Goal: Task Accomplishment & Management: Complete application form

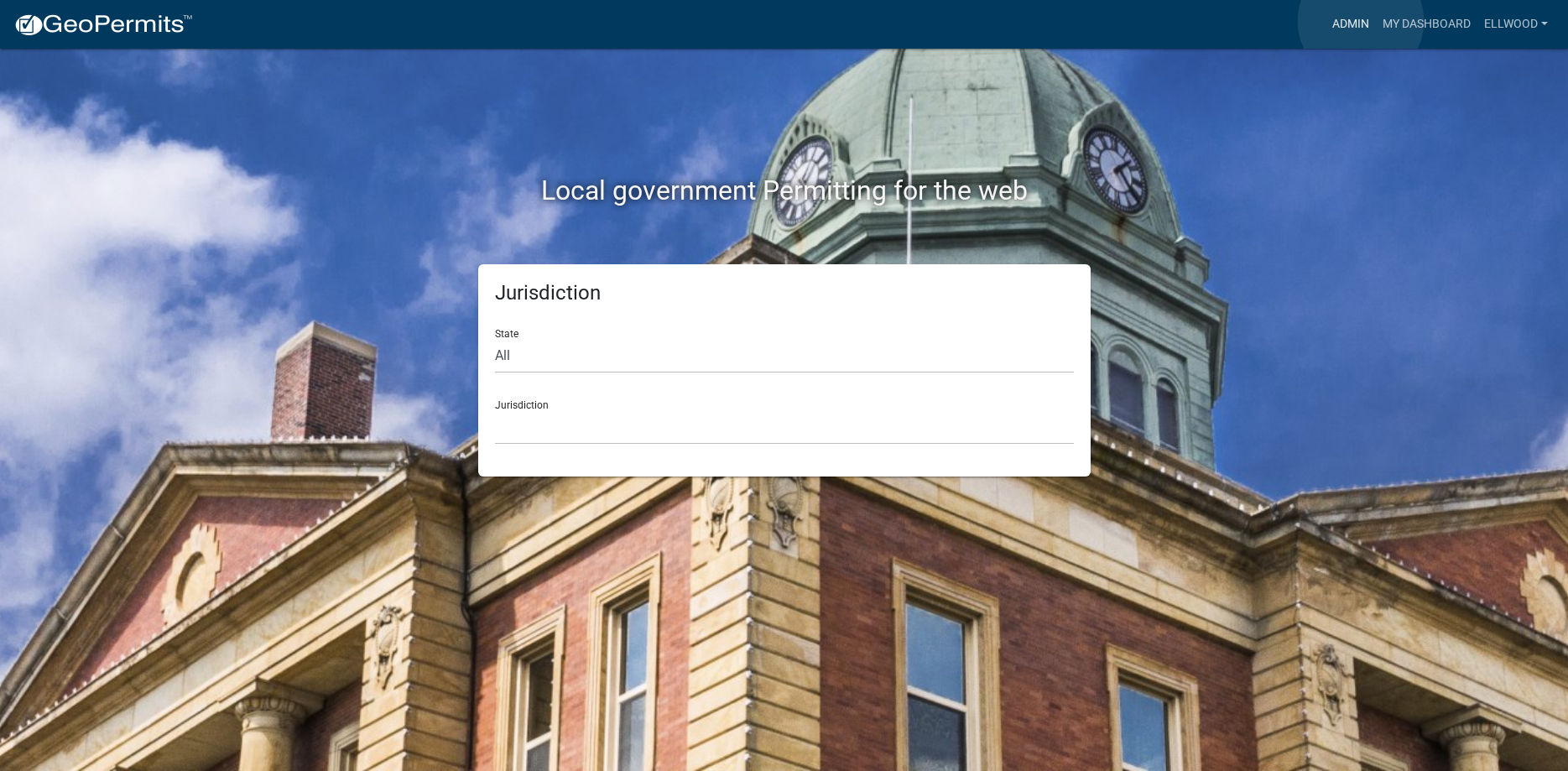
click at [1361, 21] on link "Admin" at bounding box center [1350, 25] width 50 height 32
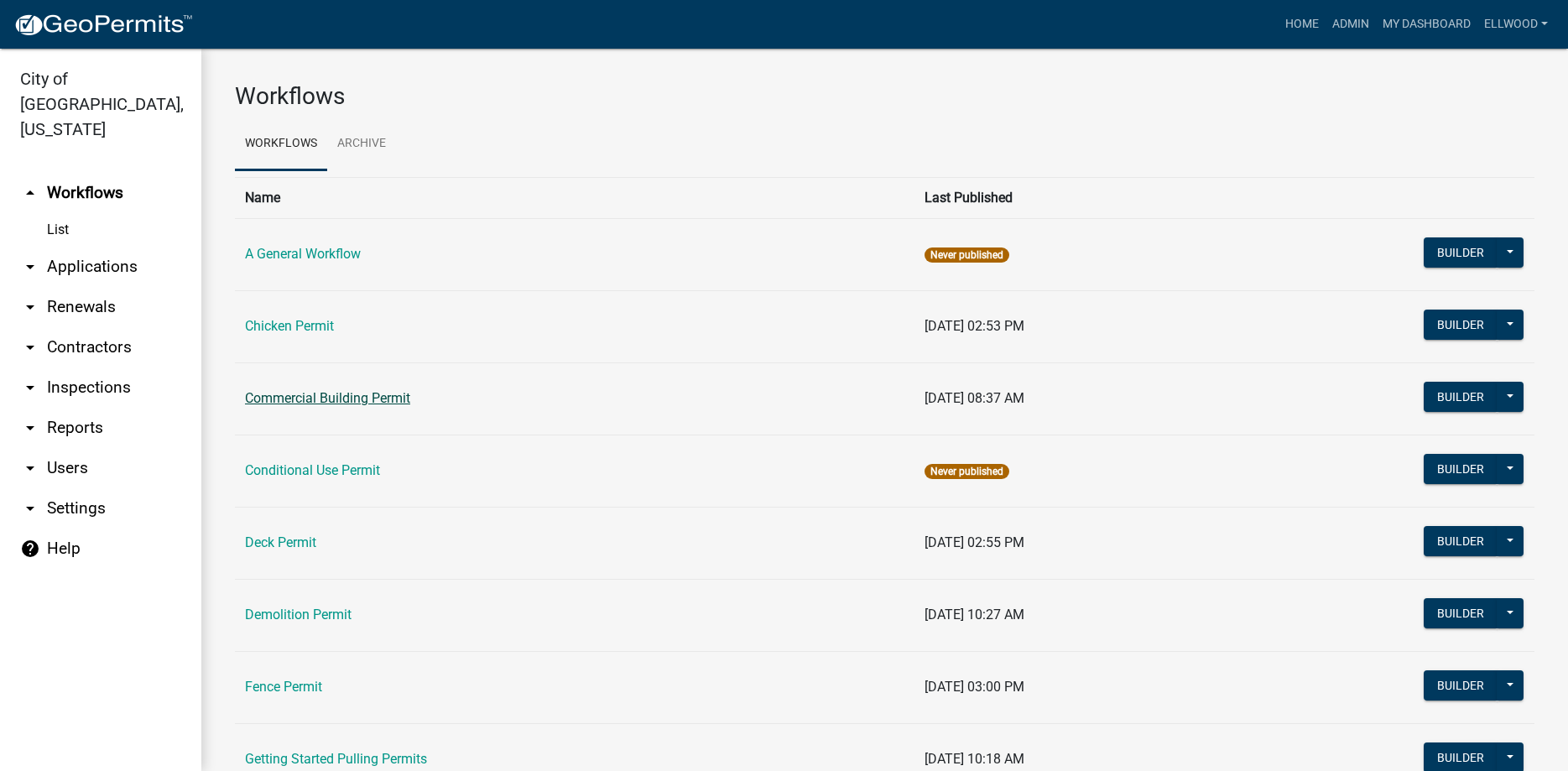
click at [337, 394] on link "Commercial Building Permit" at bounding box center [328, 398] width 166 height 16
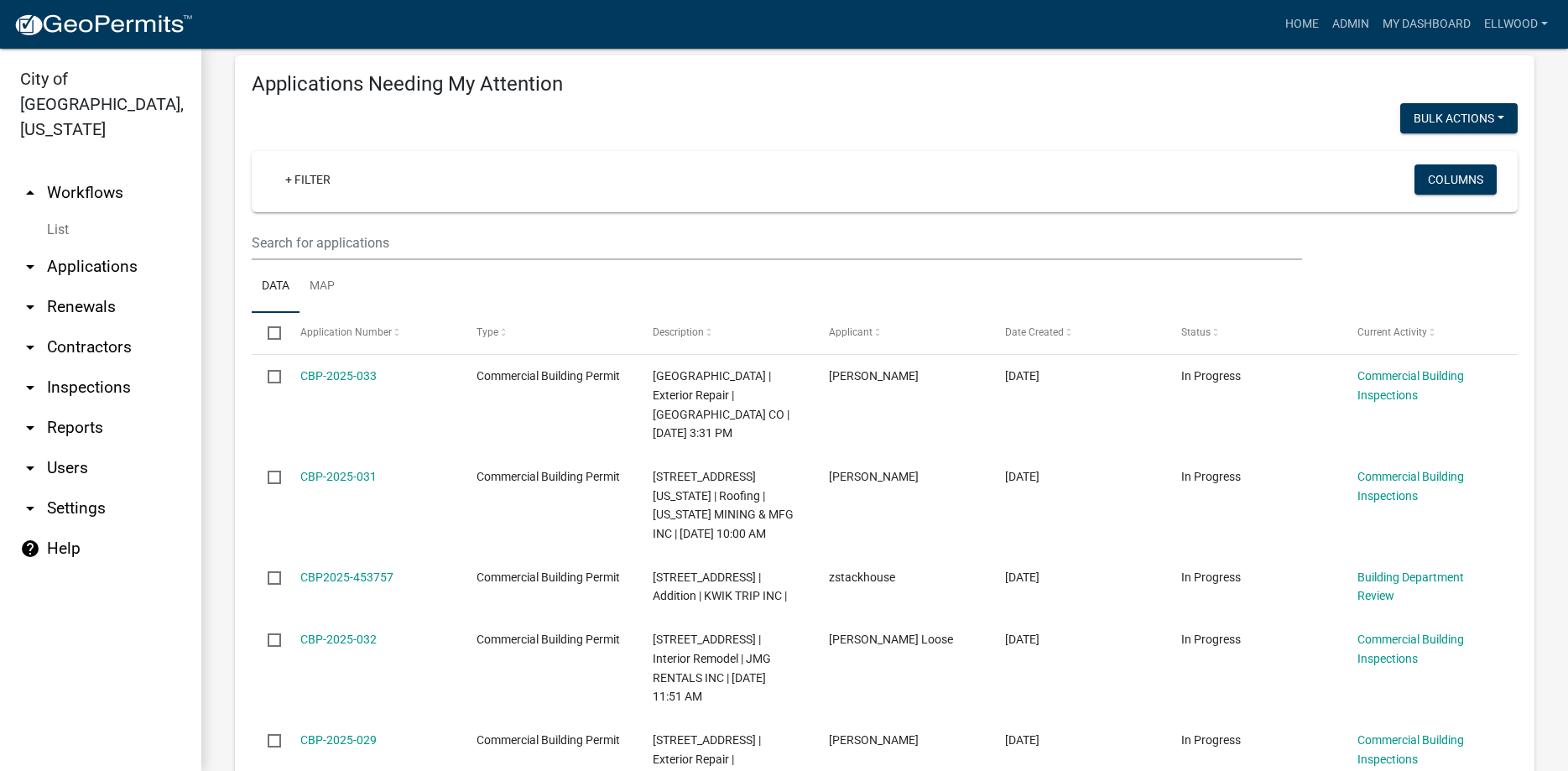
scroll to position [96, 0]
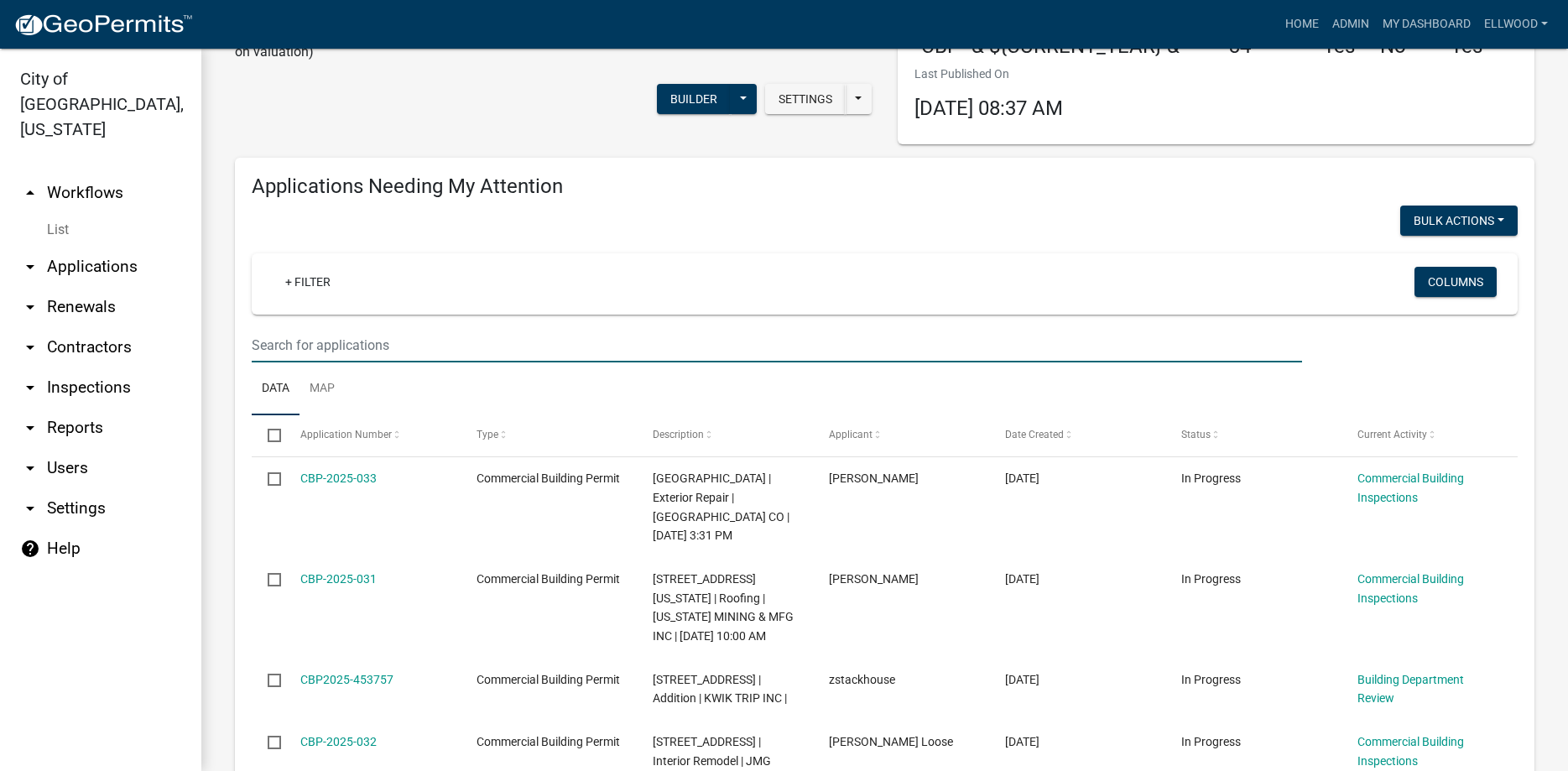
click at [305, 343] on input "text" at bounding box center [777, 345] width 1050 height 34
type input "1995"
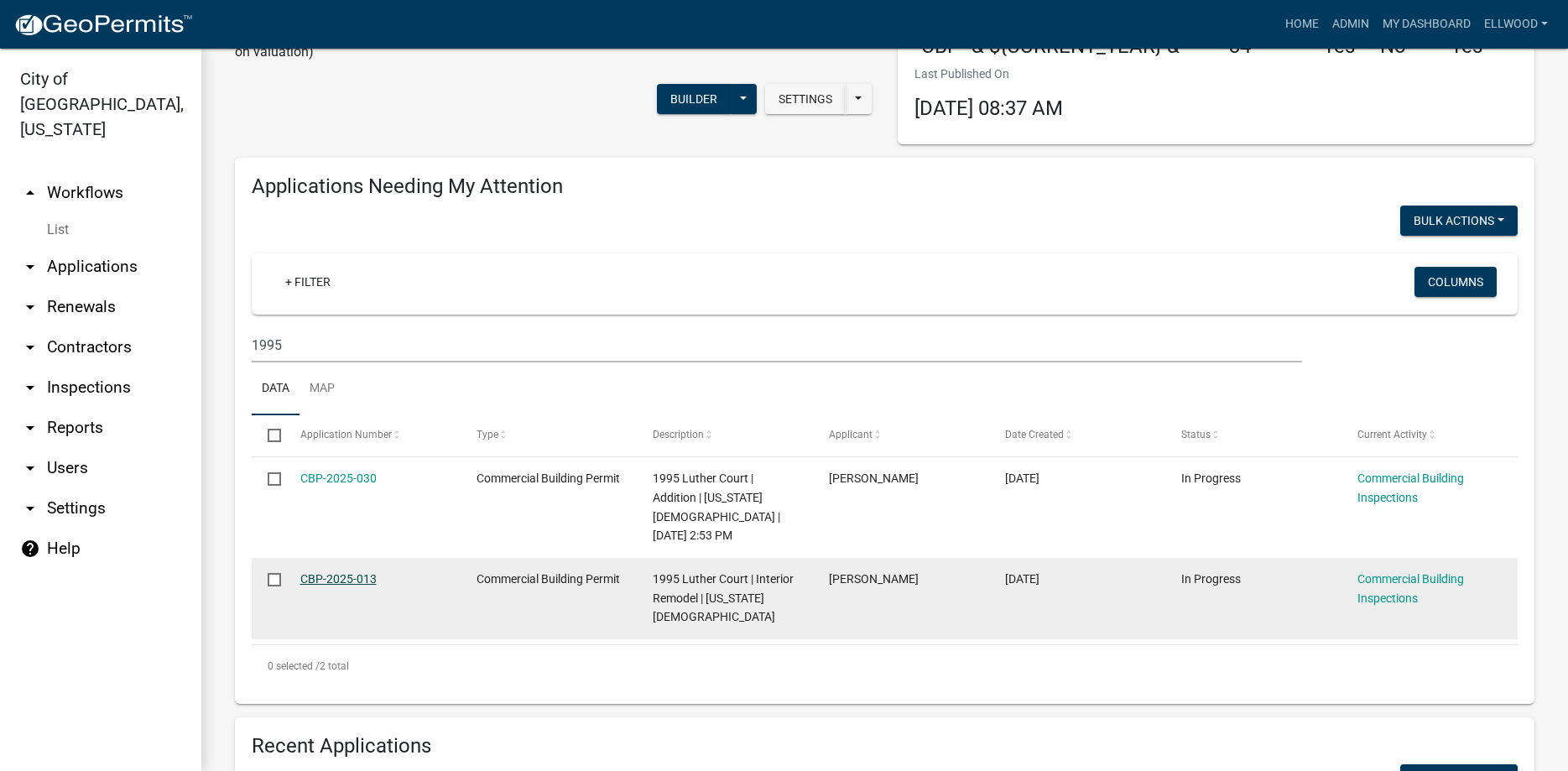
click at [360, 583] on link "CBP-2025-013" at bounding box center [338, 580] width 76 height 14
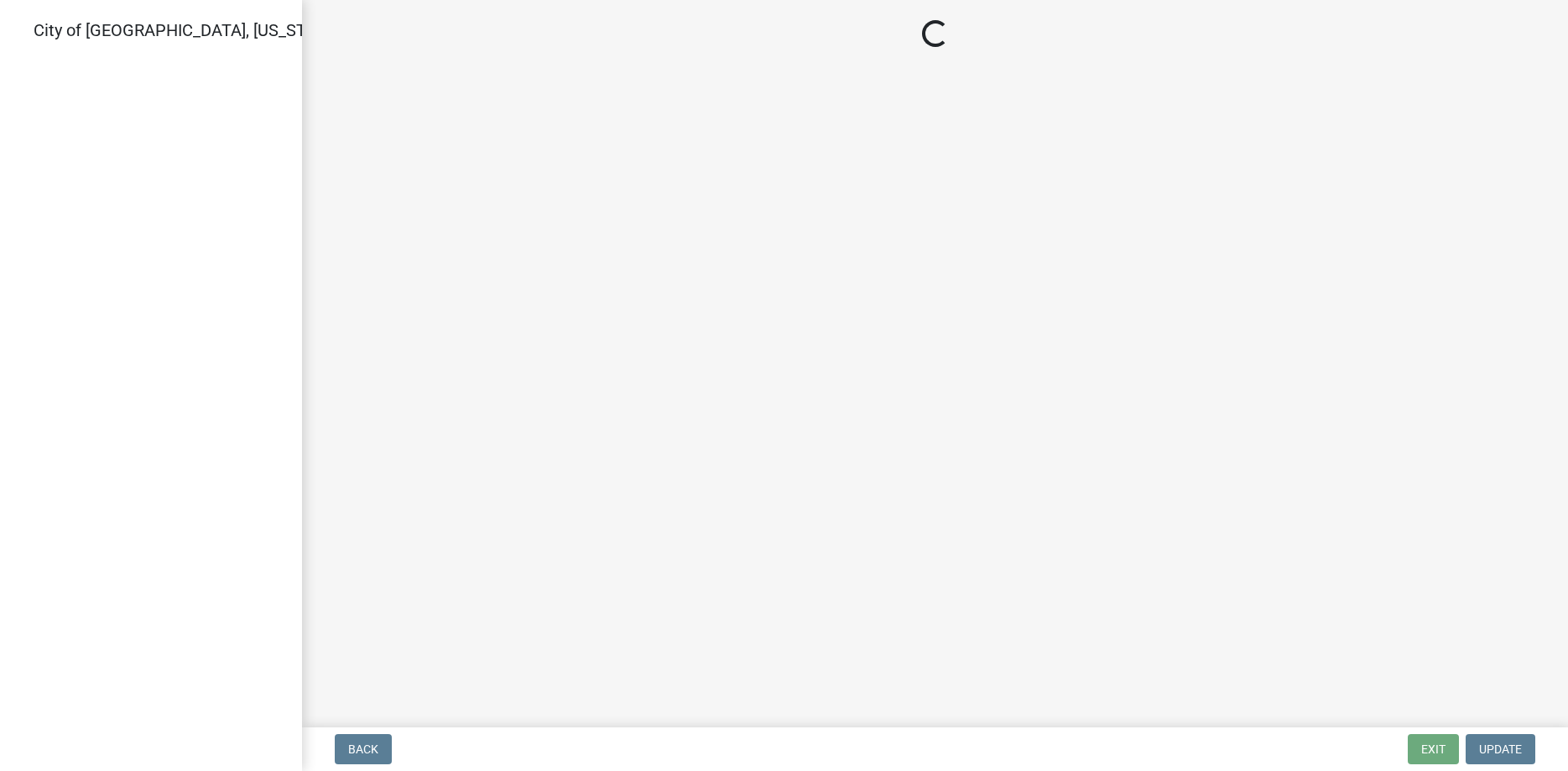
select select "805d55ac-e238-4e04-8f8e-acc067f36c3e"
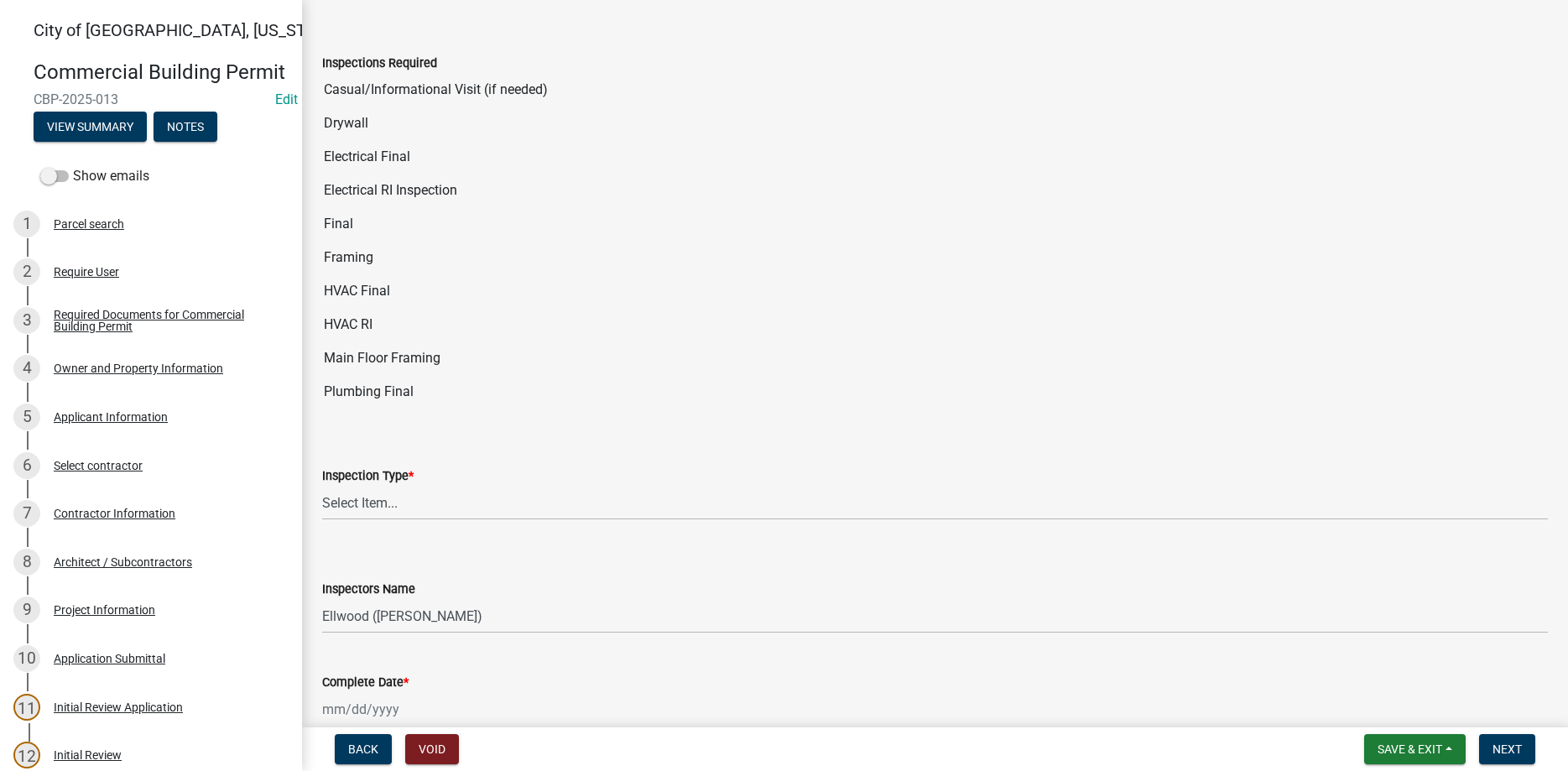
scroll to position [96, 0]
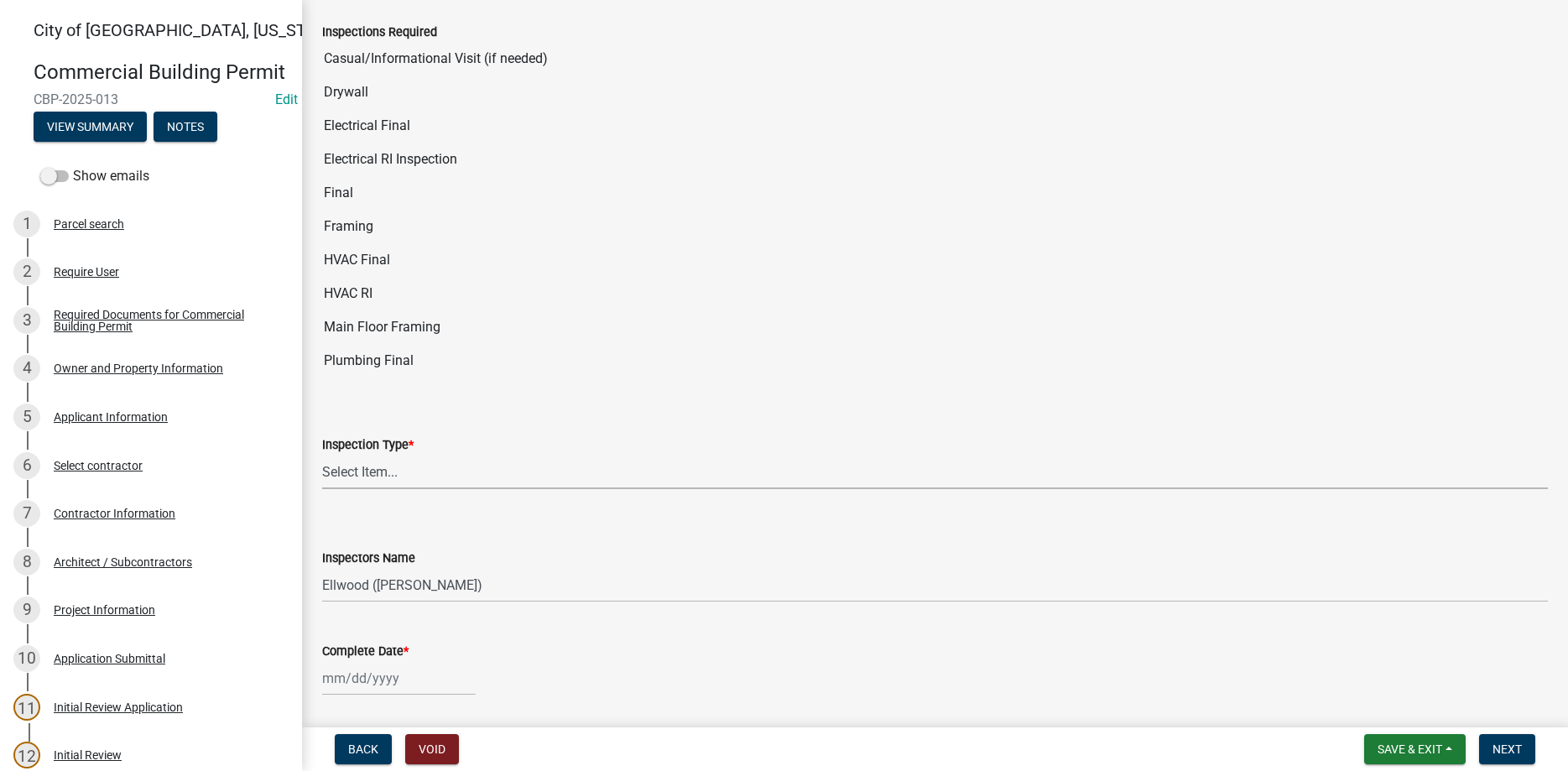
click at [323, 455] on select "Select Item... All Inspections Required 200 # 2Hr Hydro Test Meters (all) Attic…" at bounding box center [936, 472] width 1226 height 34
click option "Sprinklers/Alarms" at bounding box center [0, 0] width 0 height 0
select select "a16df26a-2f4d-4da2-928e-661bb294481d"
click at [389, 677] on input "Complete Date *" at bounding box center [399, 678] width 154 height 34
select select "8"
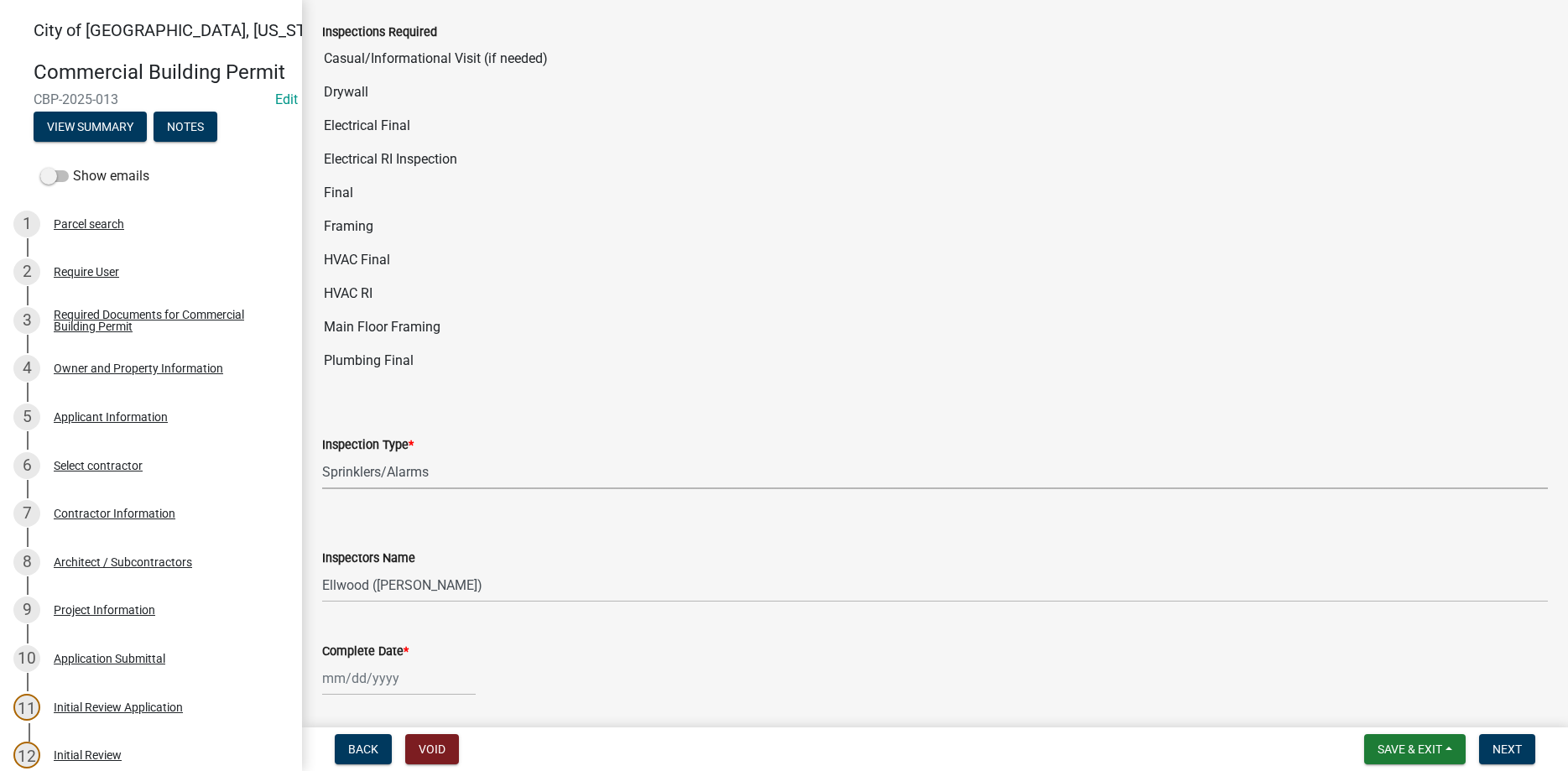
select select "2025"
click at [369, 569] on div "12" at bounding box center [365, 562] width 26 height 26
type input "[DATE]"
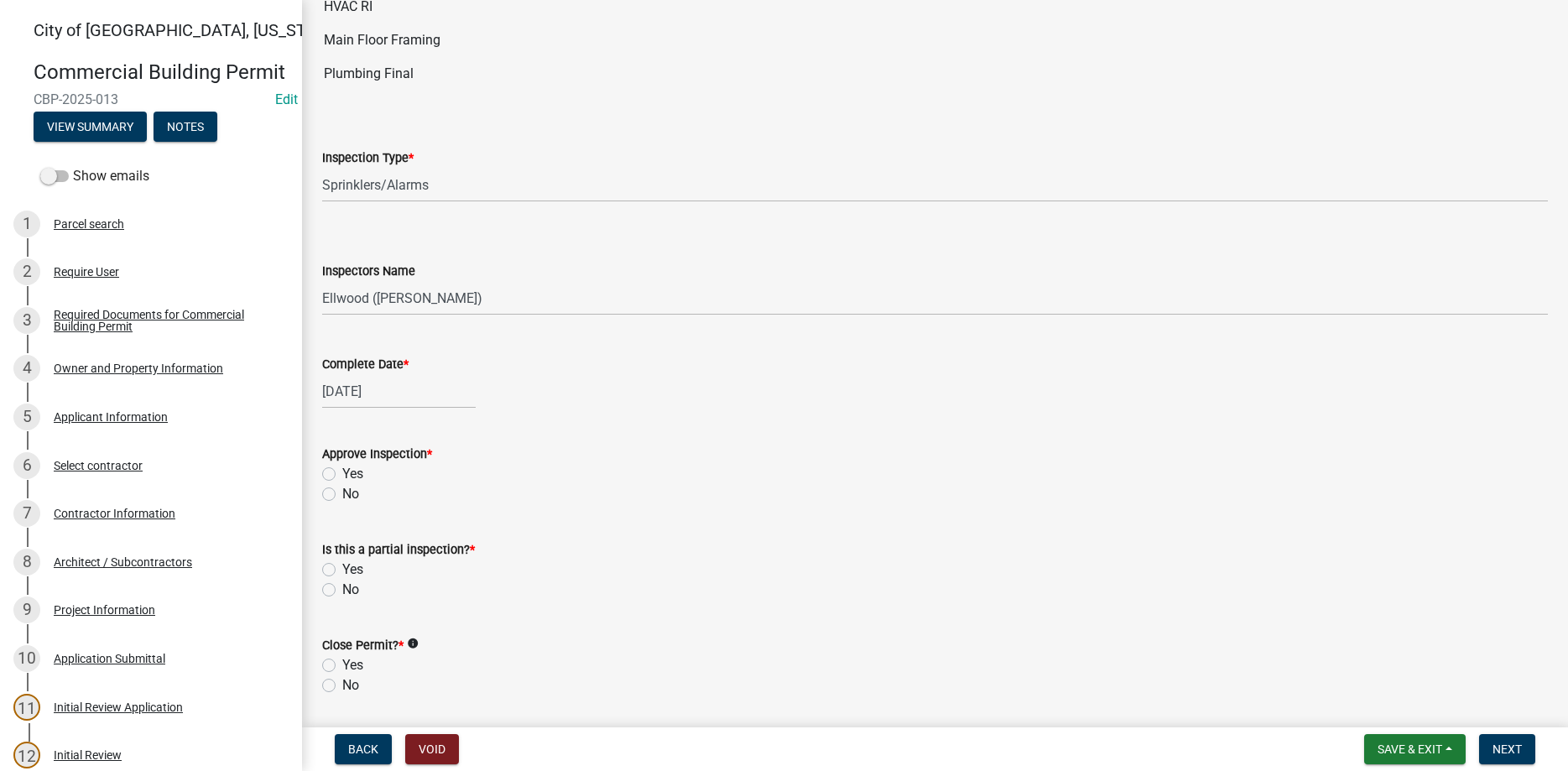
scroll to position [479, 0]
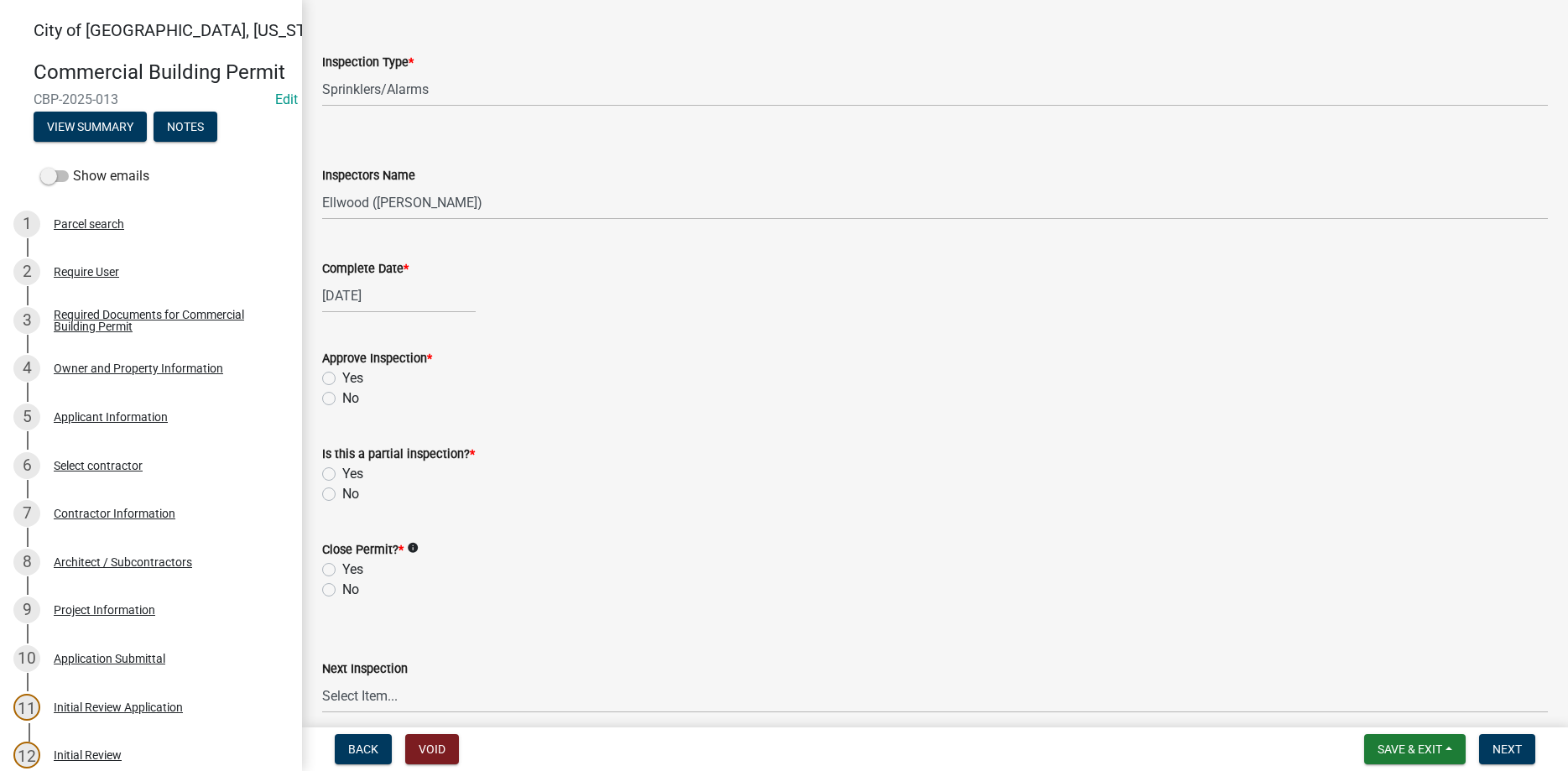
click at [342, 381] on label "Yes" at bounding box center [352, 379] width 21 height 21
click at [342, 380] on input "Yes" at bounding box center [347, 374] width 11 height 11
radio input "true"
click at [342, 474] on label "Yes" at bounding box center [352, 474] width 21 height 21
click at [342, 474] on input "Yes" at bounding box center [347, 469] width 11 height 11
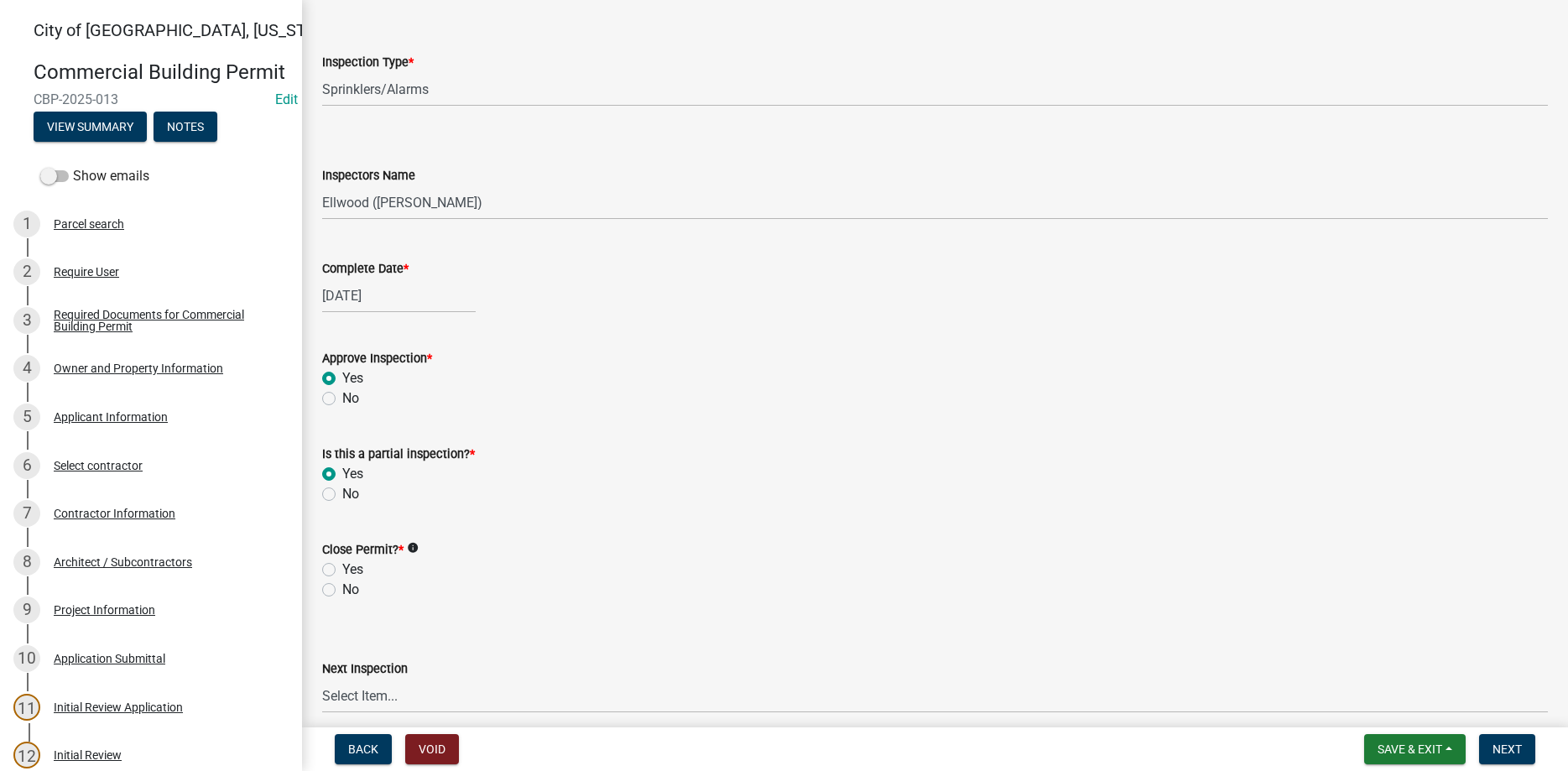
radio input "true"
click at [342, 588] on label "No" at bounding box center [350, 590] width 17 height 21
click at [342, 588] on input "No" at bounding box center [347, 585] width 11 height 11
radio input "true"
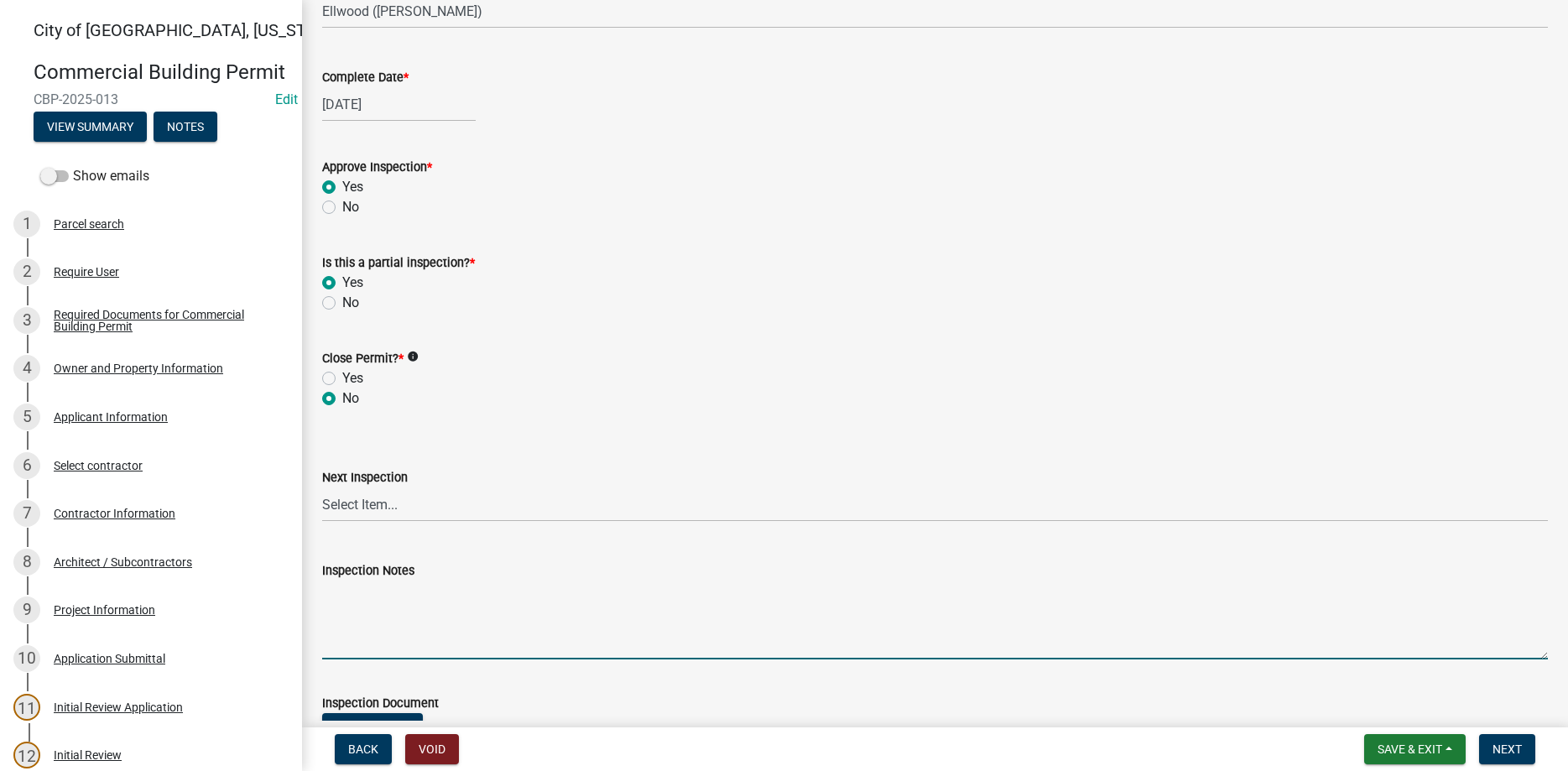
click at [394, 633] on textarea "Inspection Notes" at bounding box center [936, 620] width 1226 height 78
type textarea "Floors 2 and 3 bathrooms on West side Final"
click at [1498, 748] on span "Next" at bounding box center [1507, 749] width 29 height 14
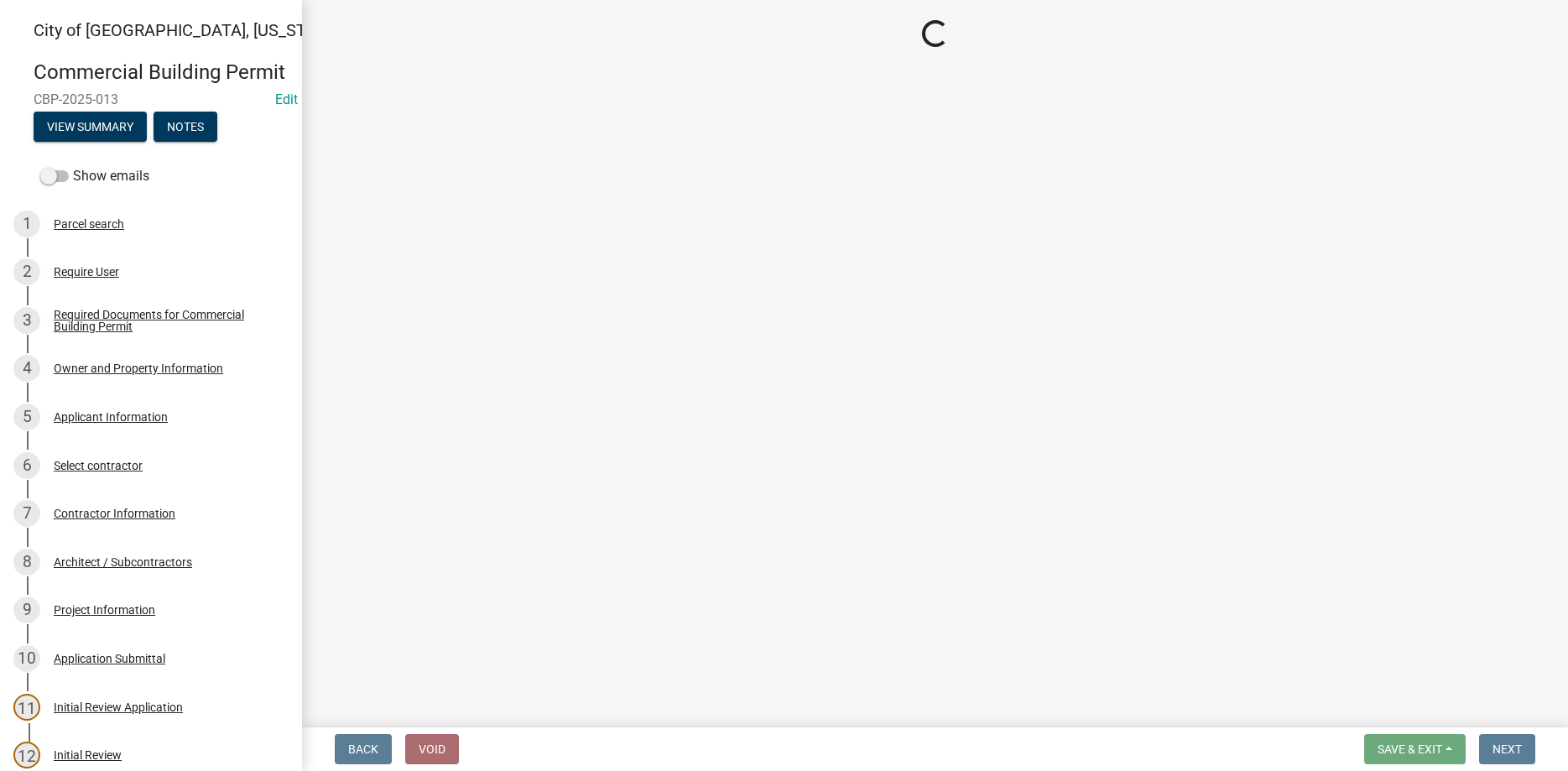
select select "805d55ac-e238-4e04-8f8e-acc067f36c3e"
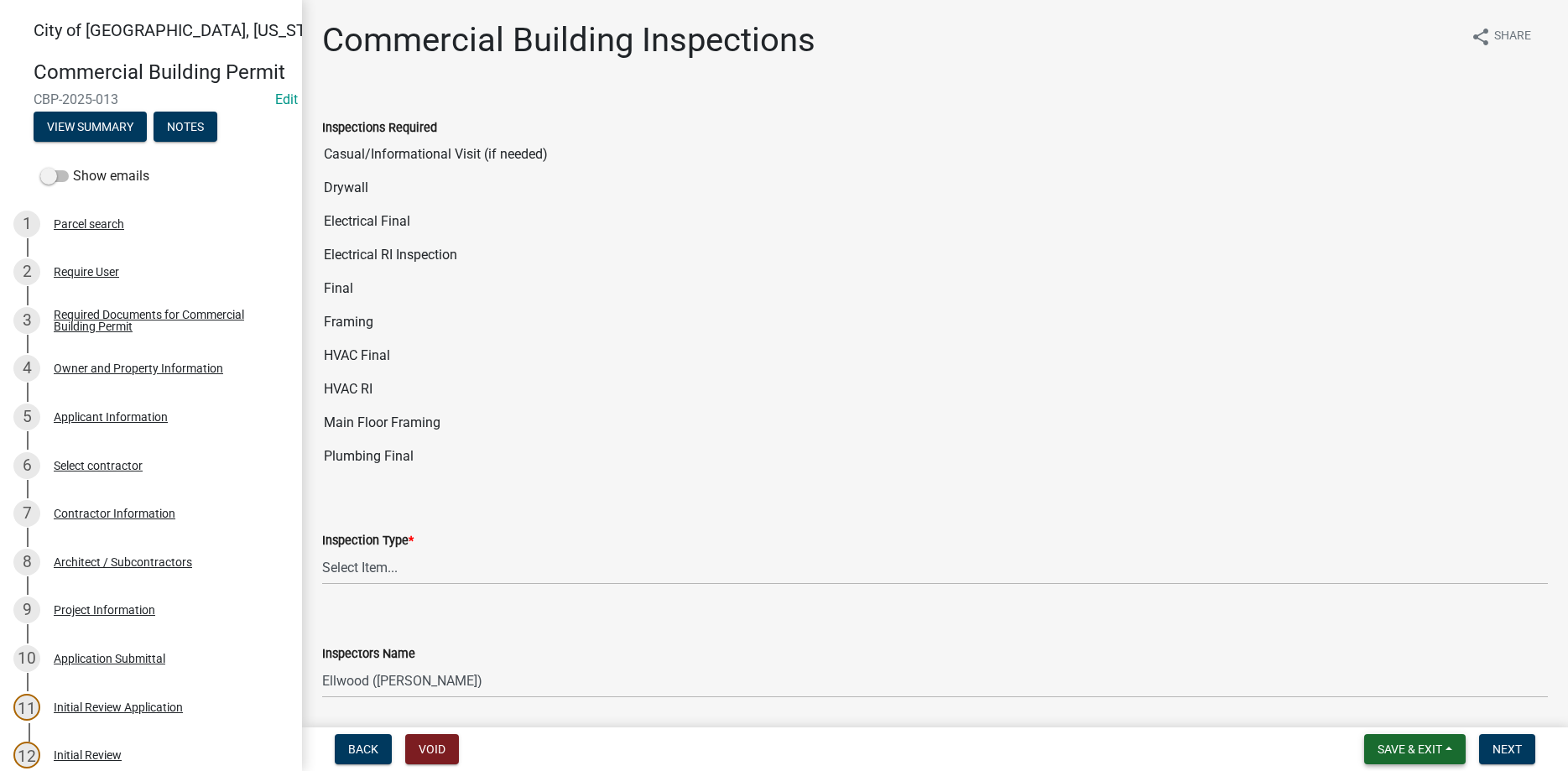
click at [1412, 745] on span "Save & Exit" at bounding box center [1410, 749] width 65 height 14
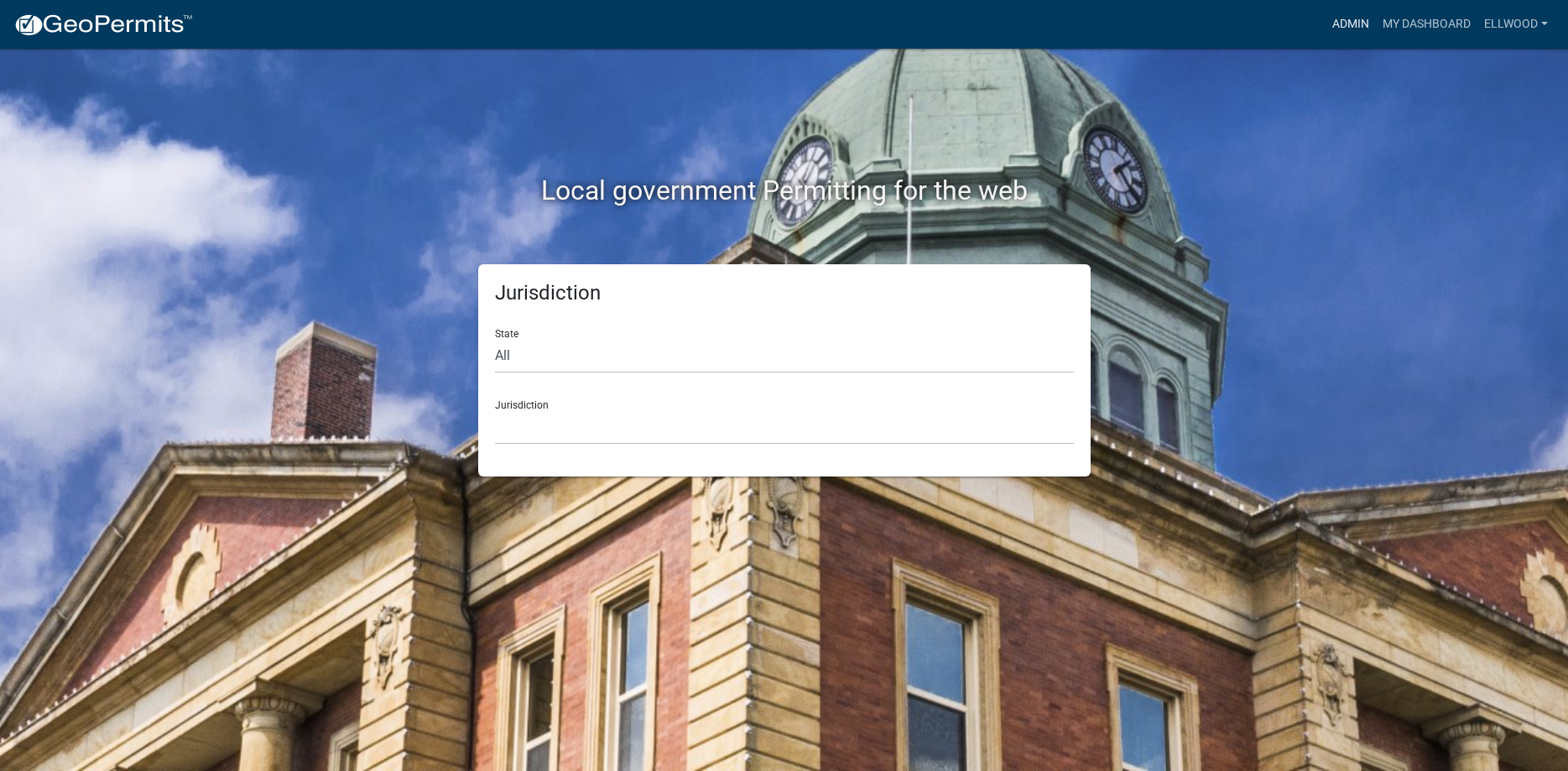
click at [1340, 17] on link "Admin" at bounding box center [1350, 25] width 50 height 32
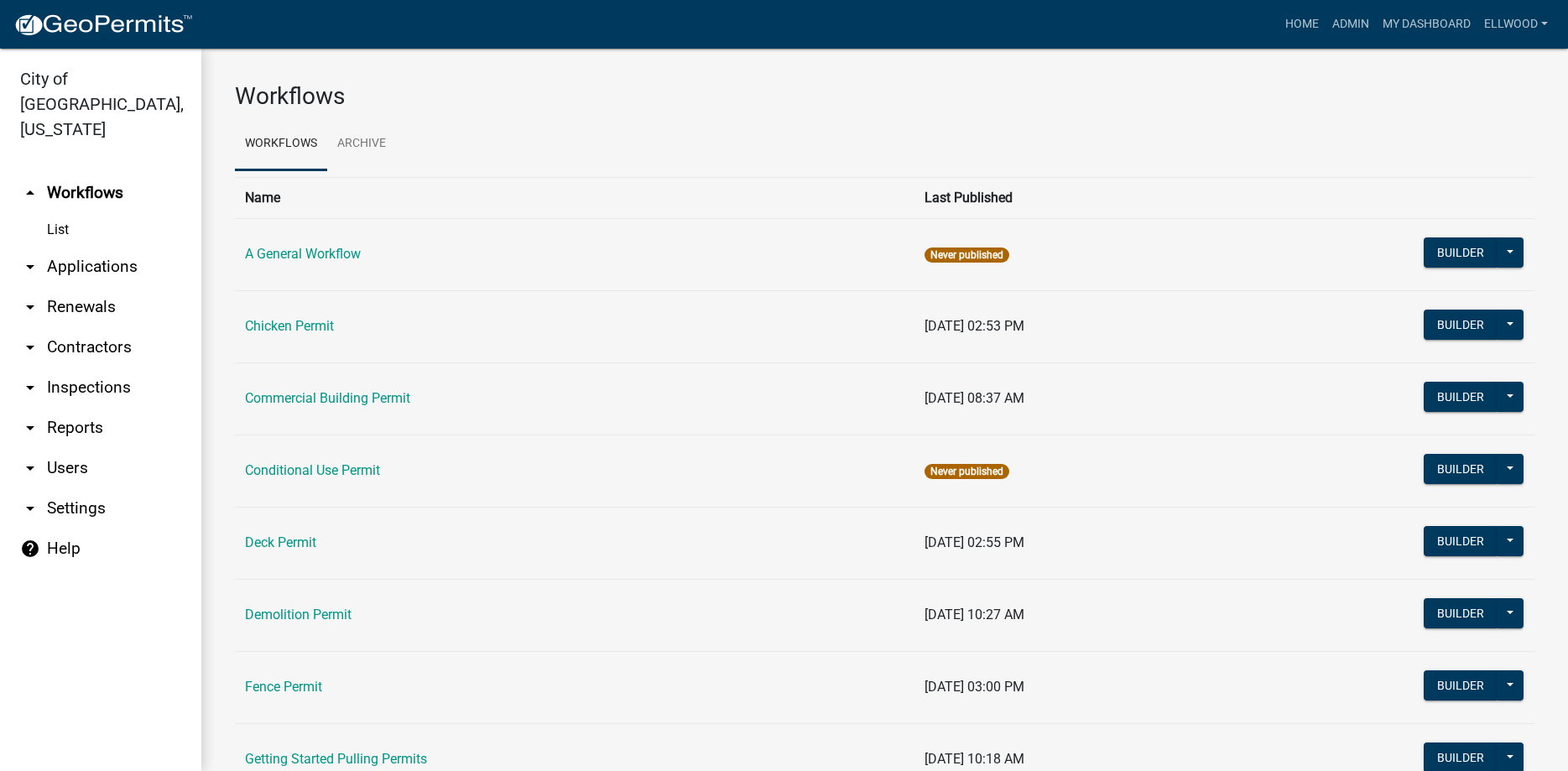
click at [95, 247] on link "arrow_drop_down Applications" at bounding box center [100, 267] width 201 height 40
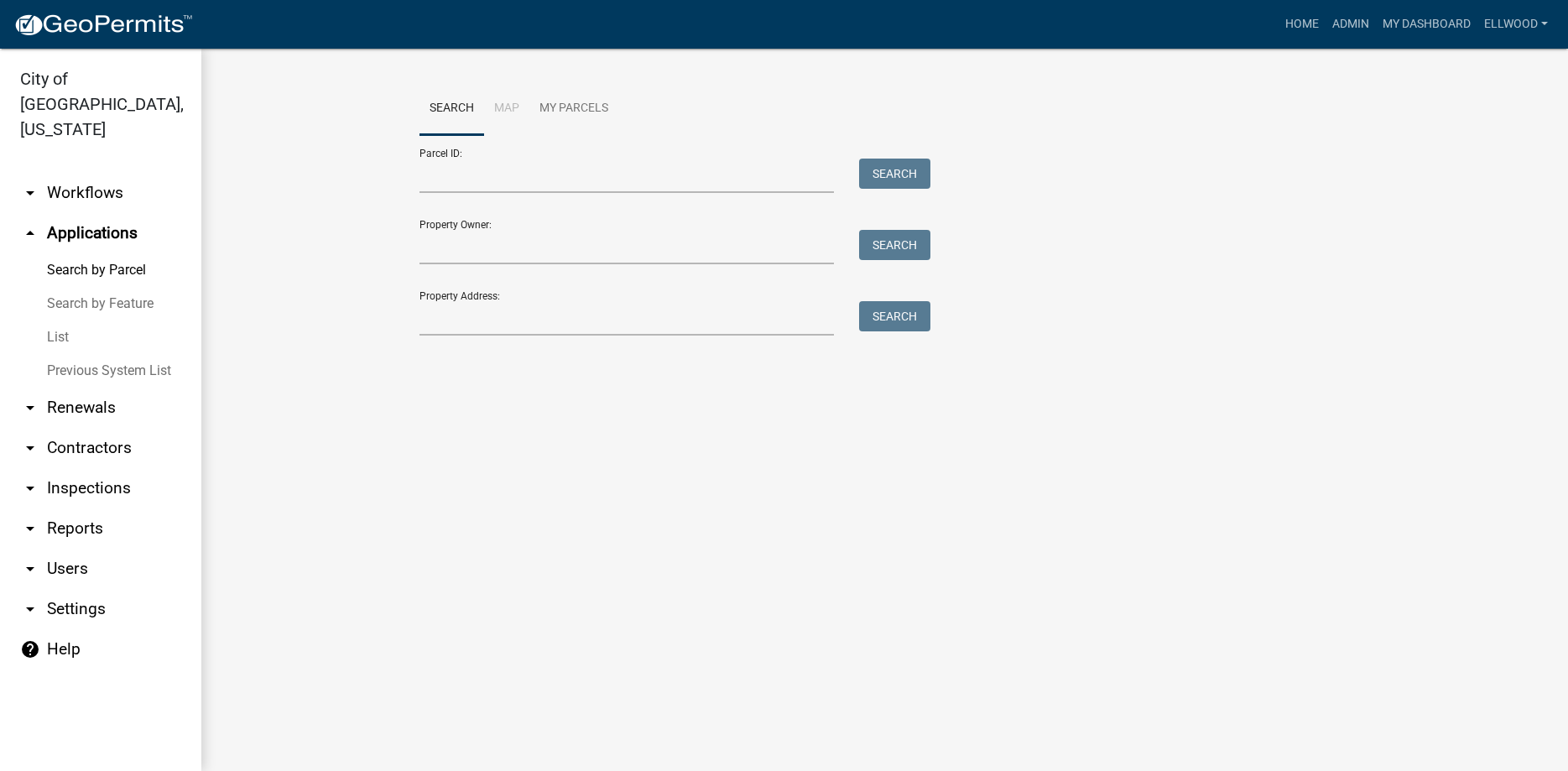
click at [83, 354] on link "Previous System List" at bounding box center [100, 371] width 201 height 33
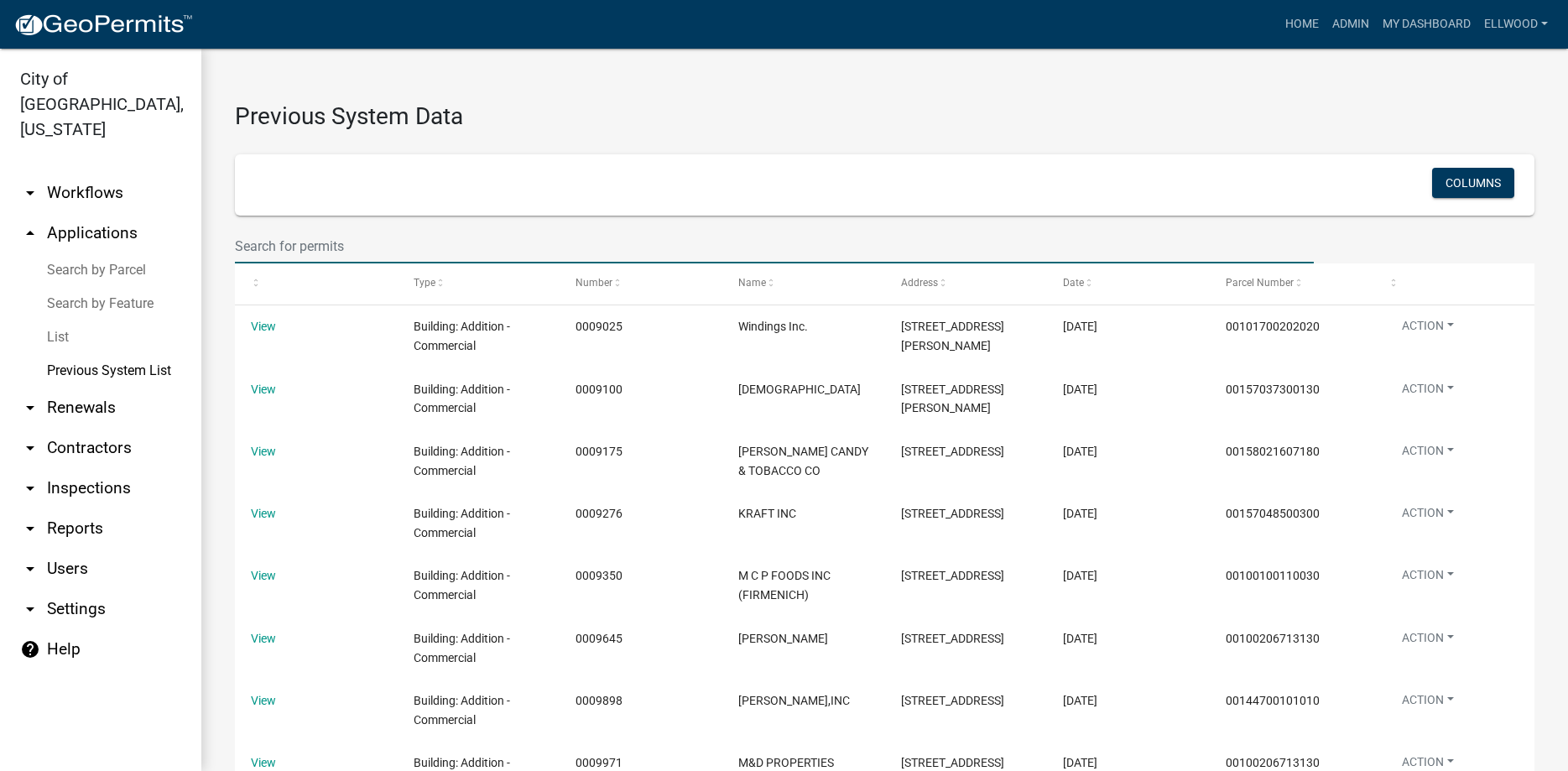
click at [316, 241] on input "text" at bounding box center [775, 246] width 1079 height 34
type input "1324"
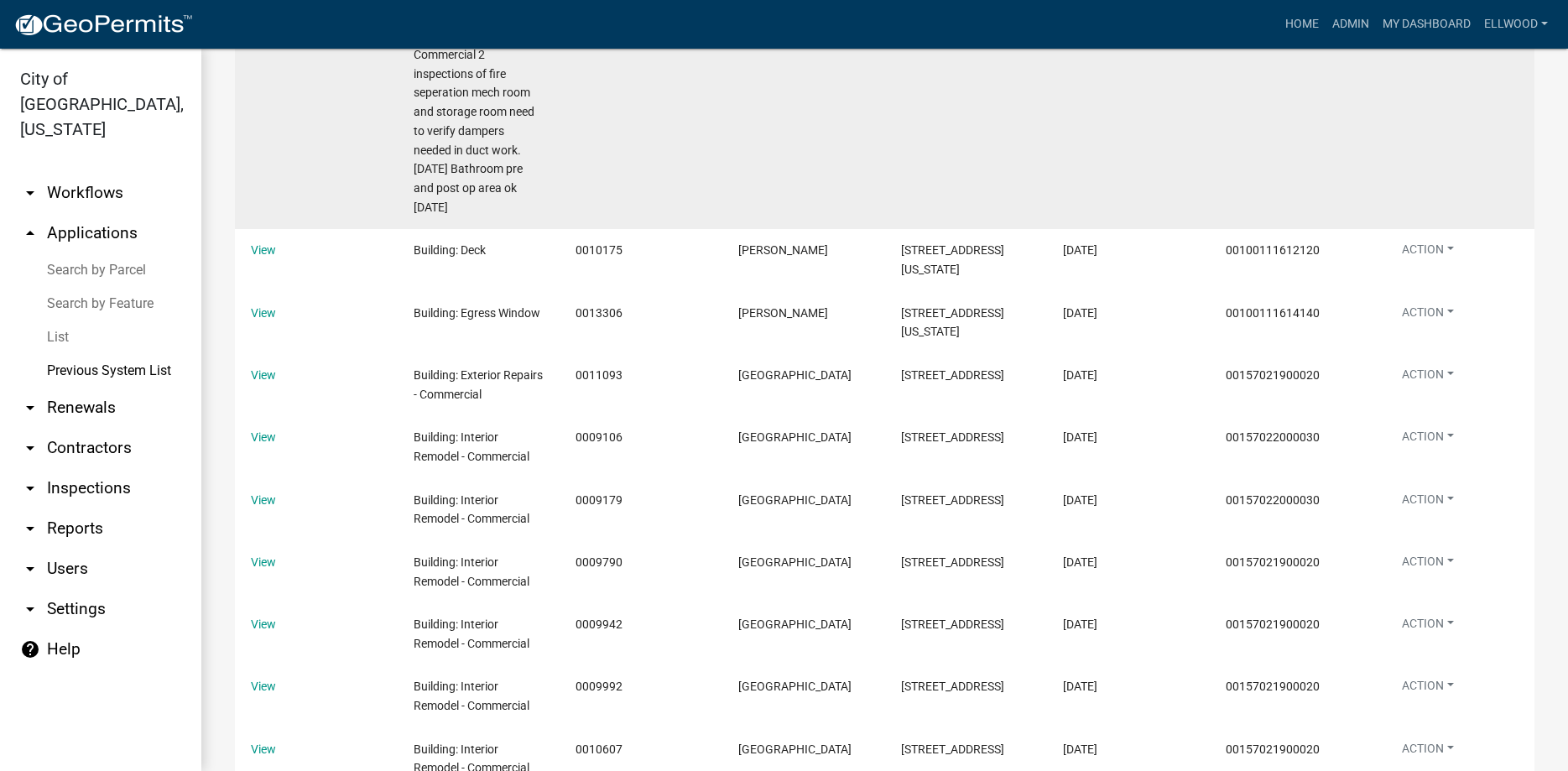
scroll to position [100, 0]
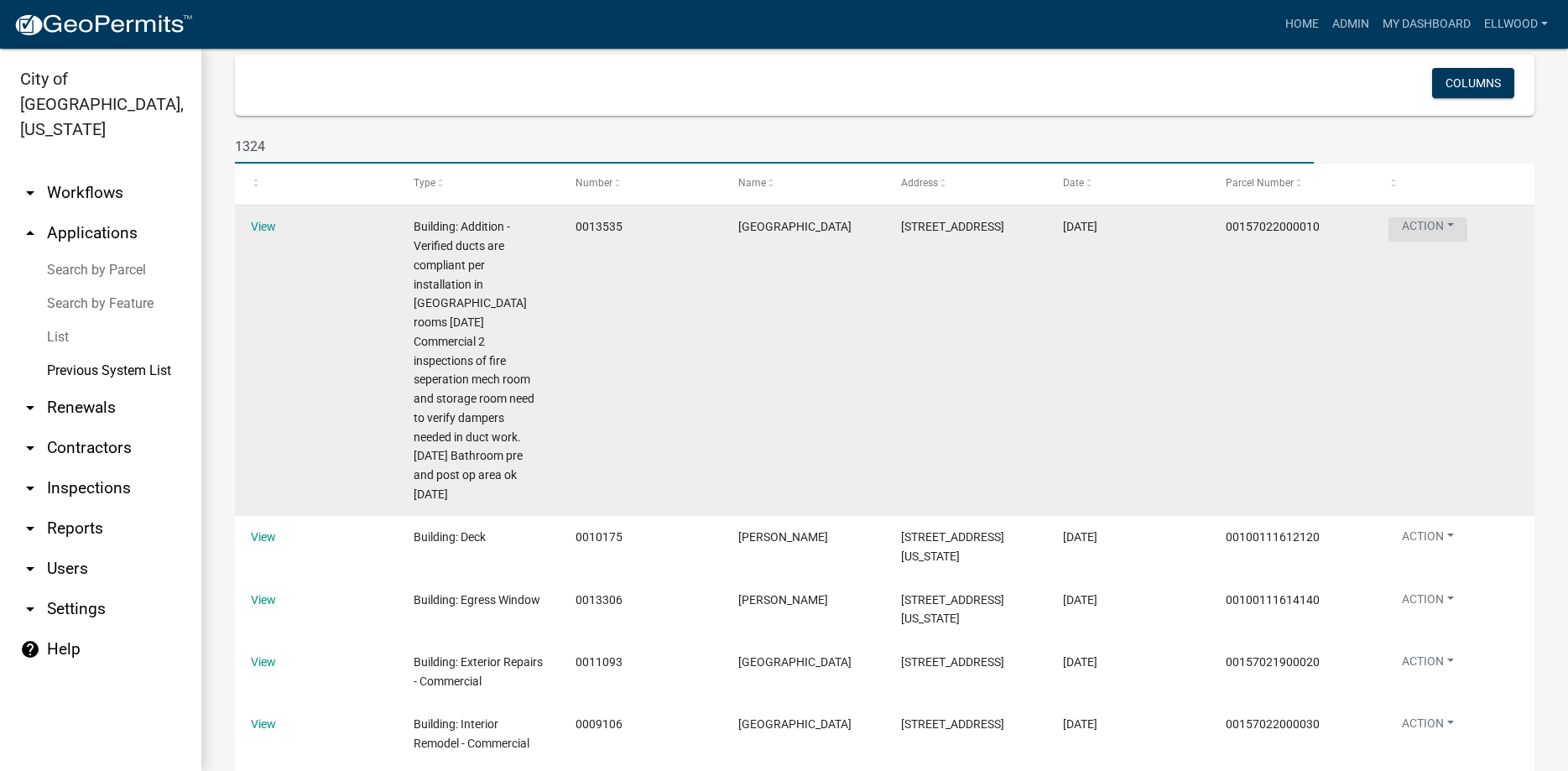
click at [1438, 228] on button "Action" at bounding box center [1428, 230] width 78 height 25
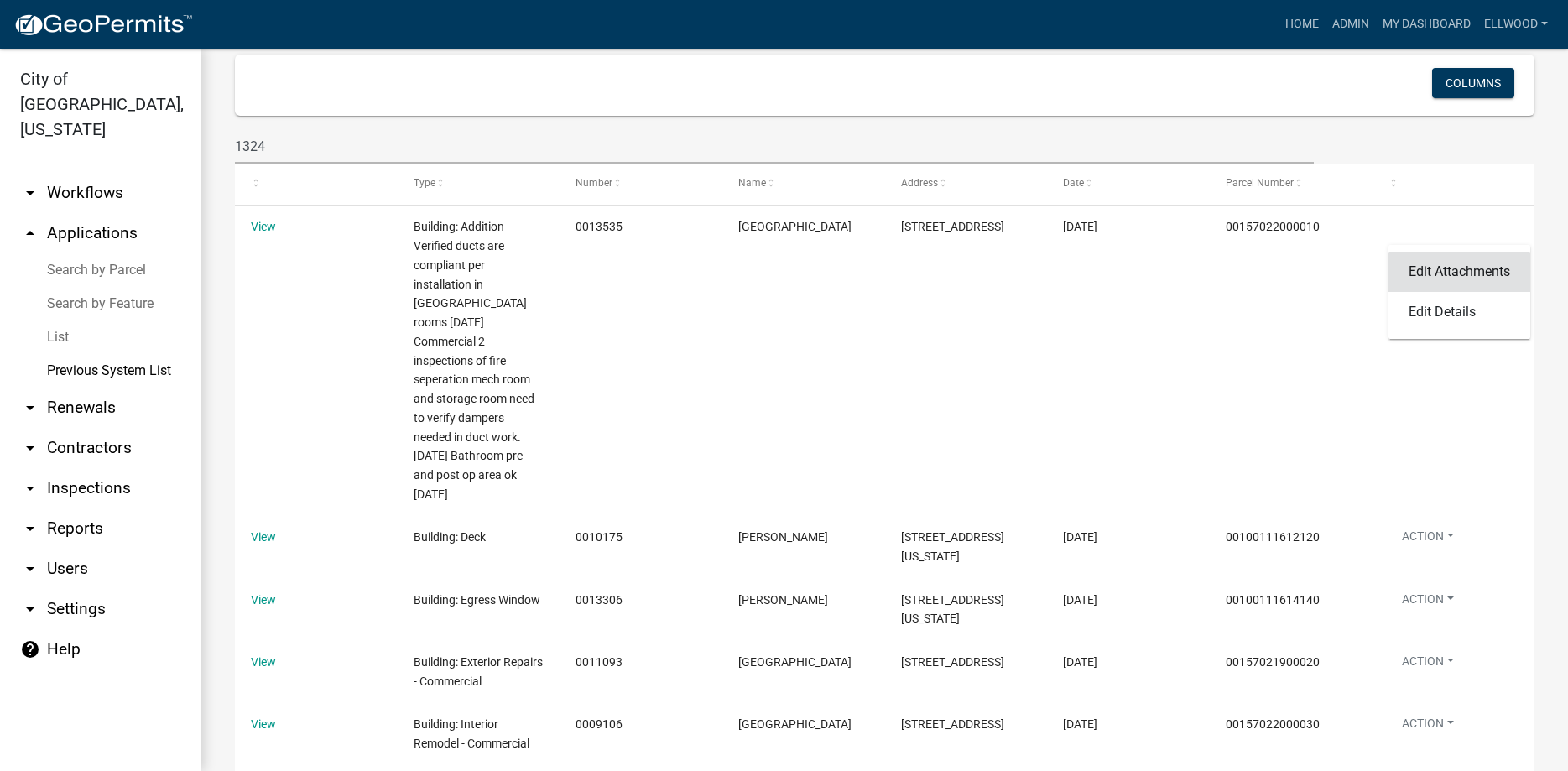
click at [1439, 270] on link "Edit Attachments" at bounding box center [1459, 272] width 142 height 40
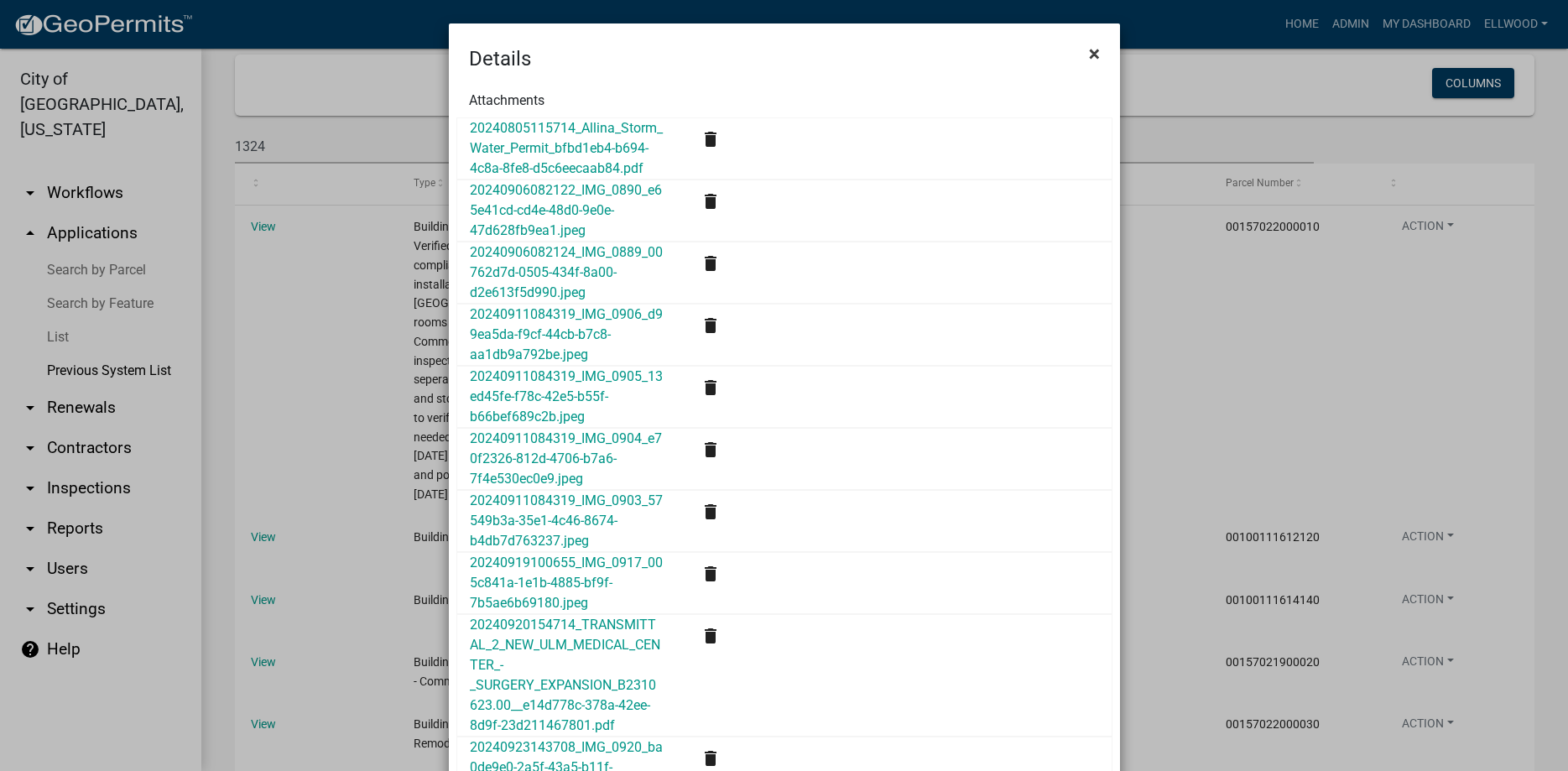
click at [1096, 62] on span "×" at bounding box center [1094, 54] width 11 height 24
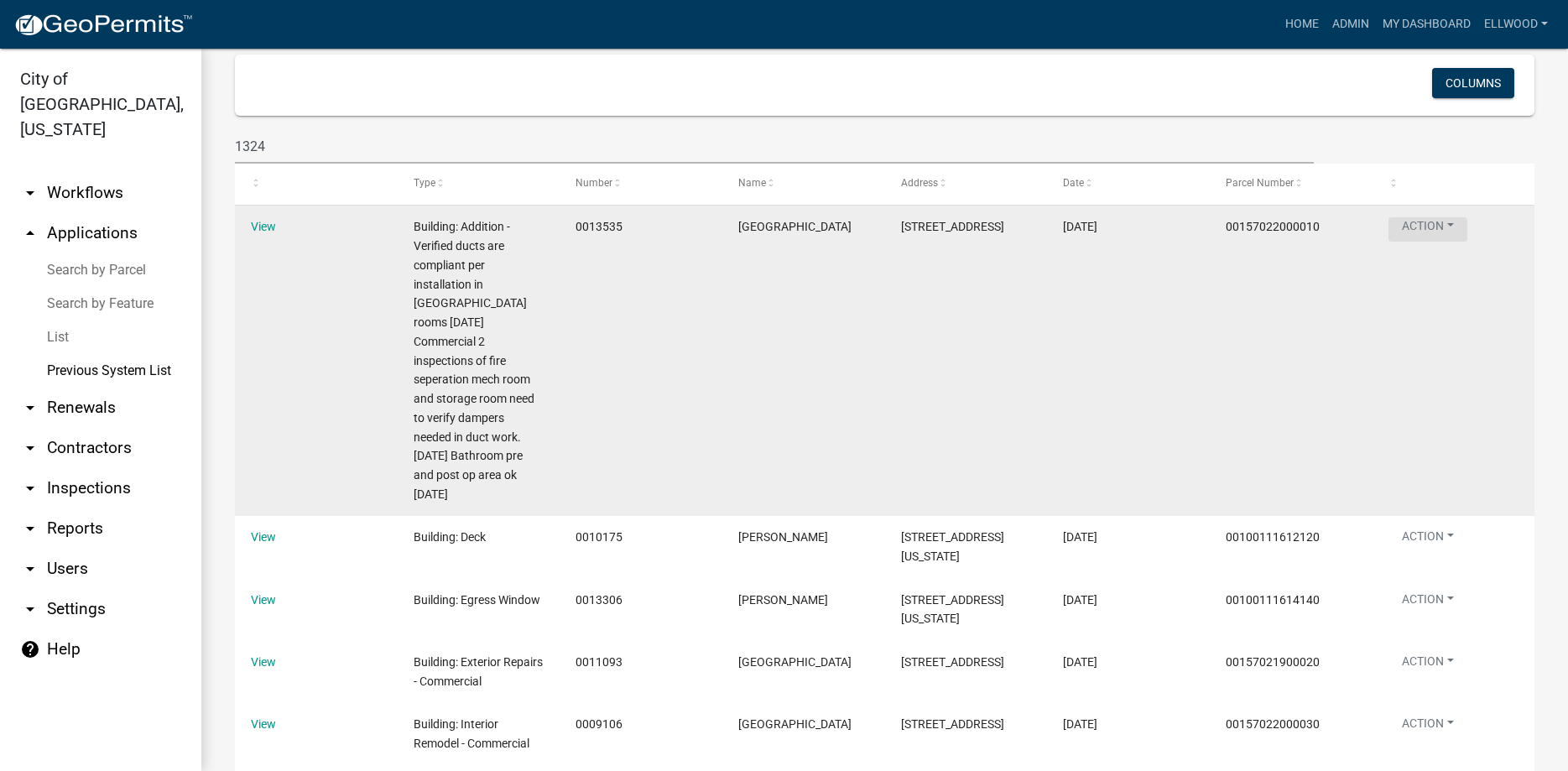
click at [1437, 219] on button "Action" at bounding box center [1428, 230] width 78 height 25
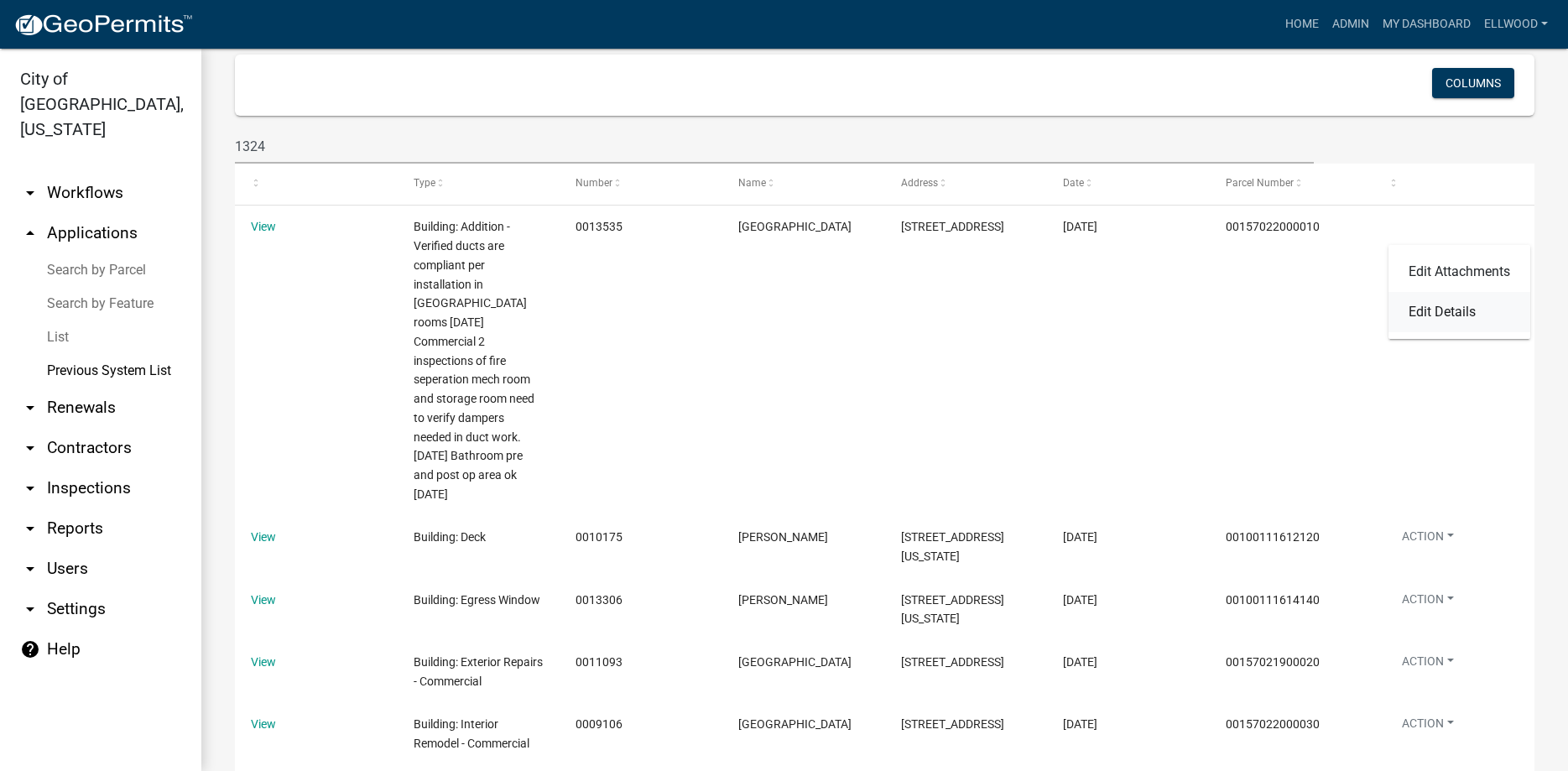
click at [1440, 312] on link "Edit Details" at bounding box center [1459, 312] width 142 height 40
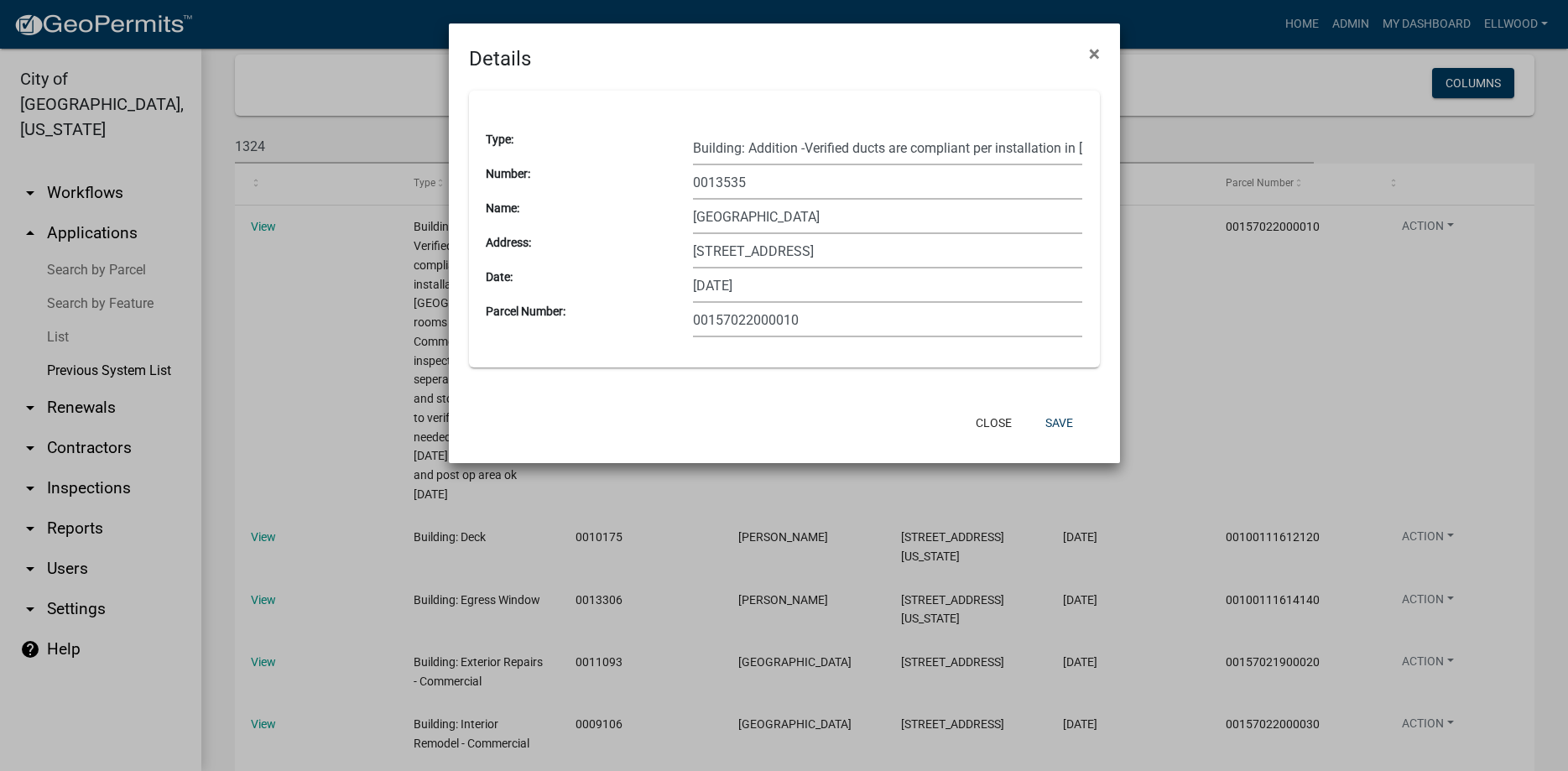
click at [1076, 30] on button "×" at bounding box center [1094, 54] width 38 height 47
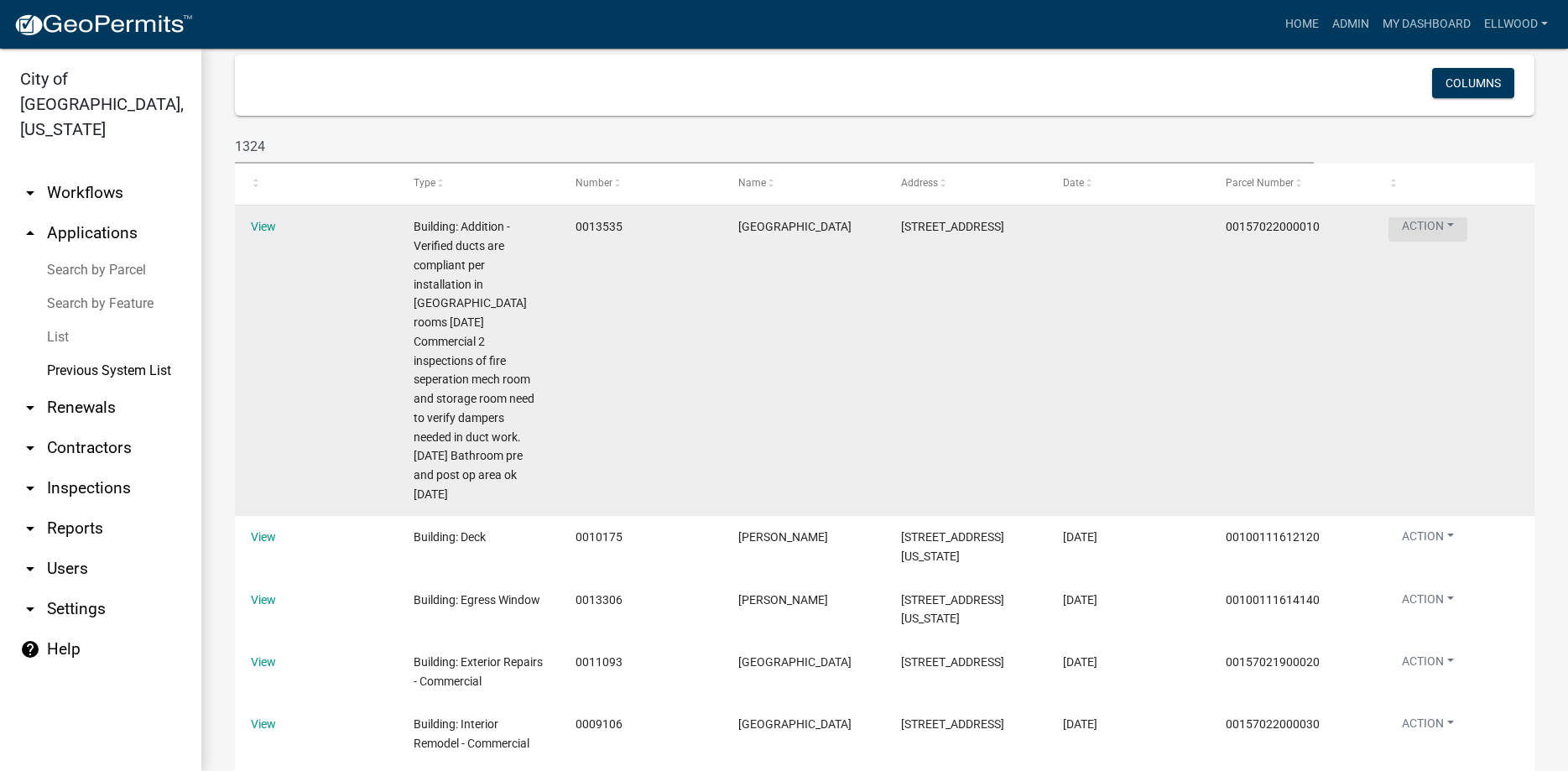
click at [1424, 226] on button "Action" at bounding box center [1428, 230] width 78 height 25
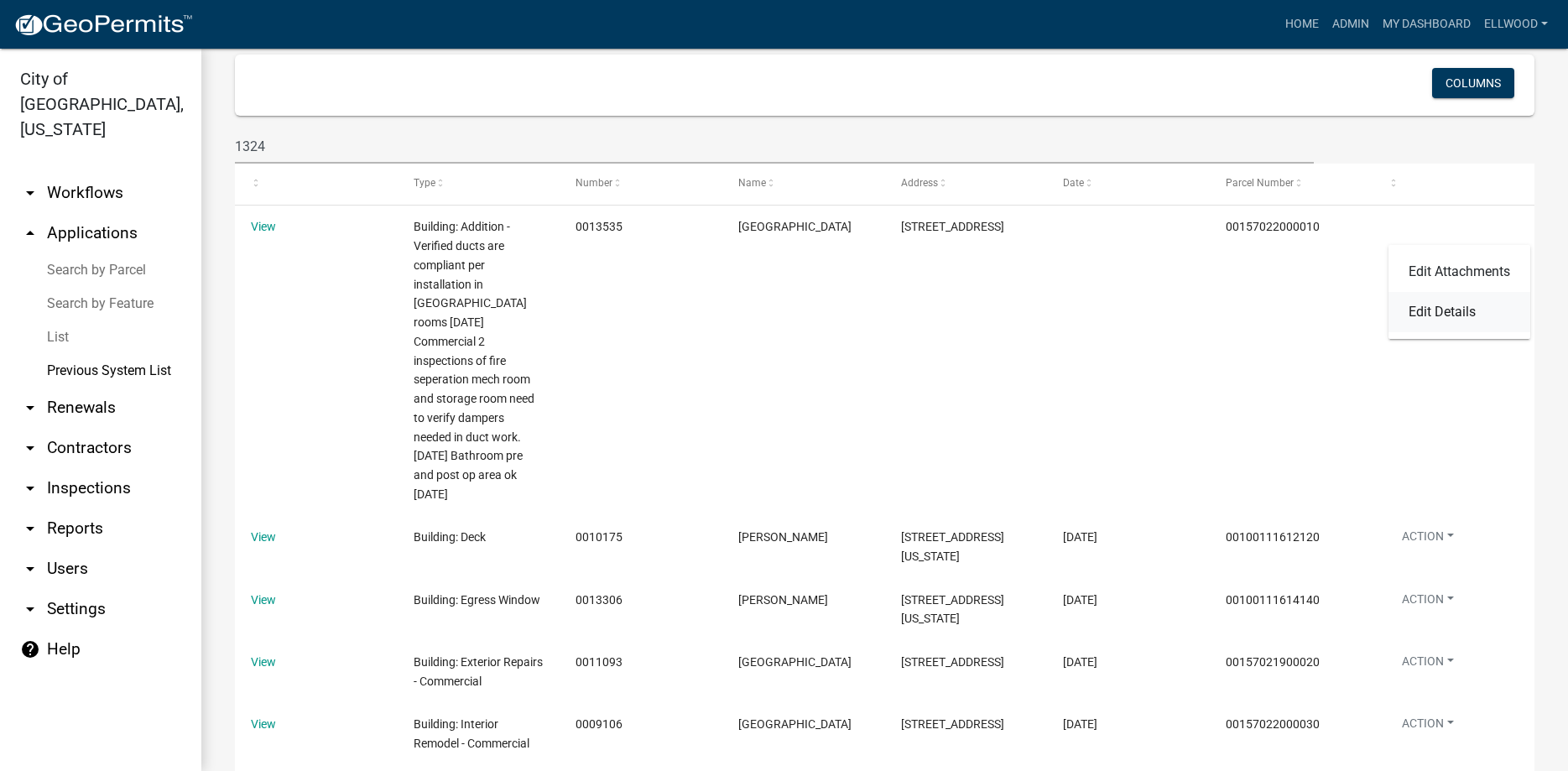
click at [1463, 323] on link "Edit Details" at bounding box center [1459, 312] width 142 height 40
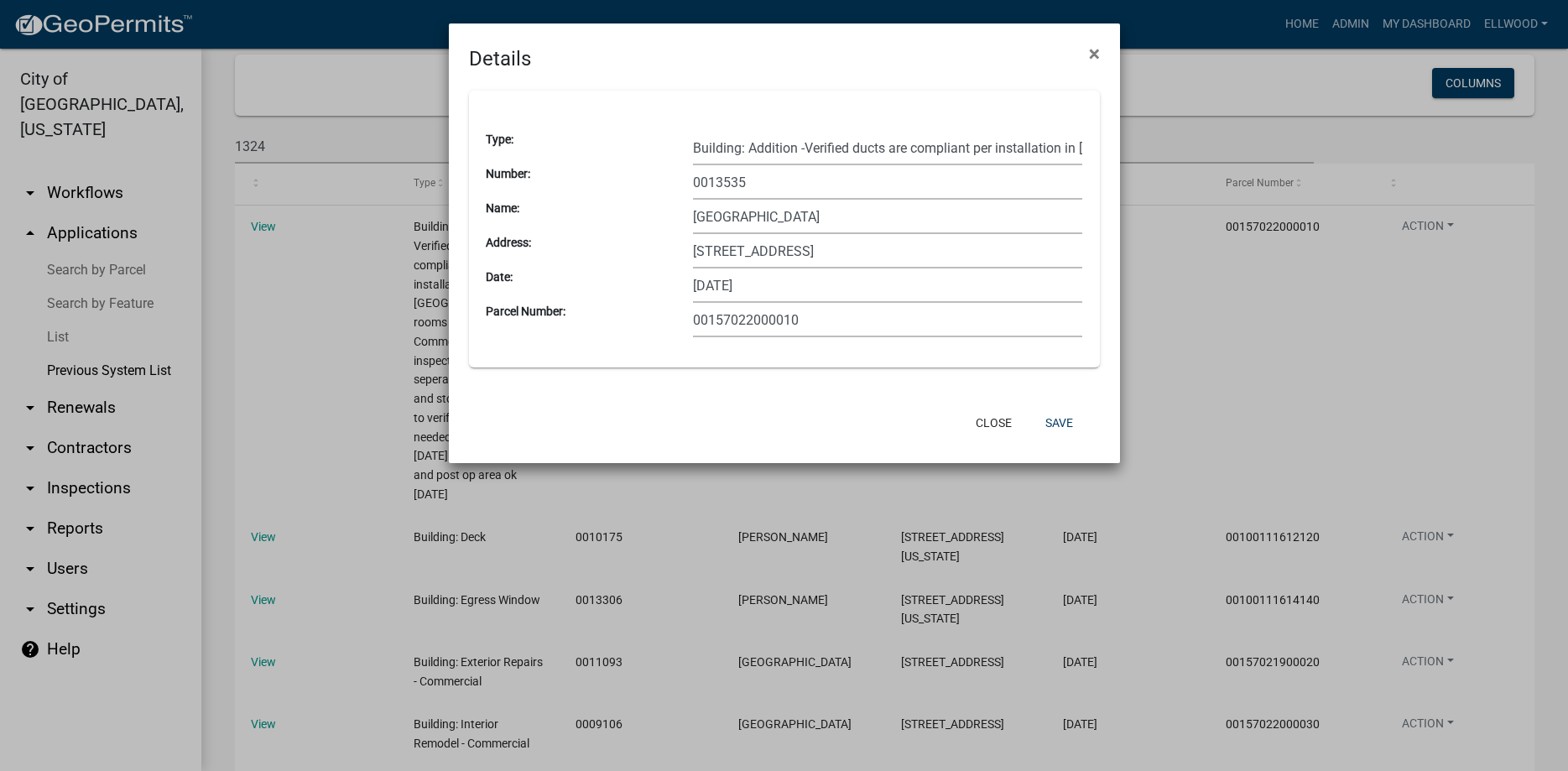
click at [683, 140] on div "Building: Addition -Verified ducts are compliant per installation in [GEOGRAPHI…" at bounding box center [888, 147] width 416 height 34
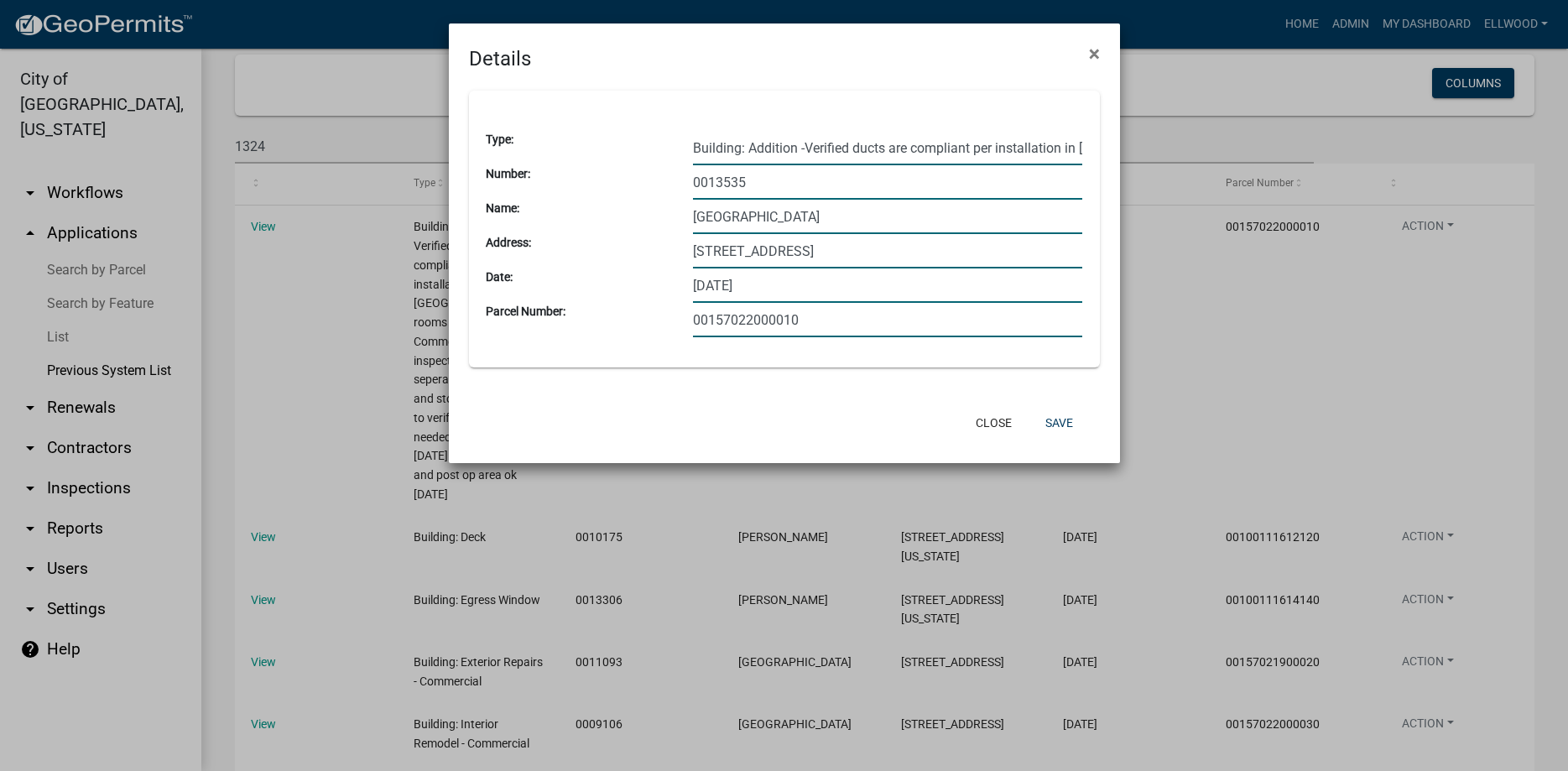
click at [698, 148] on input "Building: Addition -Verified ducts are compliant per installation in [GEOGRAPHI…" at bounding box center [888, 147] width 390 height 34
click at [1087, 145] on div "Building: Addition -Verified ducts are compliant per installation in [GEOGRAPHI…" at bounding box center [888, 147] width 416 height 34
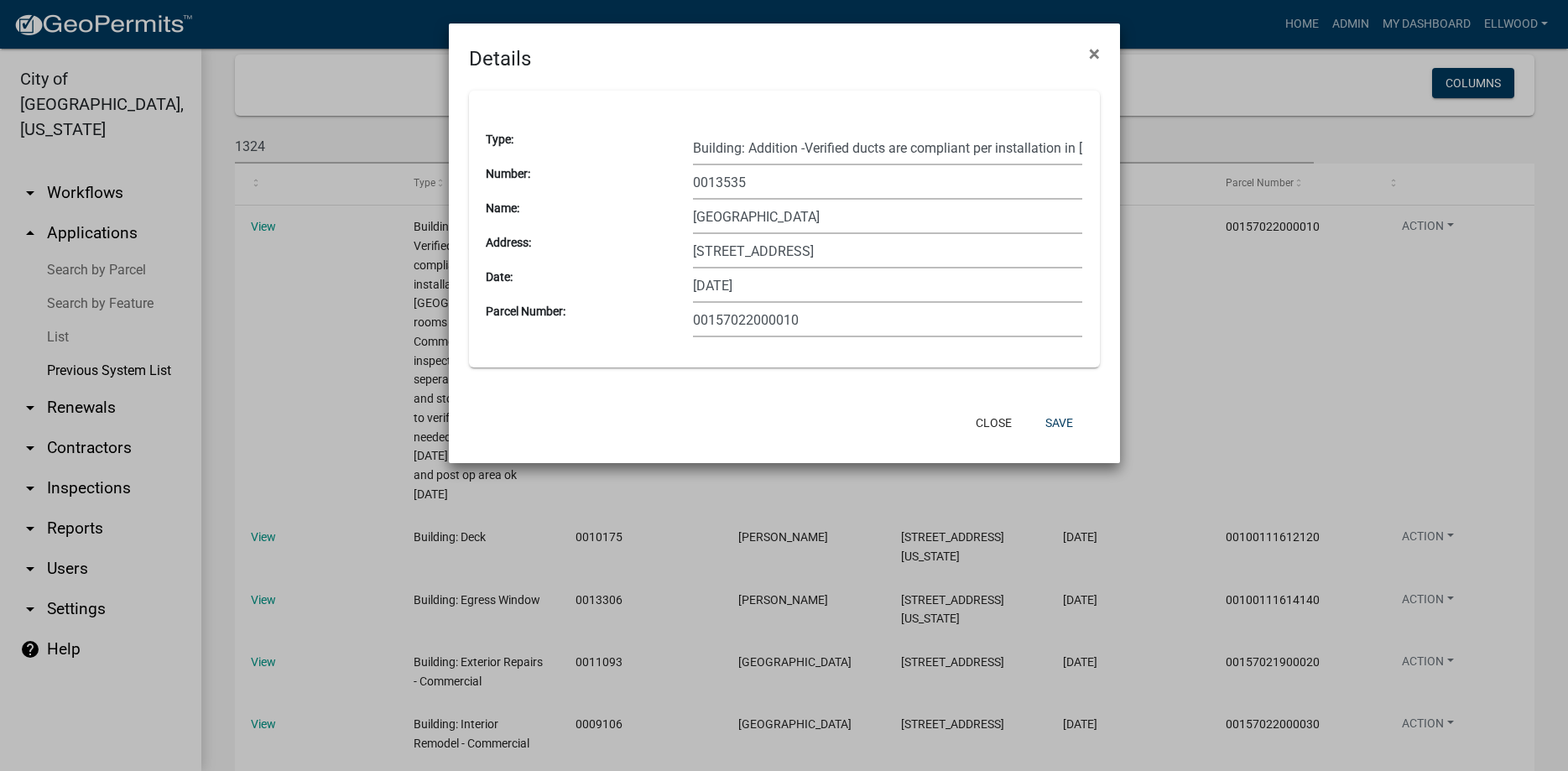
drag, startPoint x: 1087, startPoint y: 145, endPoint x: 1051, endPoint y: 144, distance: 36.0
click at [1066, 145] on div "Building: Addition -Verified ducts are compliant per installation in [GEOGRAPHI…" at bounding box center [888, 147] width 416 height 34
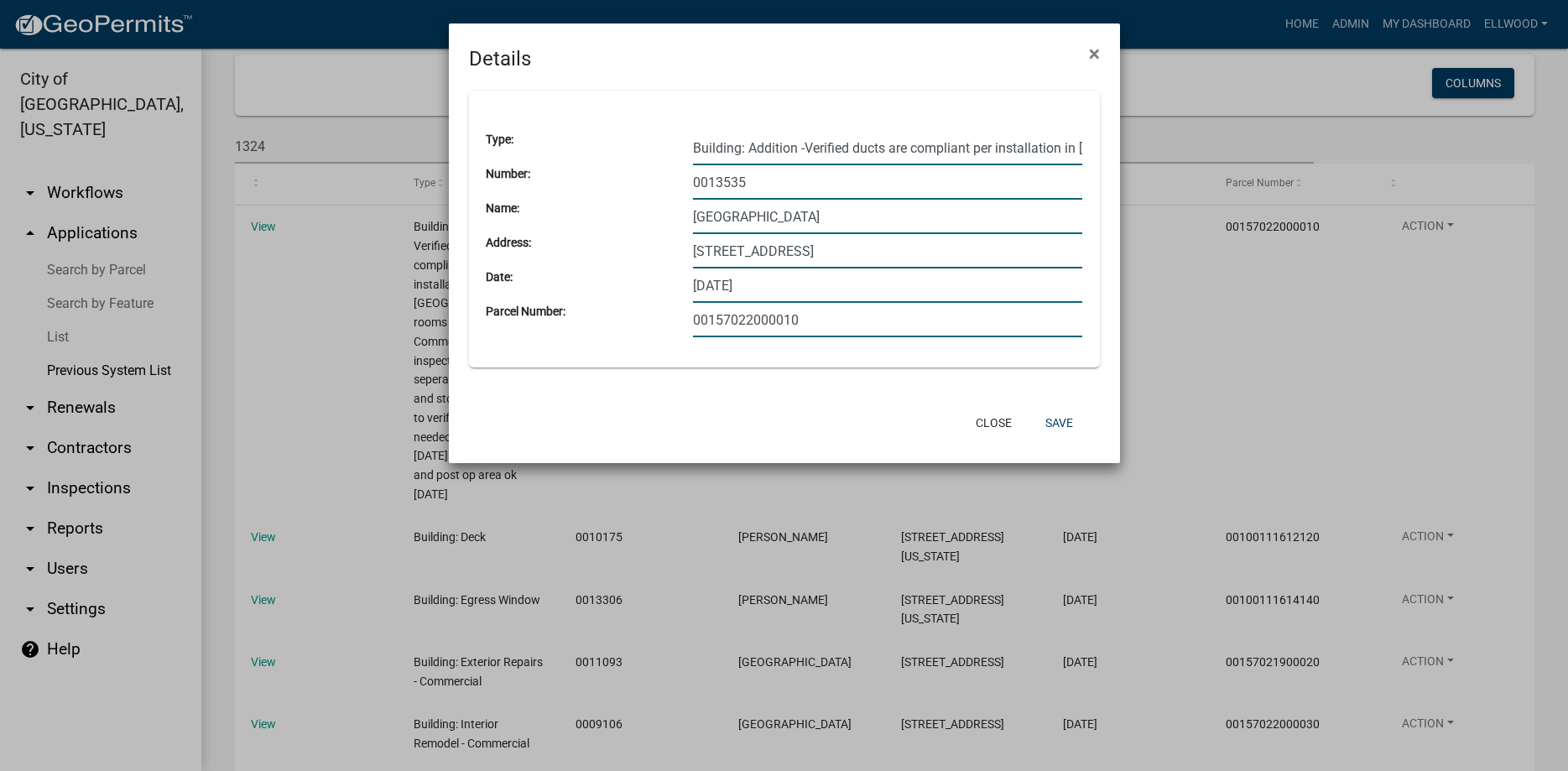
drag, startPoint x: 1051, startPoint y: 144, endPoint x: 852, endPoint y: 152, distance: 199.2
click at [852, 152] on input "Building: Addition -Verified ducts are compliant per installation in [GEOGRAPHI…" at bounding box center [888, 147] width 390 height 34
click at [721, 154] on input "Building: Addition -Verified ducts are compliant per installation in [GEOGRAPHI…" at bounding box center [888, 147] width 390 height 34
type input "Building: Addition -Verified ducts are compliant per installation in [GEOGRAPHI…"
click at [1101, 154] on div "Type: Building: Addition -Verified ducts are compliant per installation in Endo…" at bounding box center [784, 237] width 671 height 328
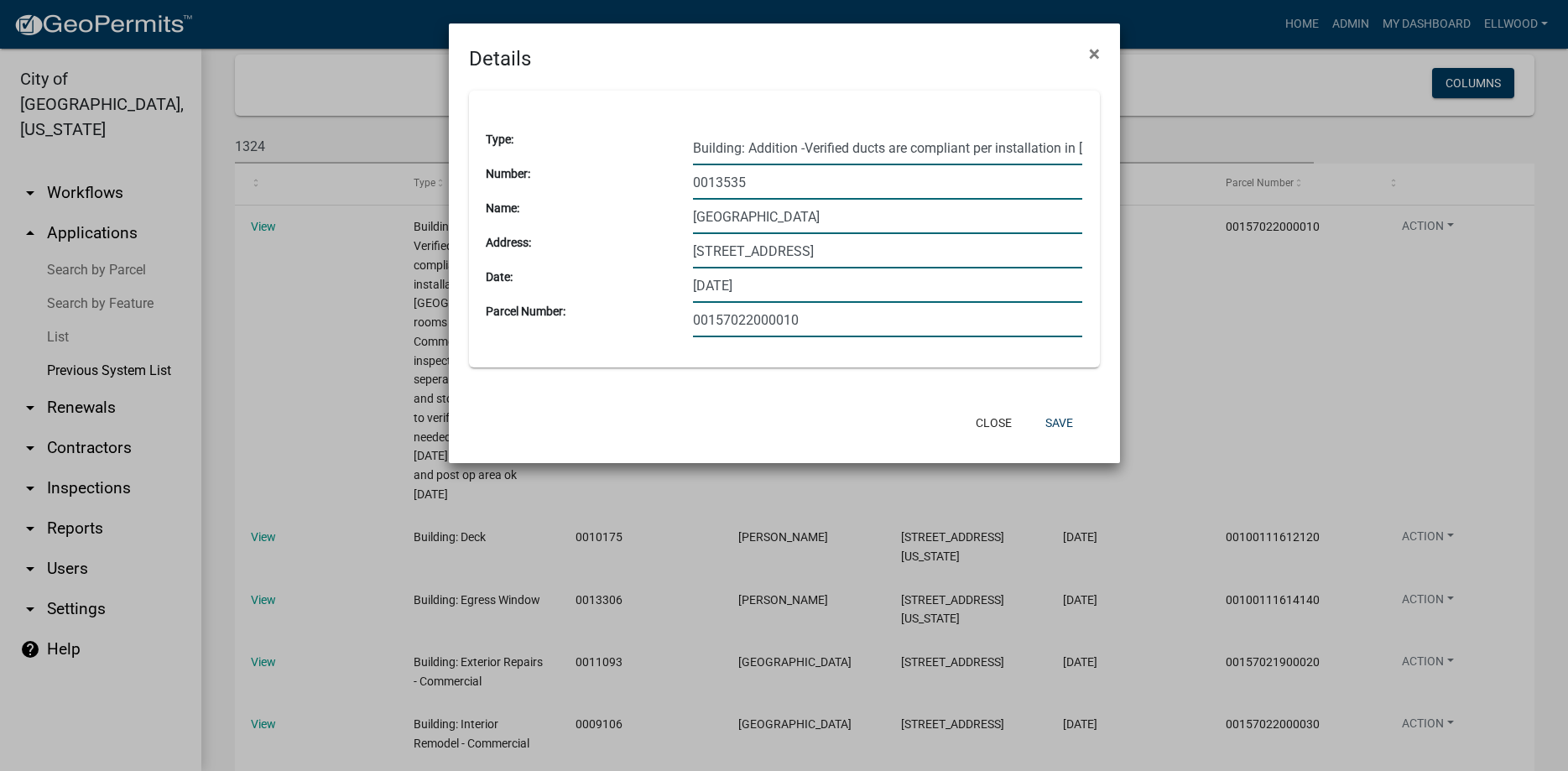
click at [1058, 174] on input "0013535" at bounding box center [888, 182] width 390 height 34
type input "0013535 Final on OR #4 [DATE]"
click at [1047, 420] on button "Save" at bounding box center [1059, 423] width 55 height 30
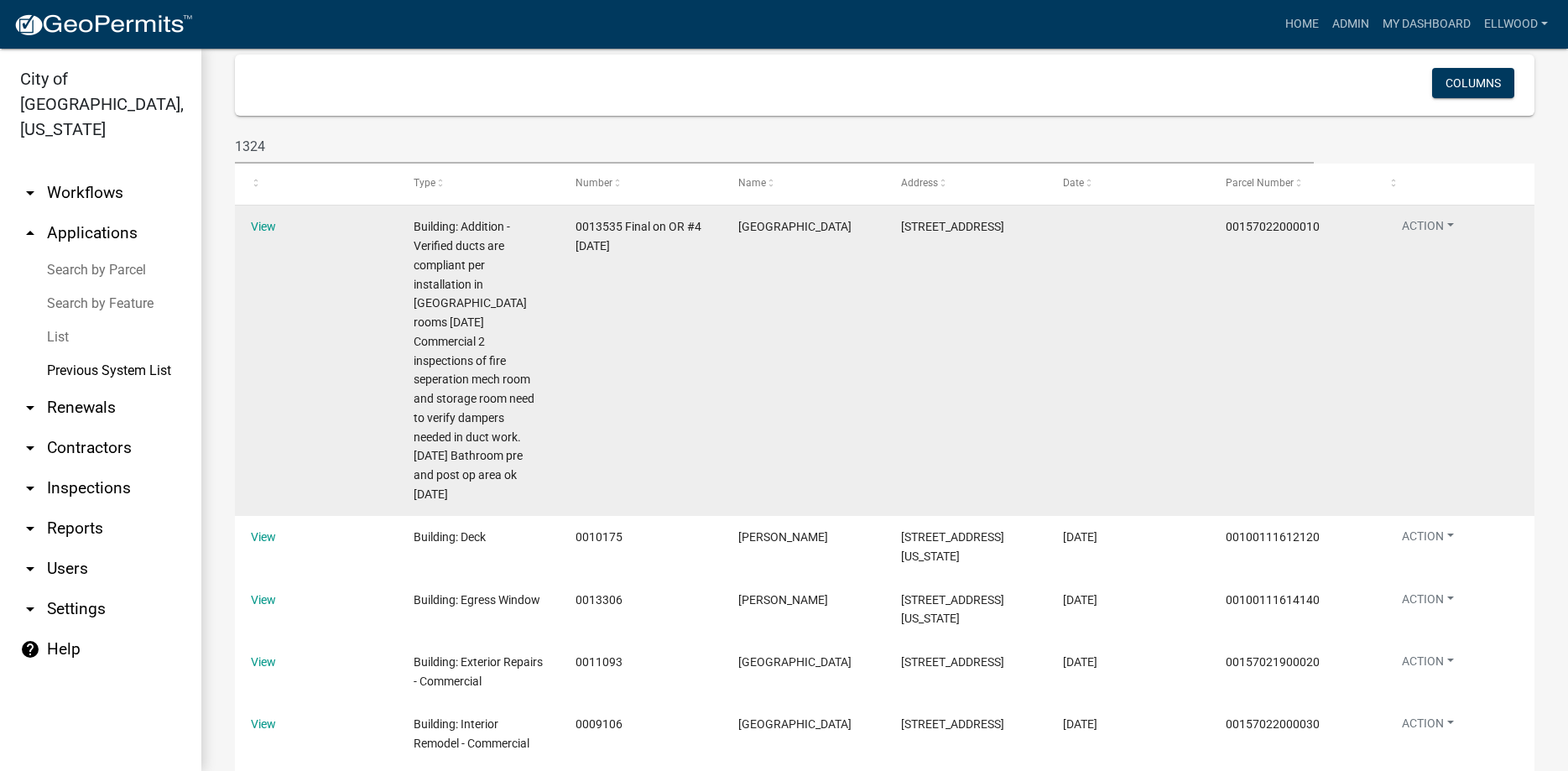
scroll to position [0, 0]
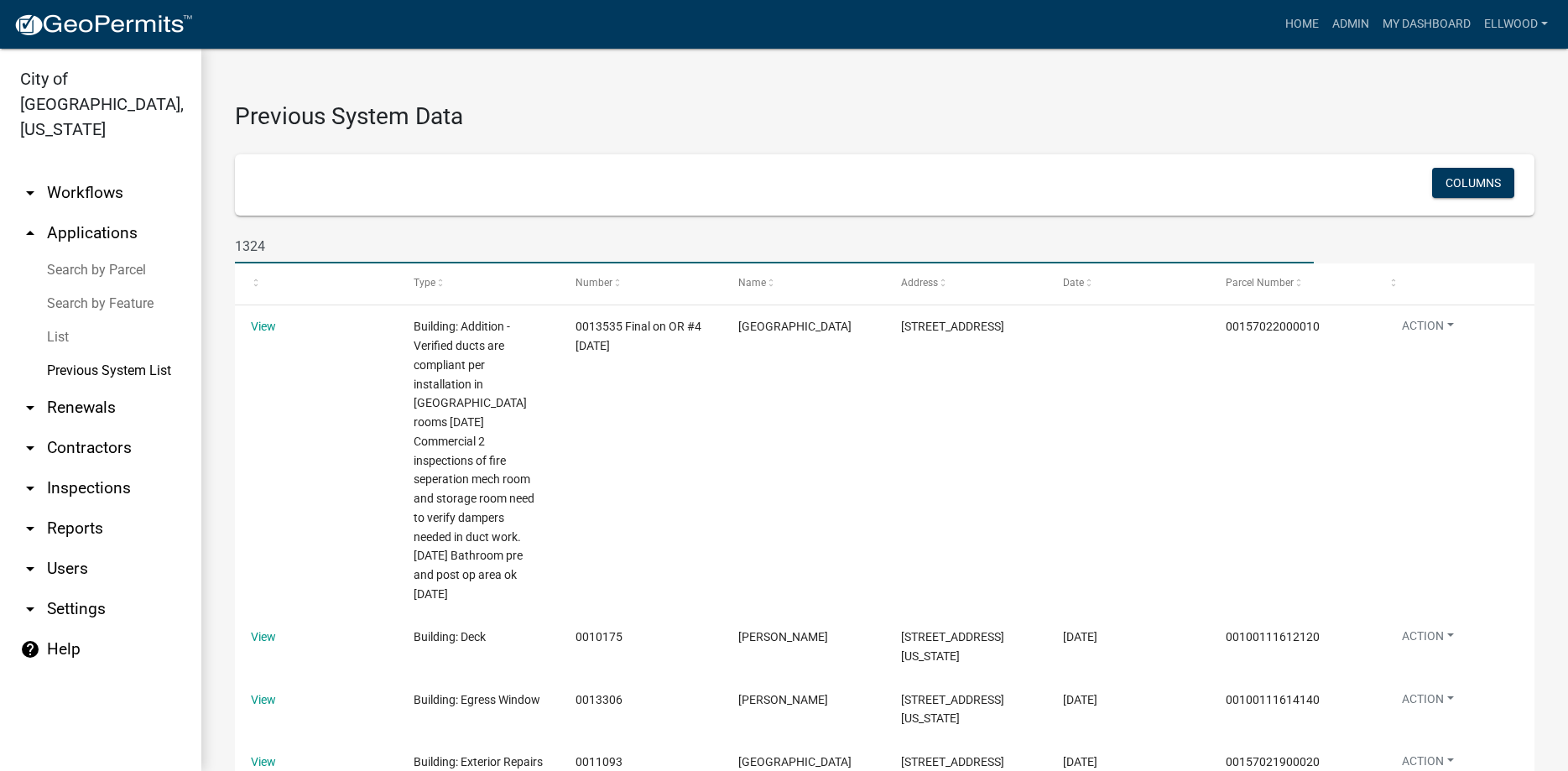
click at [266, 248] on input "1324" at bounding box center [775, 246] width 1079 height 34
type input "1"
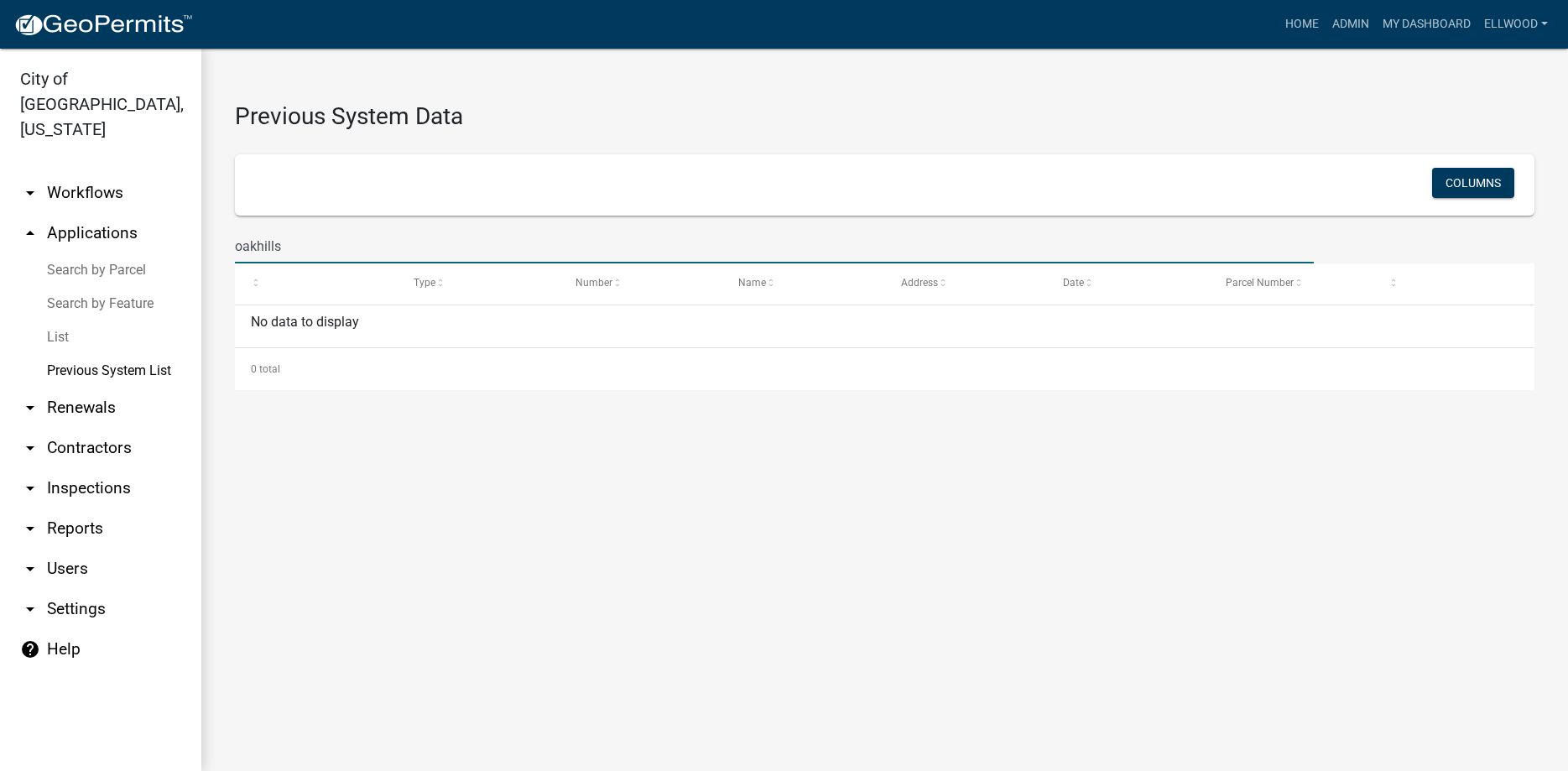
click at [284, 241] on input "oakhills" at bounding box center [775, 246] width 1079 height 34
type input "o"
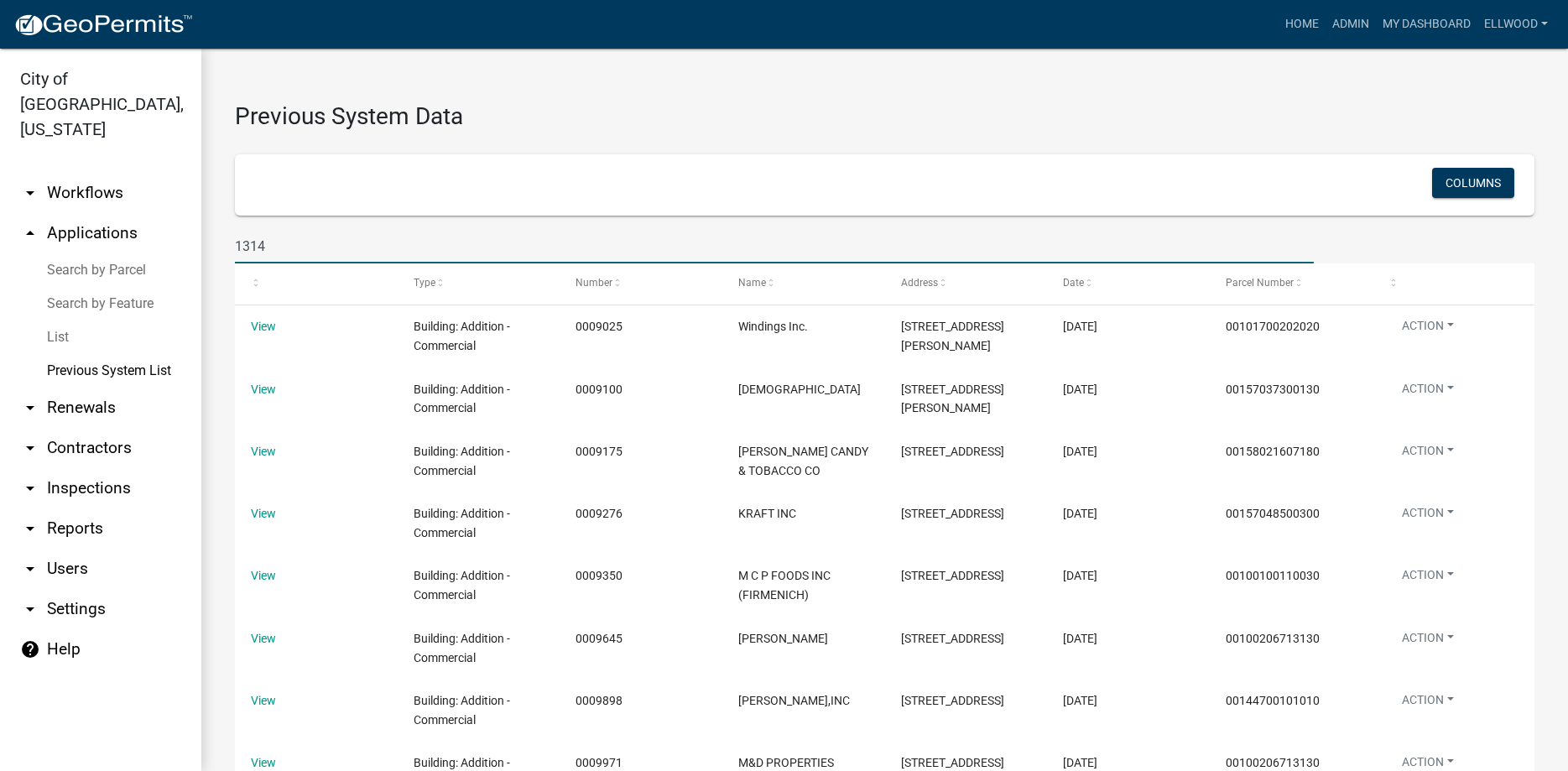
type input "1314"
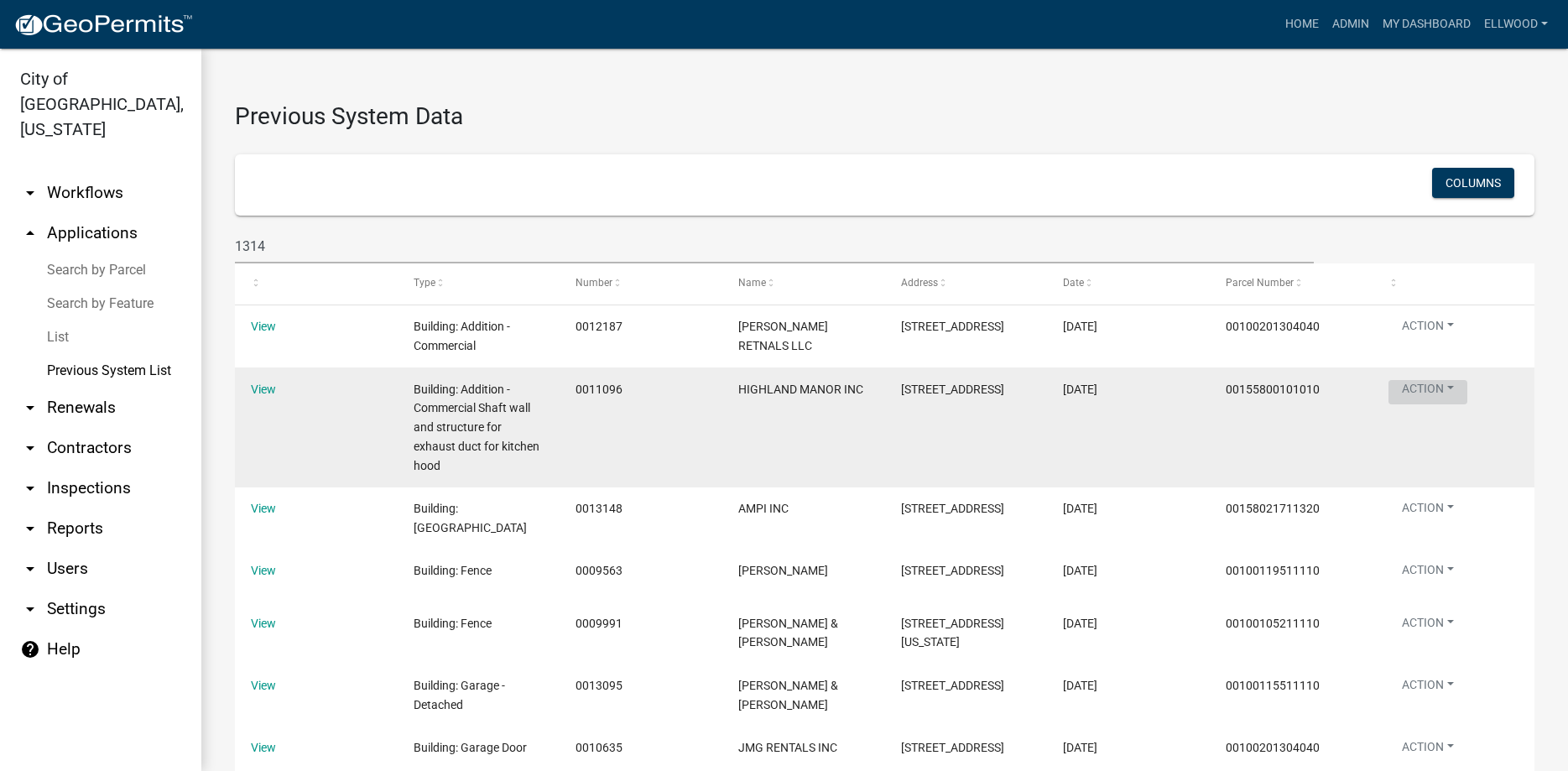
click at [1414, 386] on button "Action" at bounding box center [1428, 392] width 78 height 25
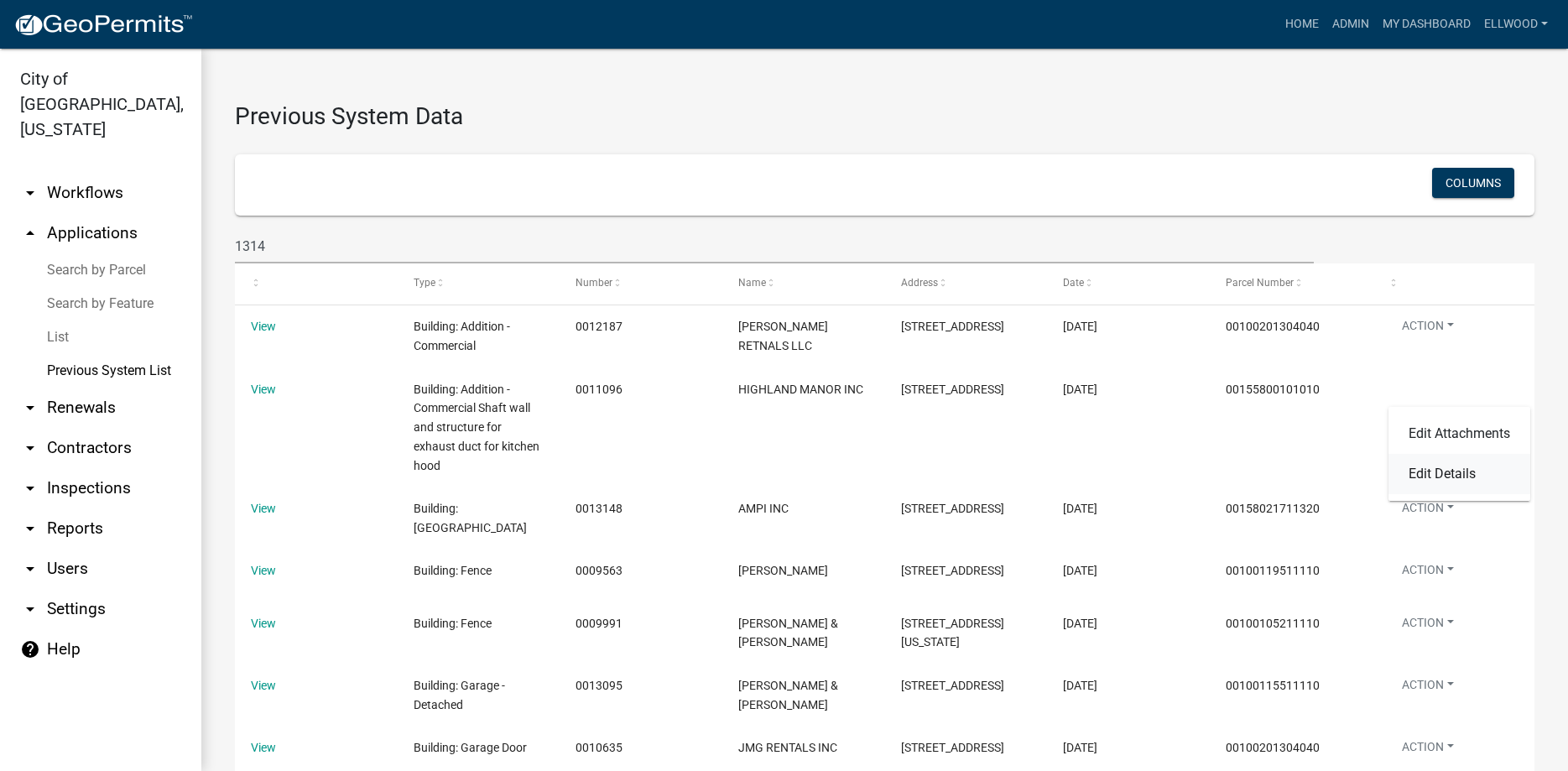
click at [1443, 466] on link "Edit Details" at bounding box center [1459, 474] width 142 height 40
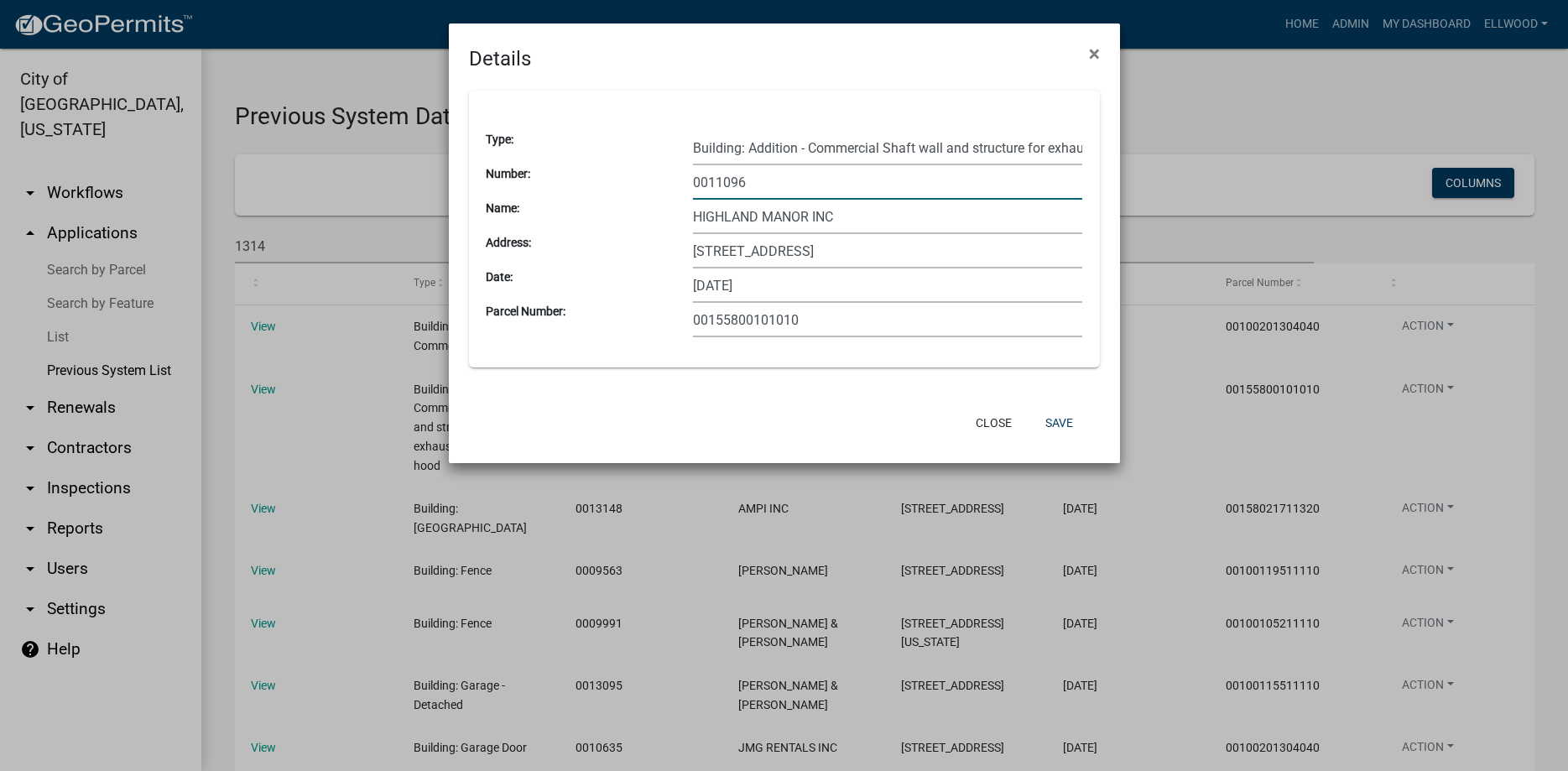
click at [770, 184] on input "0011096" at bounding box center [888, 182] width 390 height 34
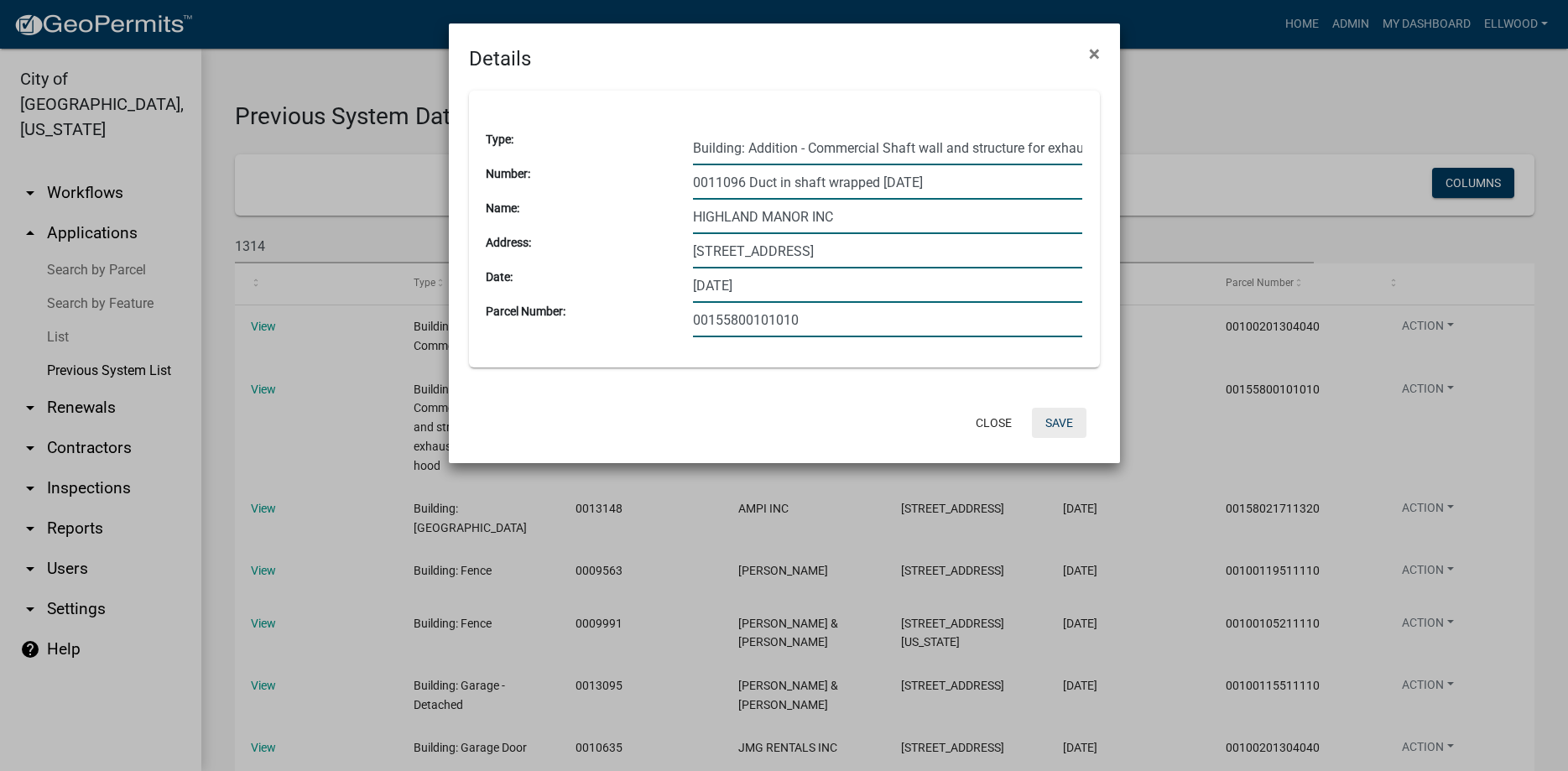
type input "0011096 Duct in shaft wrapped [DATE]"
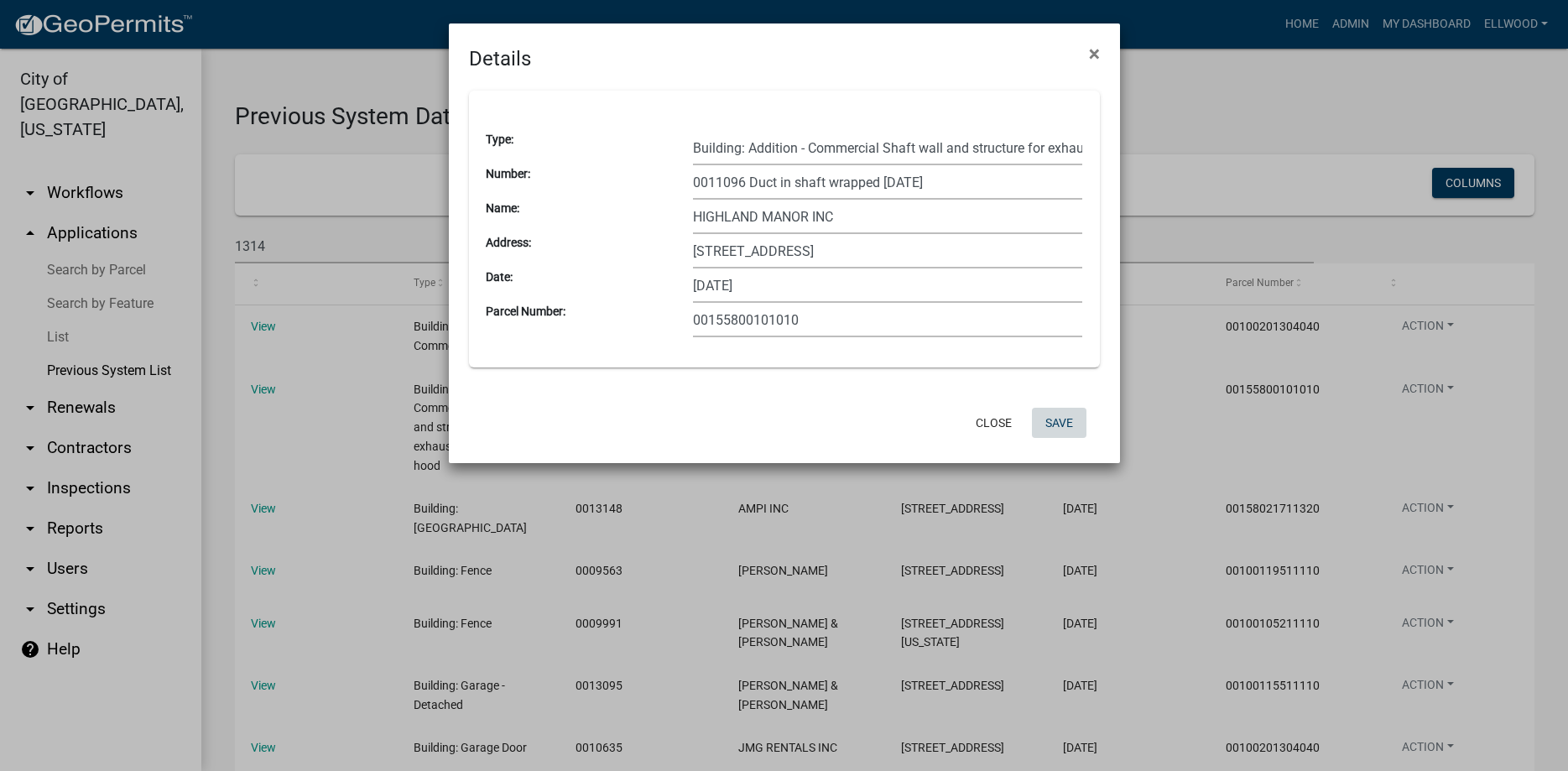
click at [1054, 424] on button "Save" at bounding box center [1059, 423] width 55 height 30
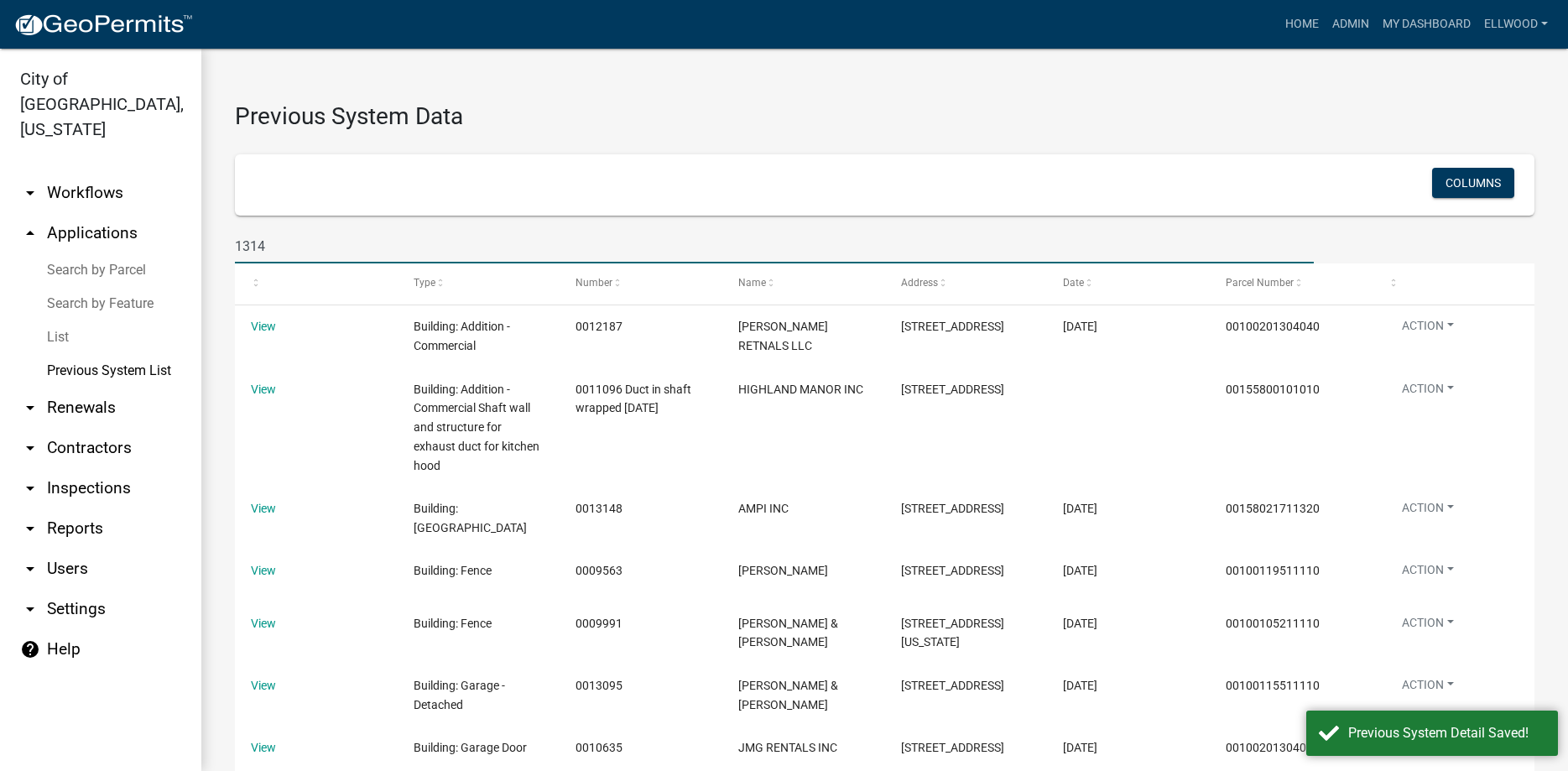
click at [264, 244] on input "1314" at bounding box center [775, 246] width 1079 height 34
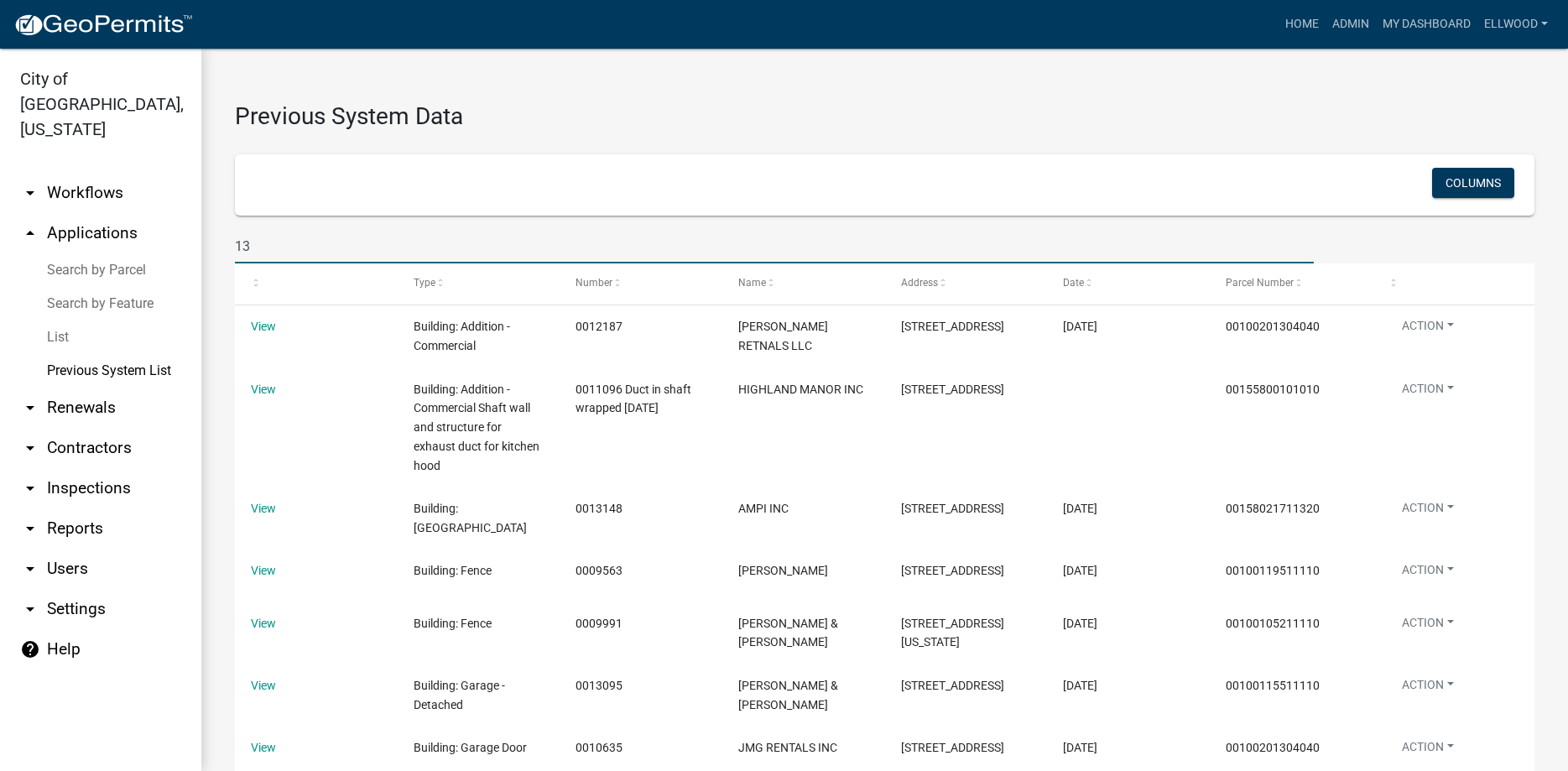
type input "1"
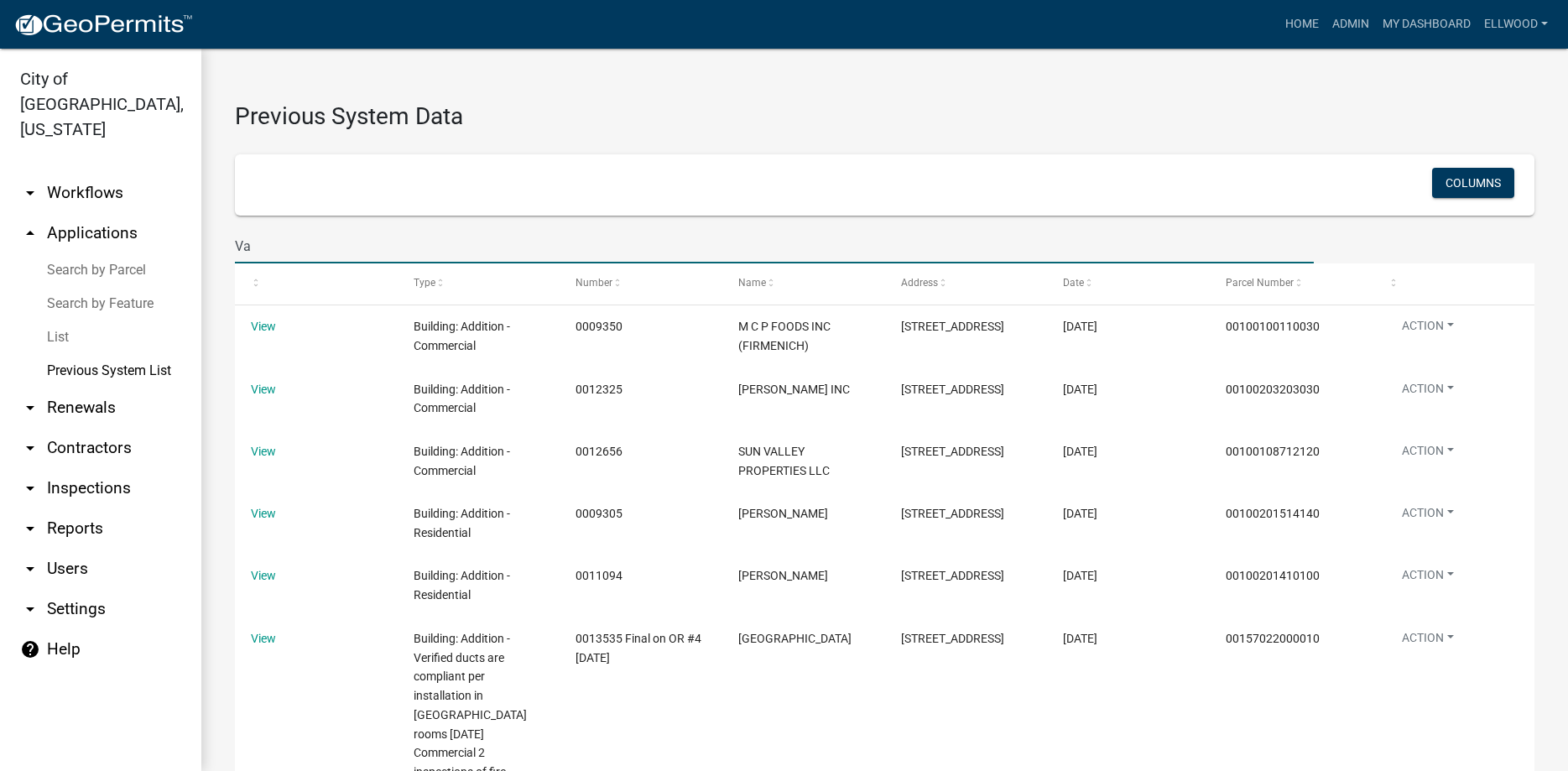
type input "V"
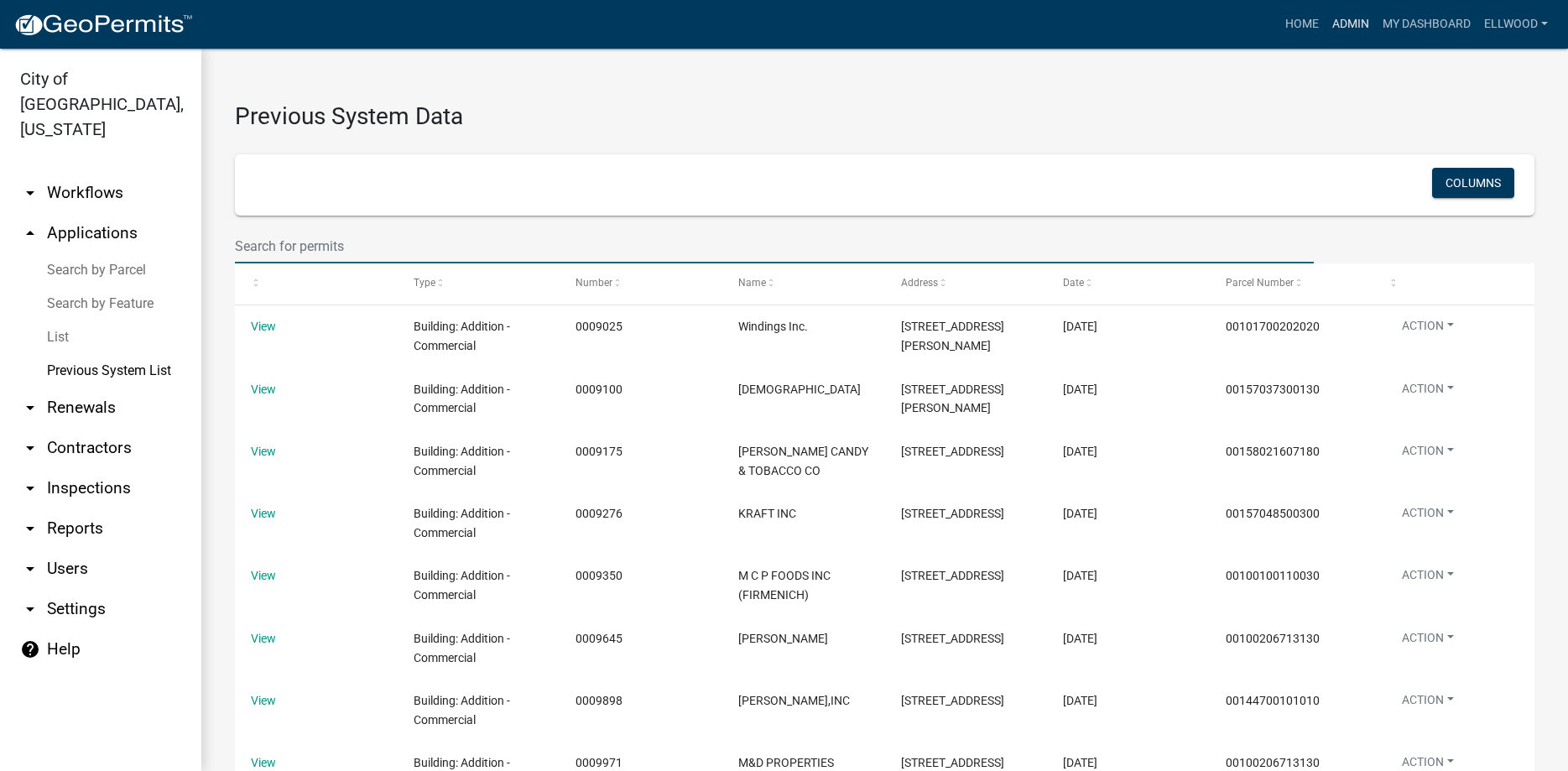
click at [1340, 27] on link "Admin" at bounding box center [1350, 25] width 50 height 32
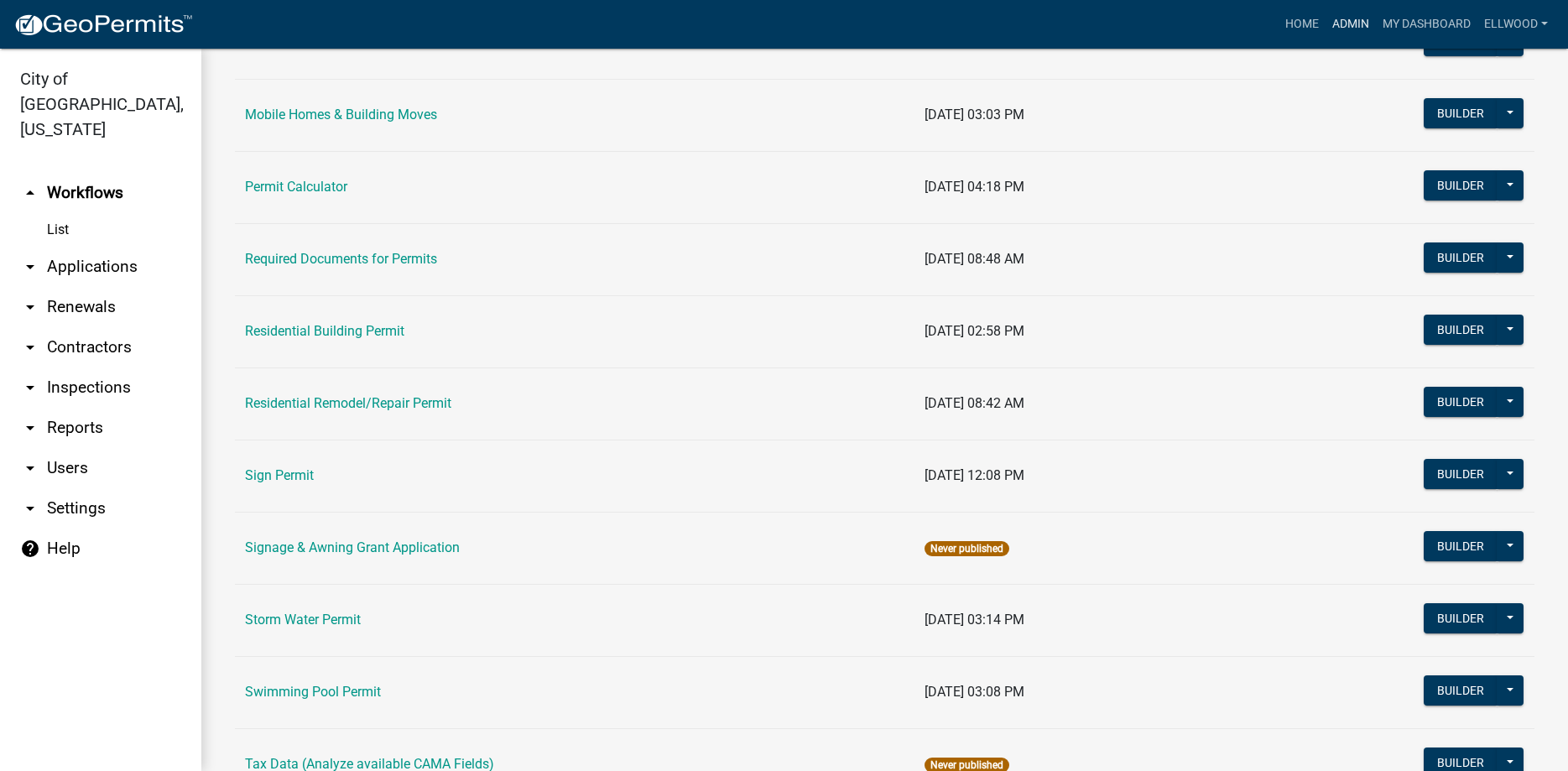
scroll to position [1053, 0]
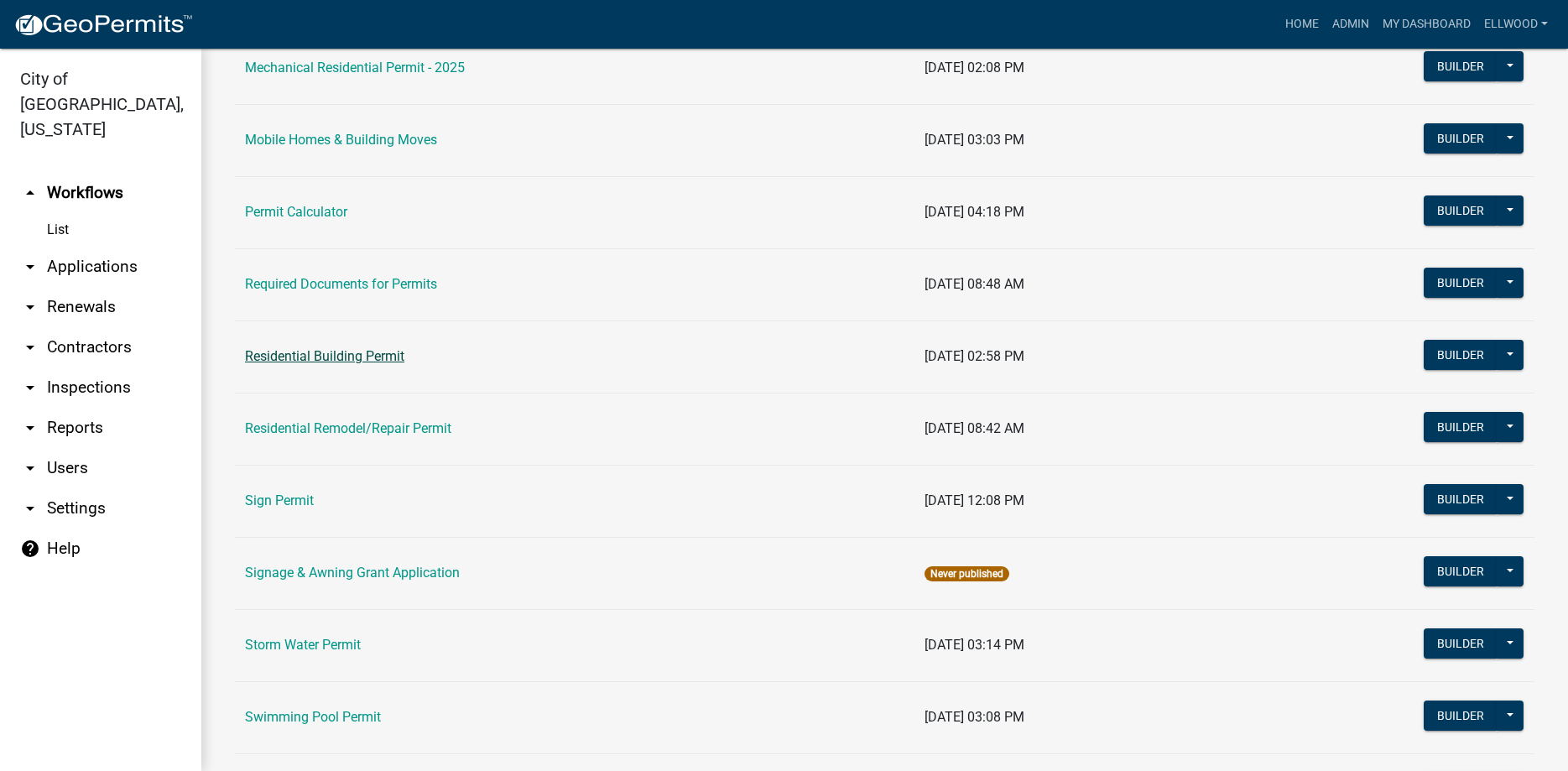
click at [350, 359] on link "Residential Building Permit" at bounding box center [325, 356] width 160 height 16
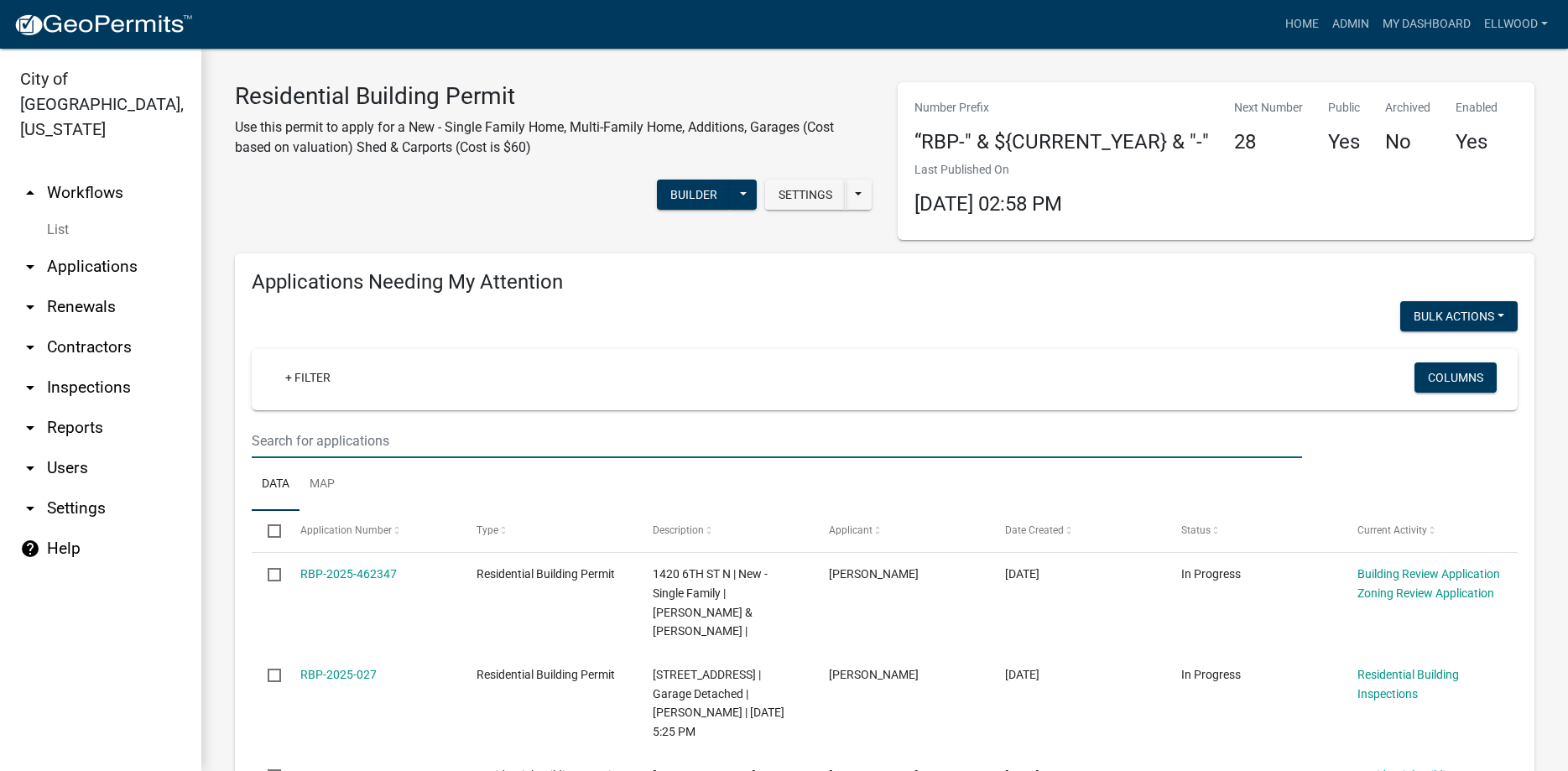
click at [293, 435] on input "text" at bounding box center [777, 440] width 1050 height 34
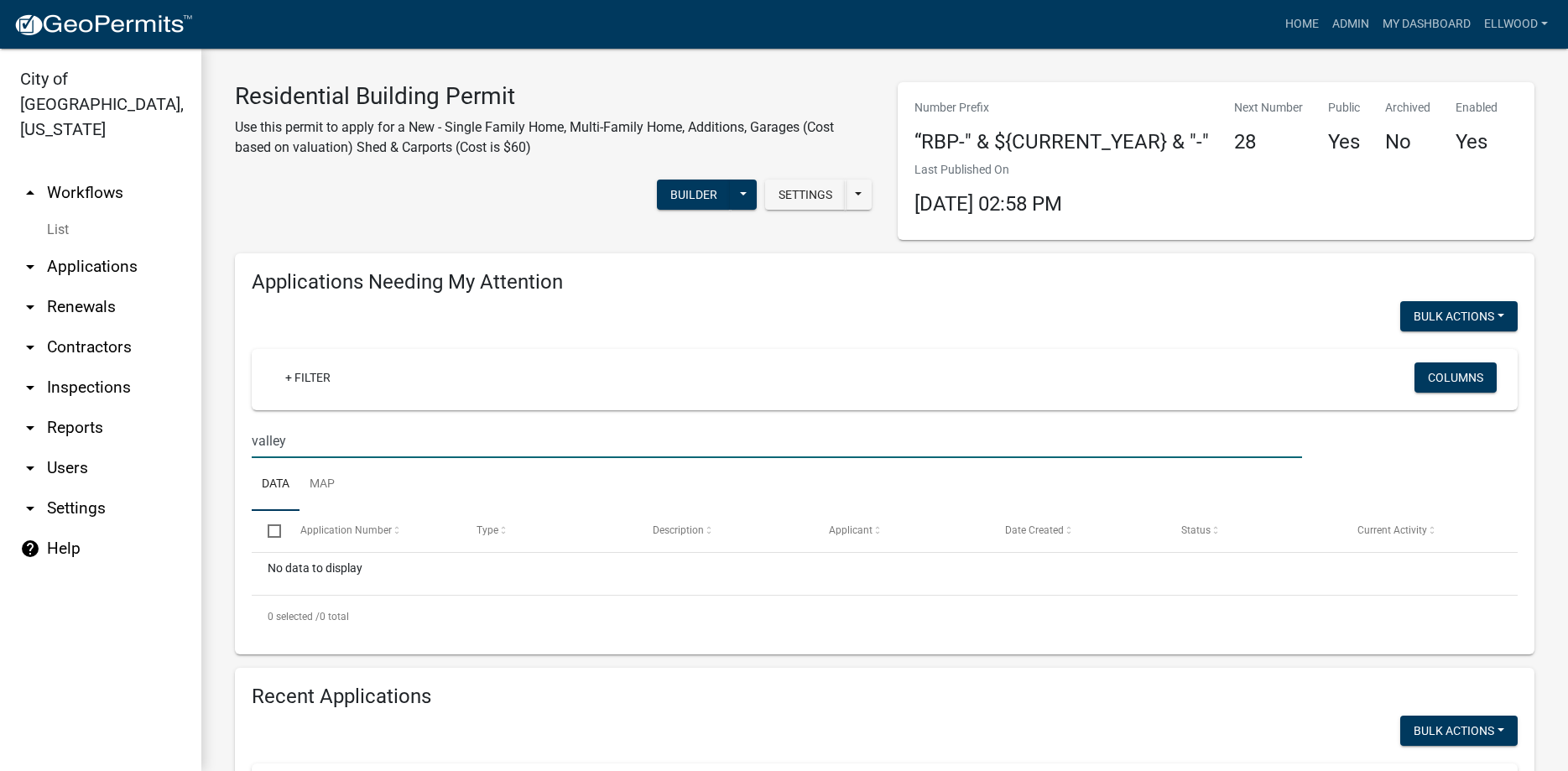
type input "valley"
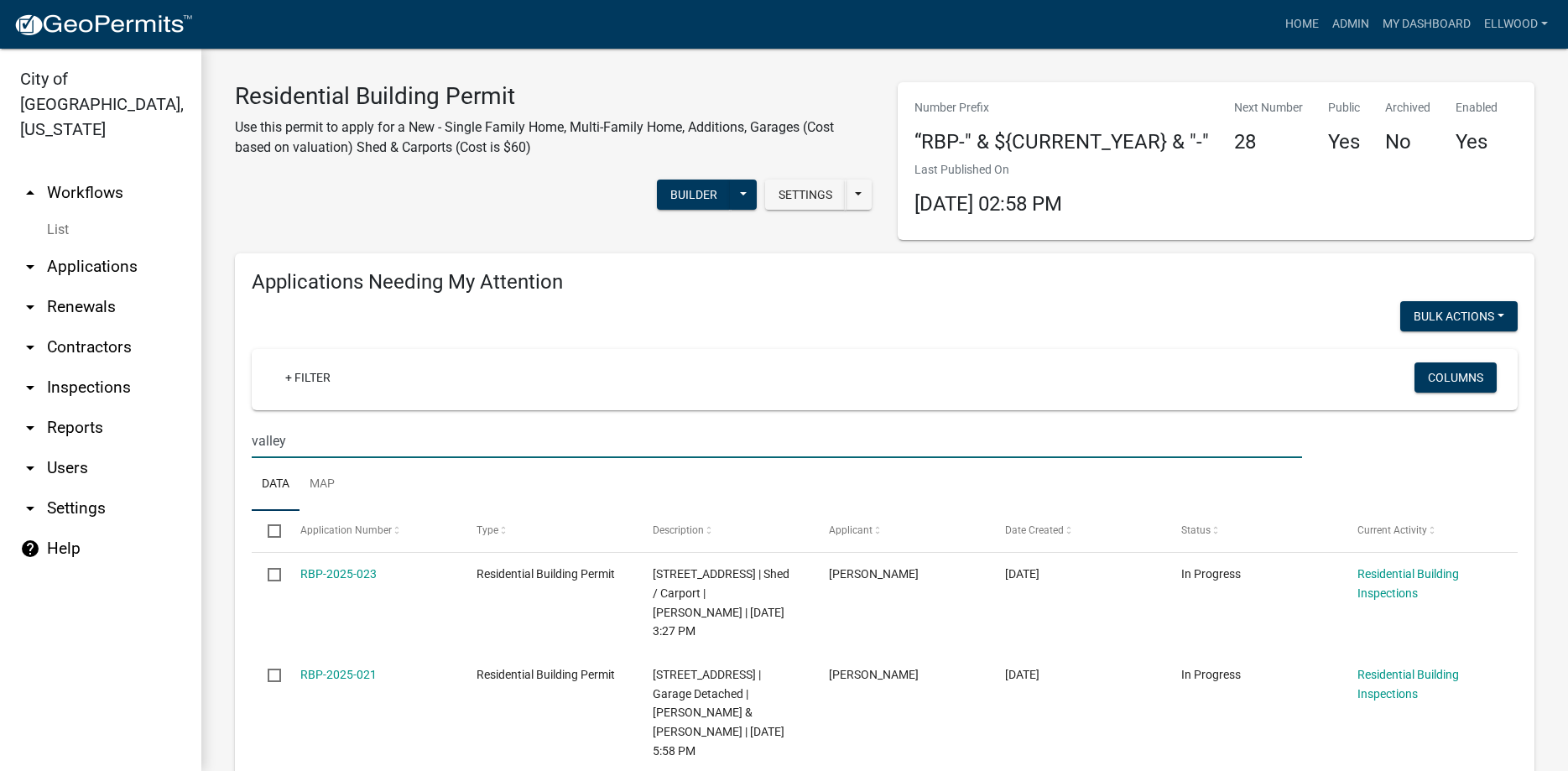
scroll to position [96, 0]
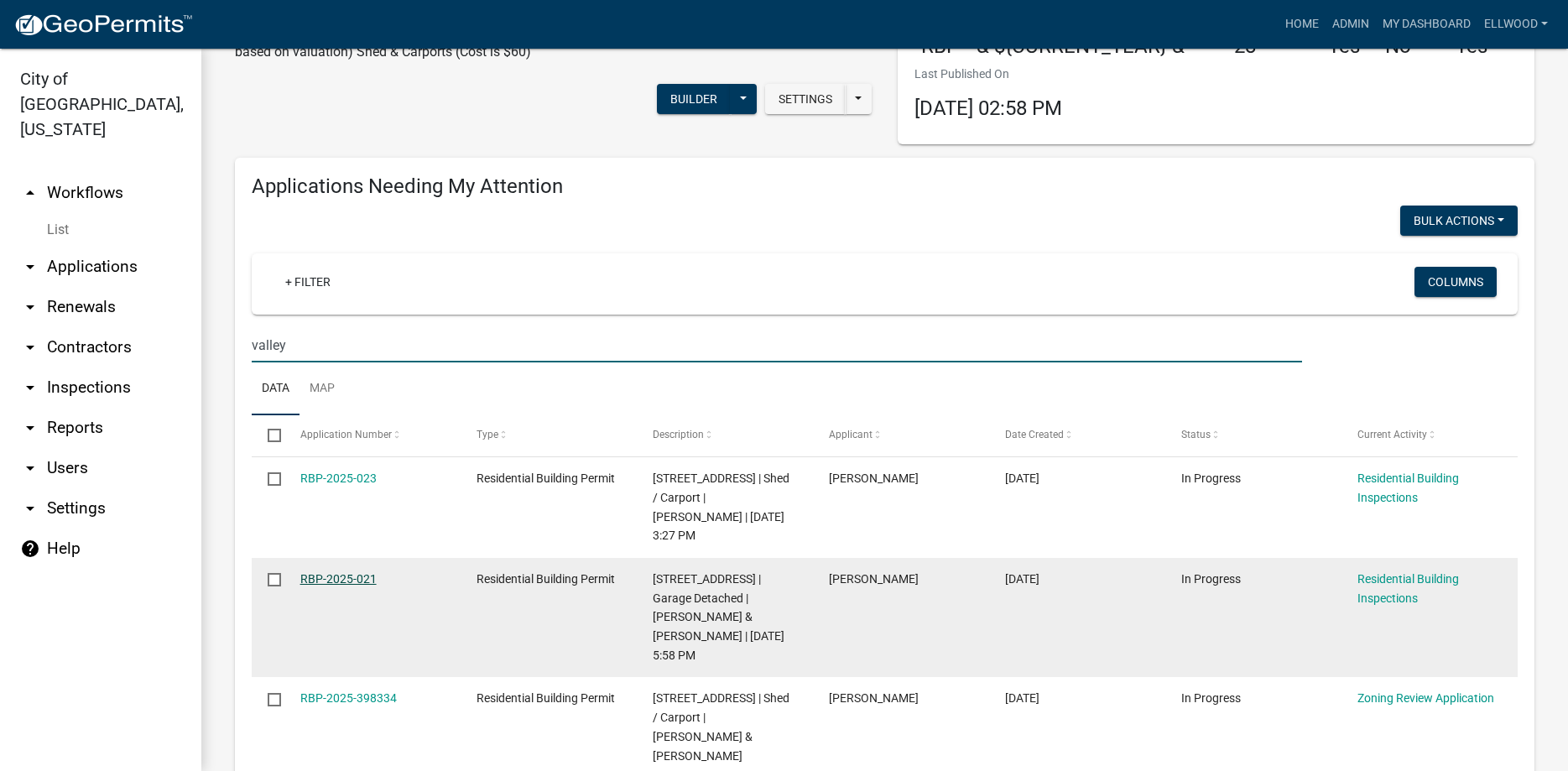
click at [360, 580] on link "RBP-2025-021" at bounding box center [338, 580] width 76 height 14
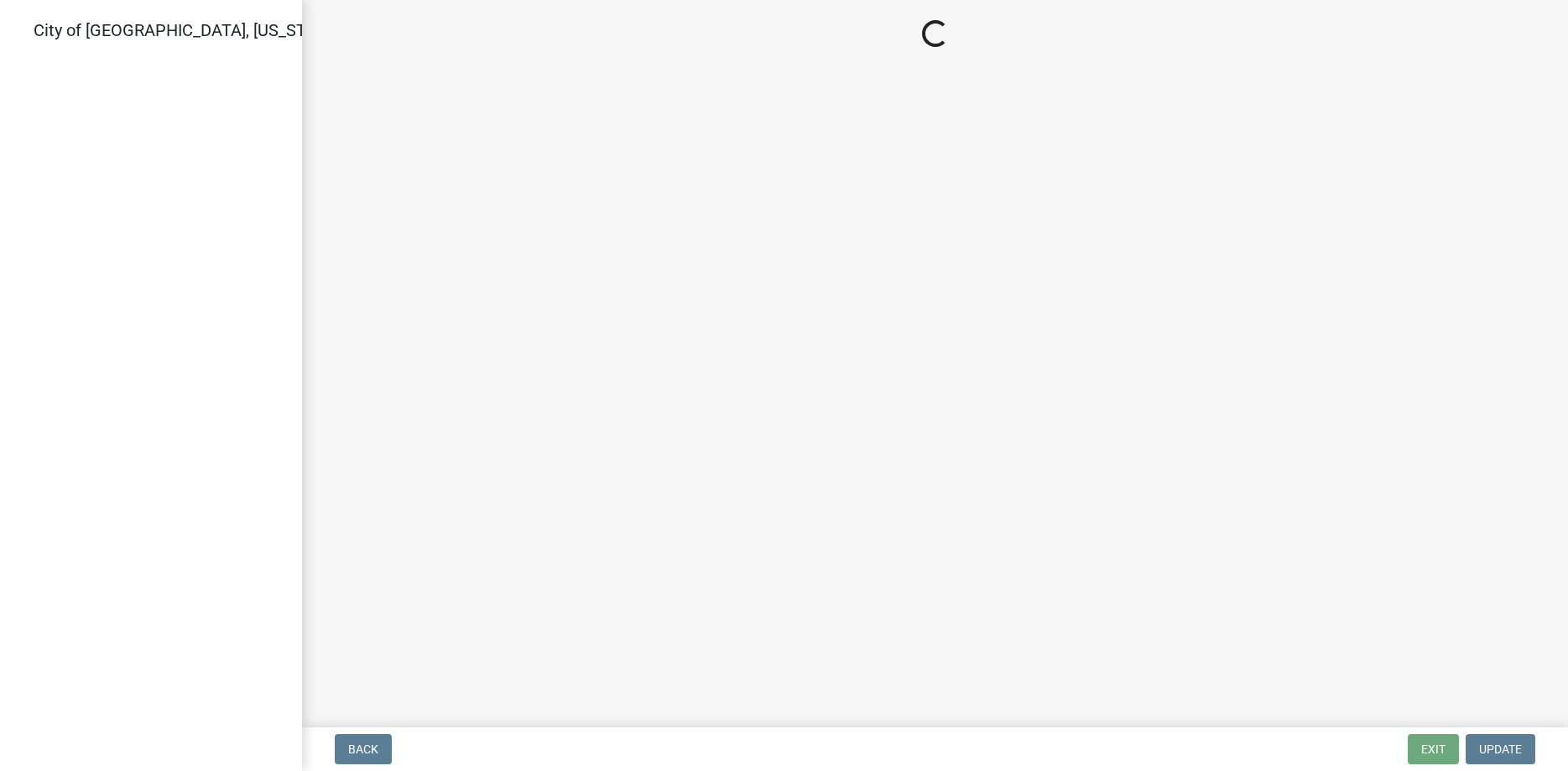
select select "805d55ac-e238-4e04-8f8e-acc067f36c3e"
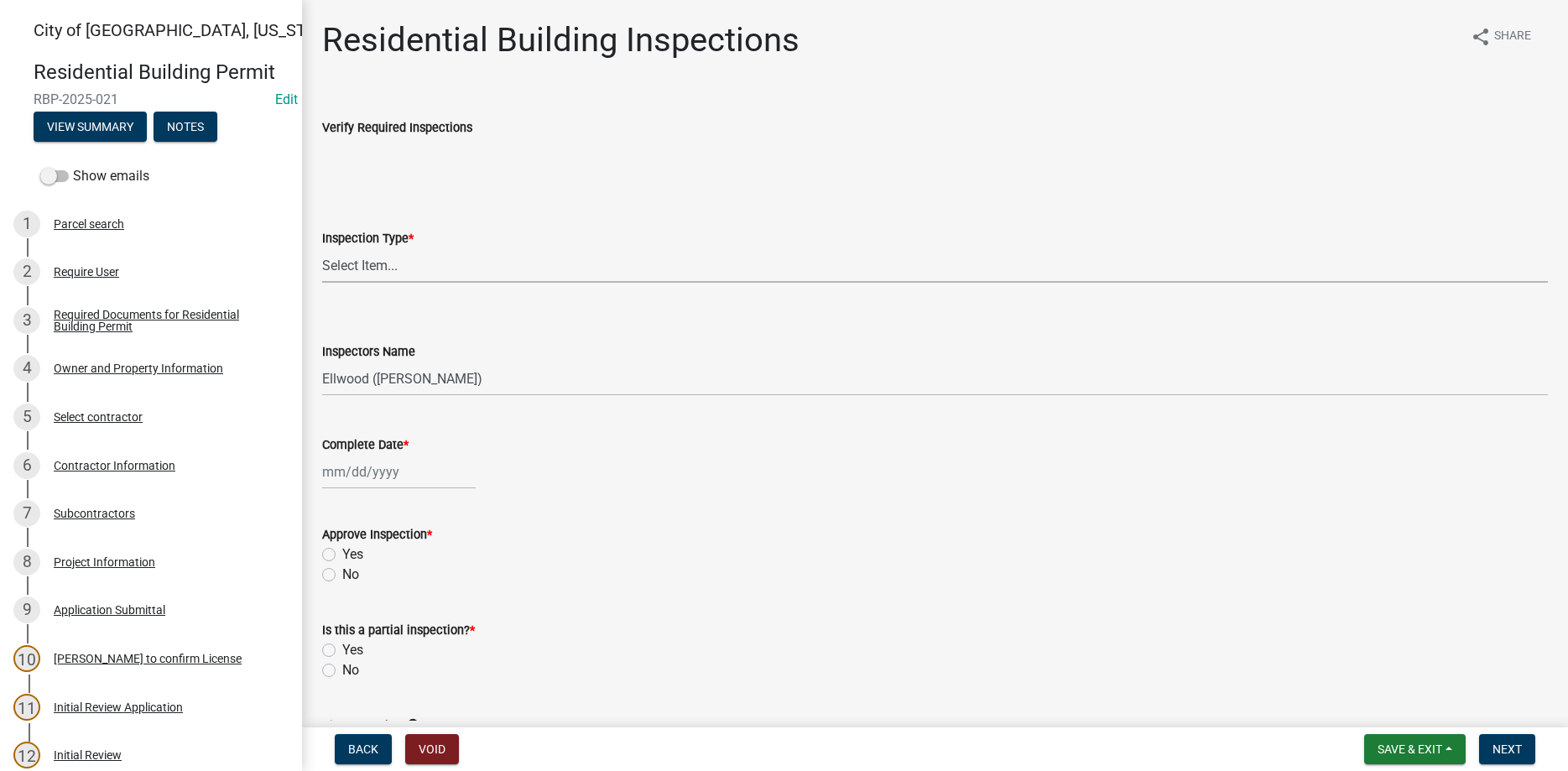
click at [323, 248] on select "Select Item... None All Inspections Required Energy Code Certificate Setback/So…" at bounding box center [936, 265] width 1226 height 34
click option "Setback/Soils" at bounding box center [0, 0] width 0 height 0
select select "325fad7b-aea0-4a0d-bd35-a72a64eb9764"
click at [342, 554] on label "Yes" at bounding box center [352, 554] width 21 height 21
click at [342, 554] on input "Yes" at bounding box center [347, 549] width 11 height 11
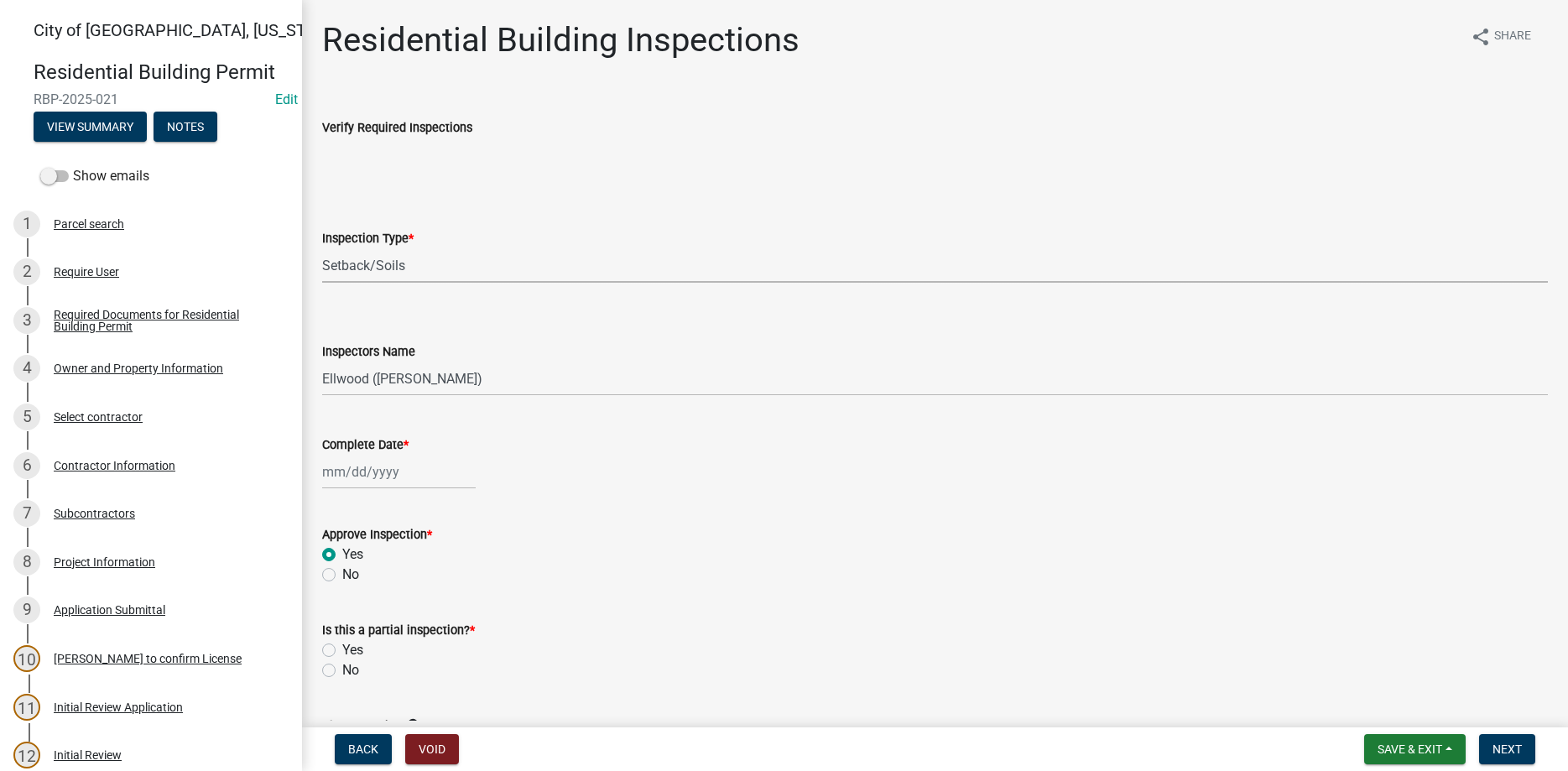
radio input "true"
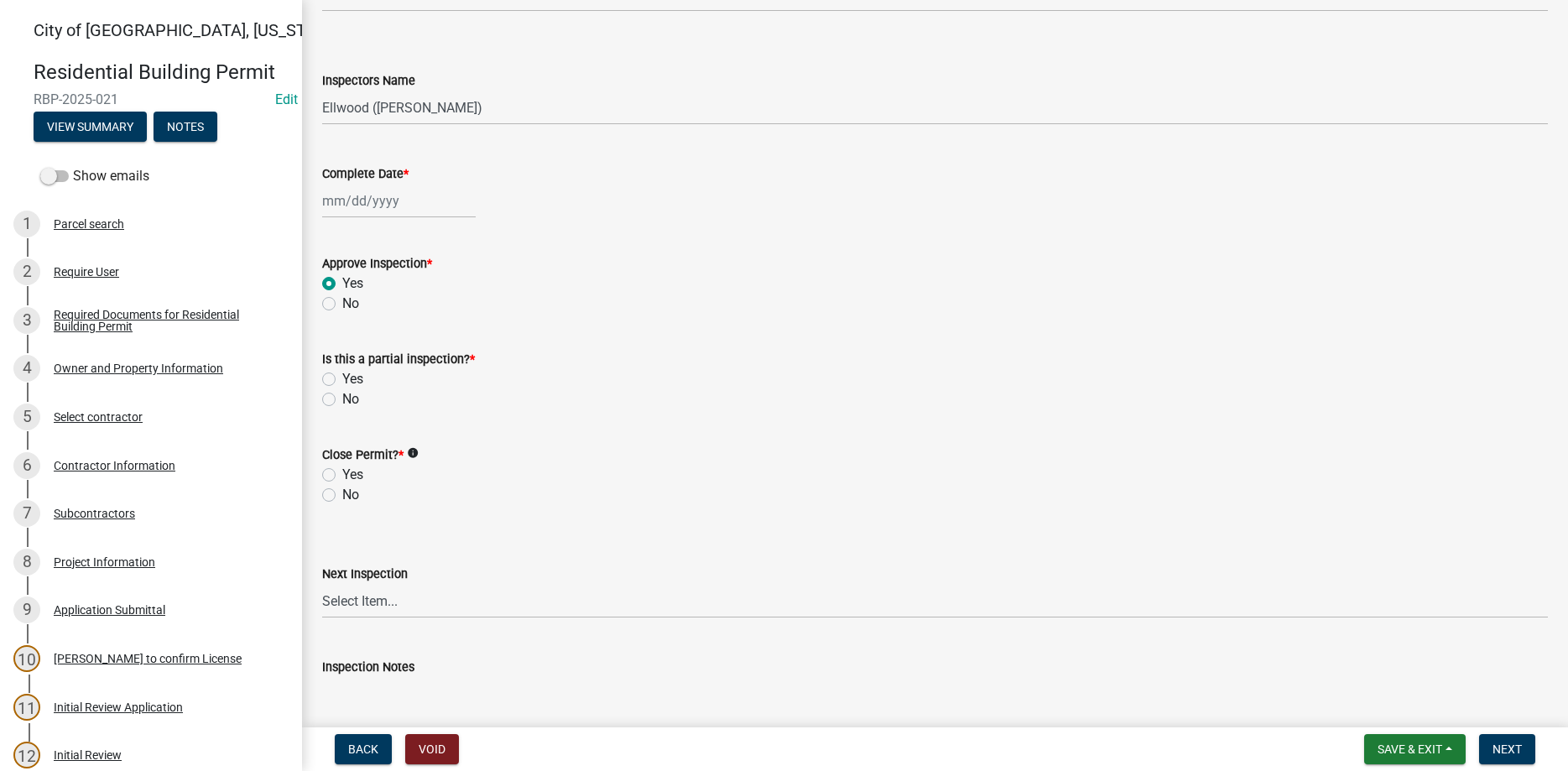
scroll to position [287, 0]
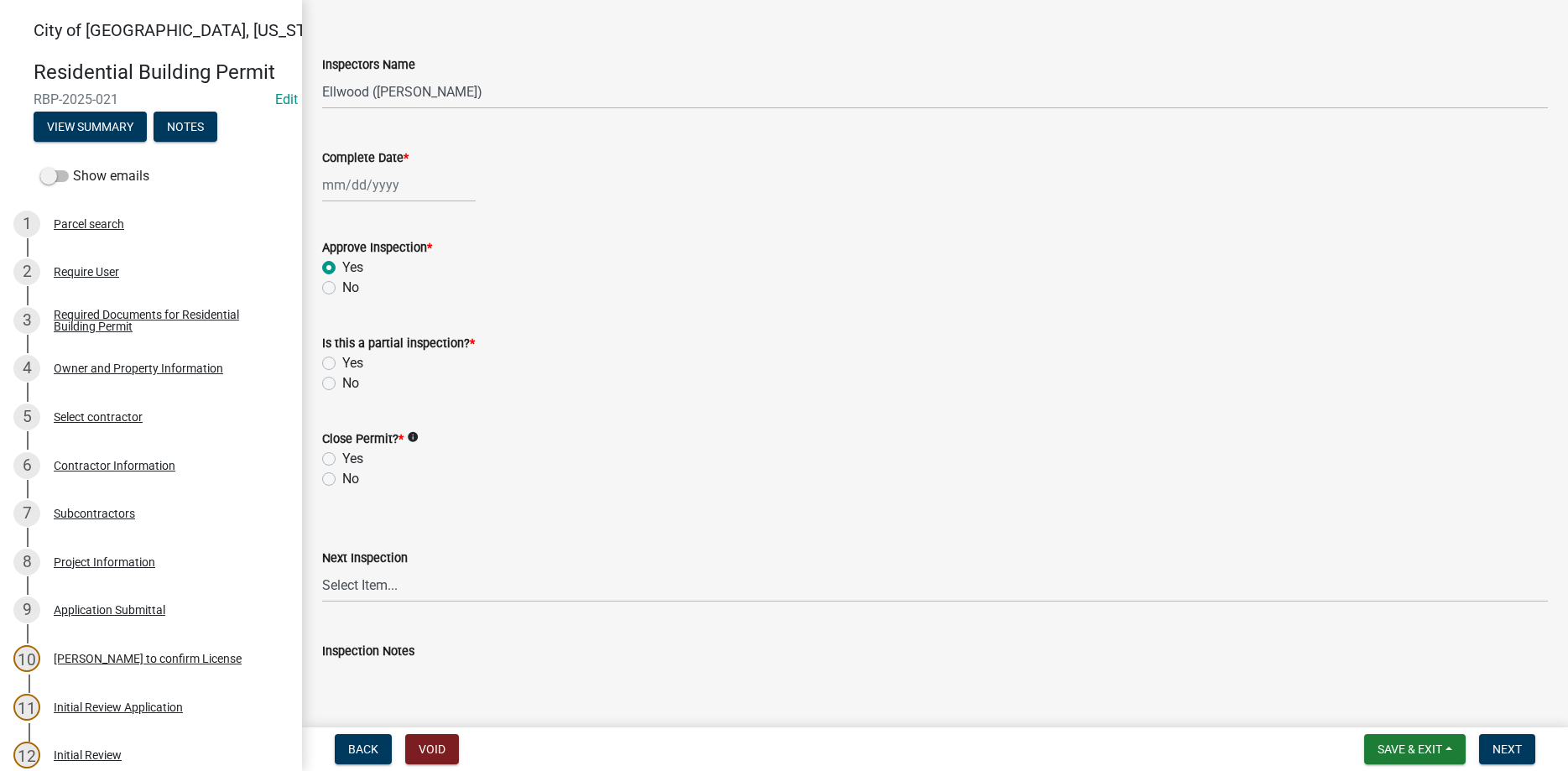
click at [342, 369] on label "Yes" at bounding box center [352, 363] width 21 height 21
click at [342, 364] on input "Yes" at bounding box center [347, 358] width 11 height 11
radio input "true"
click at [342, 475] on label "No" at bounding box center [350, 479] width 17 height 21
click at [342, 475] on input "No" at bounding box center [347, 474] width 11 height 11
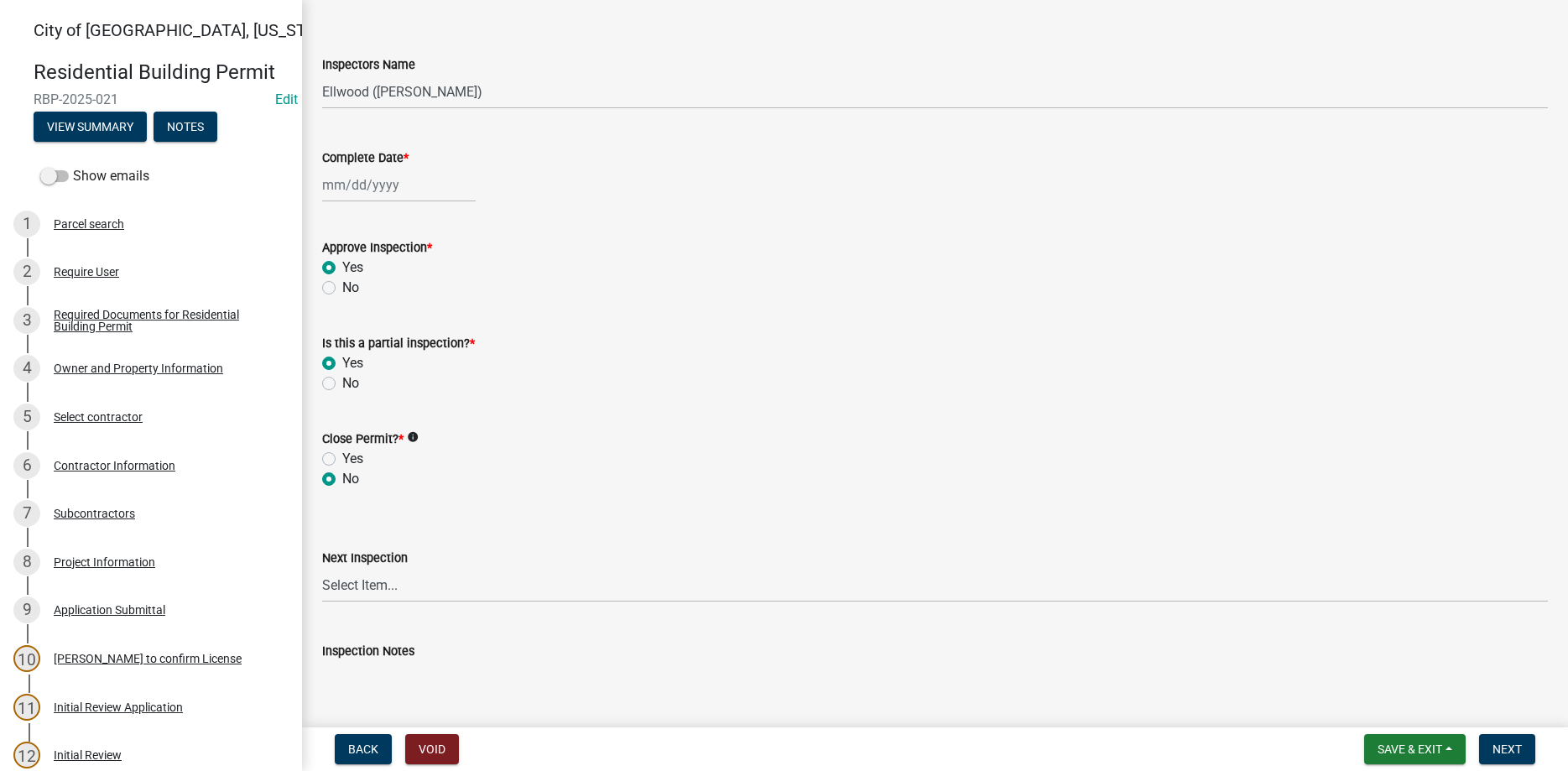
radio input "true"
click at [1510, 757] on button "Next" at bounding box center [1506, 749] width 56 height 30
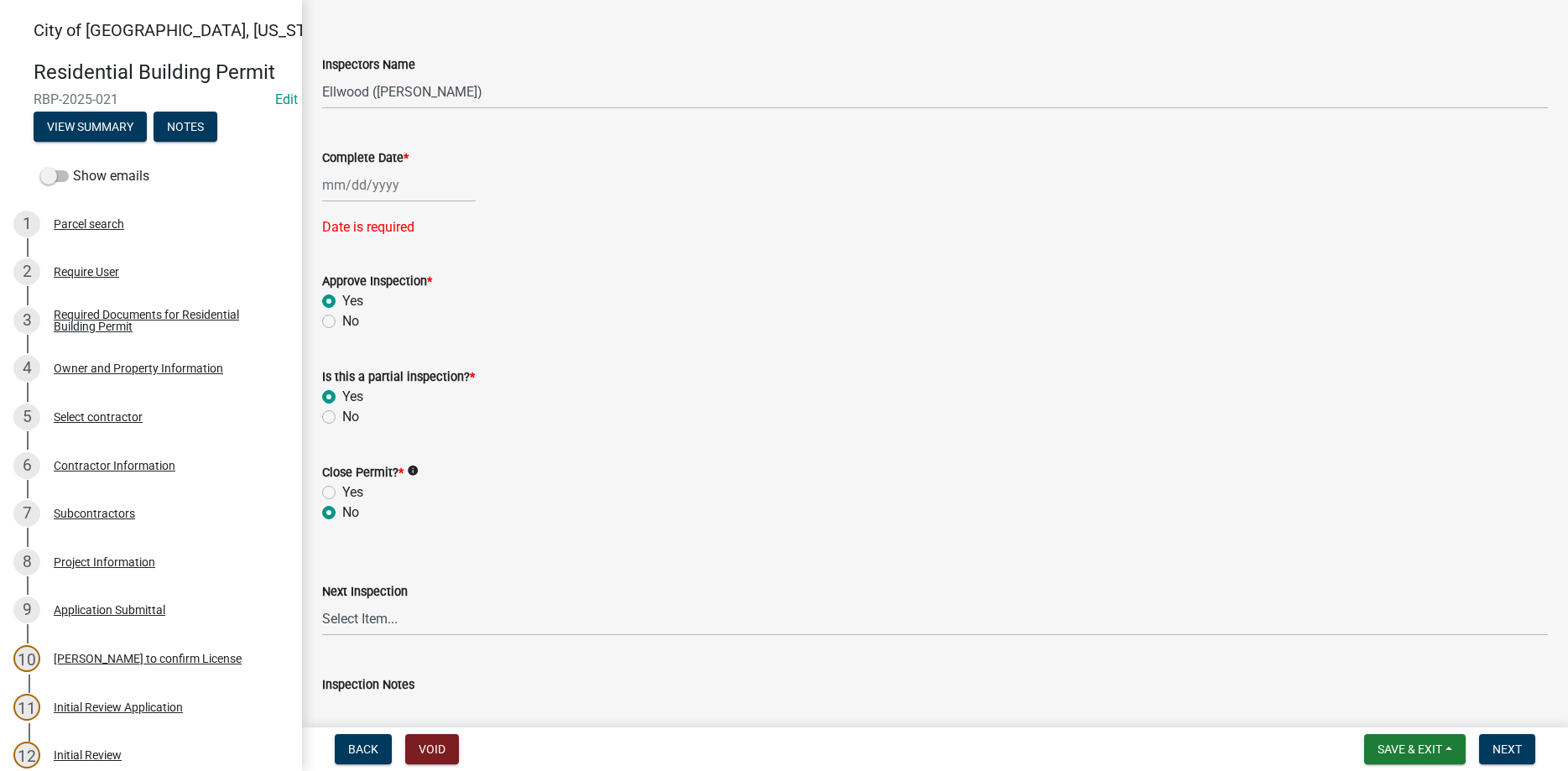
click at [404, 188] on input "Complete Date *" at bounding box center [399, 184] width 154 height 34
select select "8"
select select "2025"
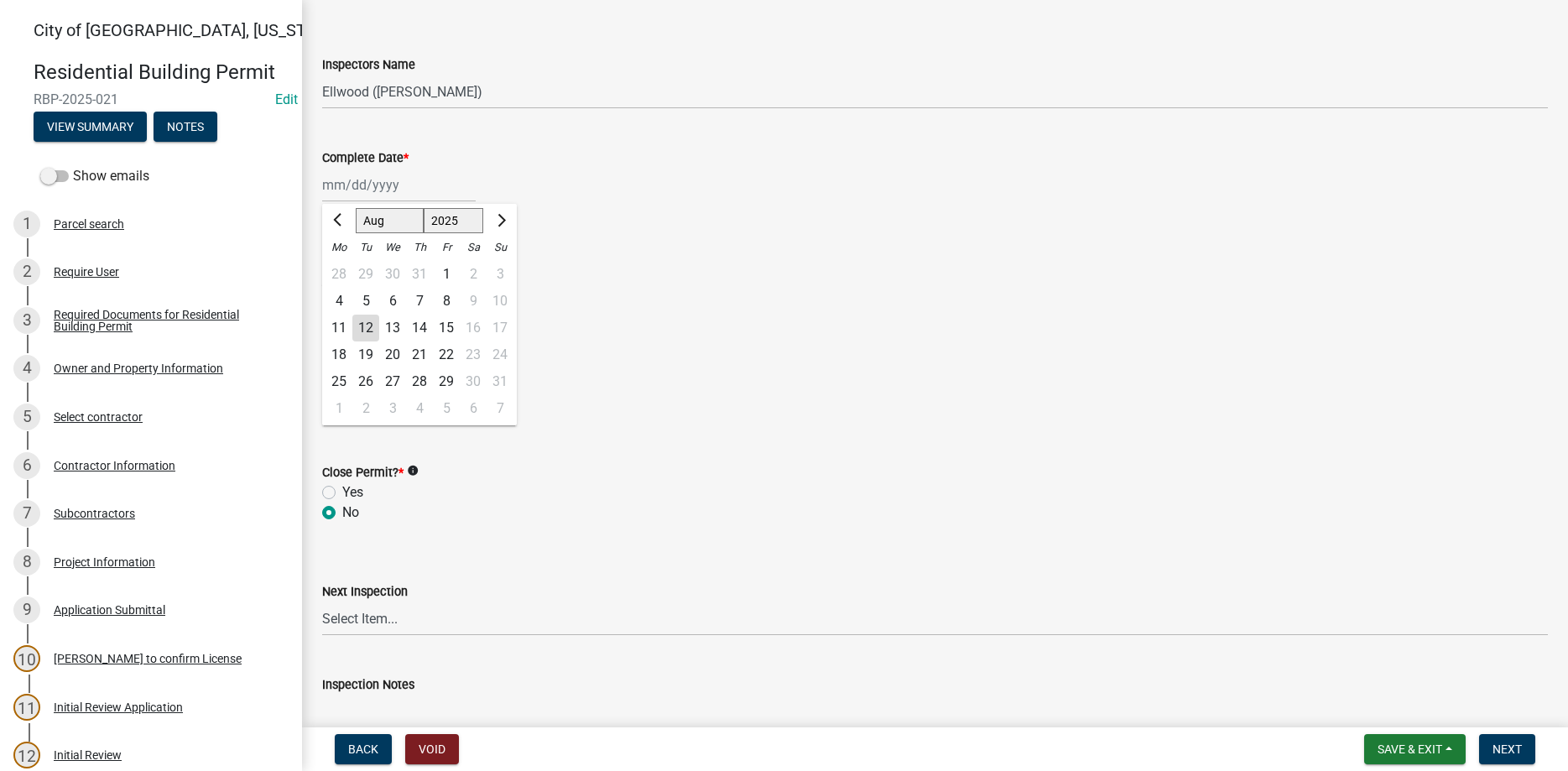
click at [362, 334] on div "12" at bounding box center [365, 328] width 26 height 26
type input "[DATE]"
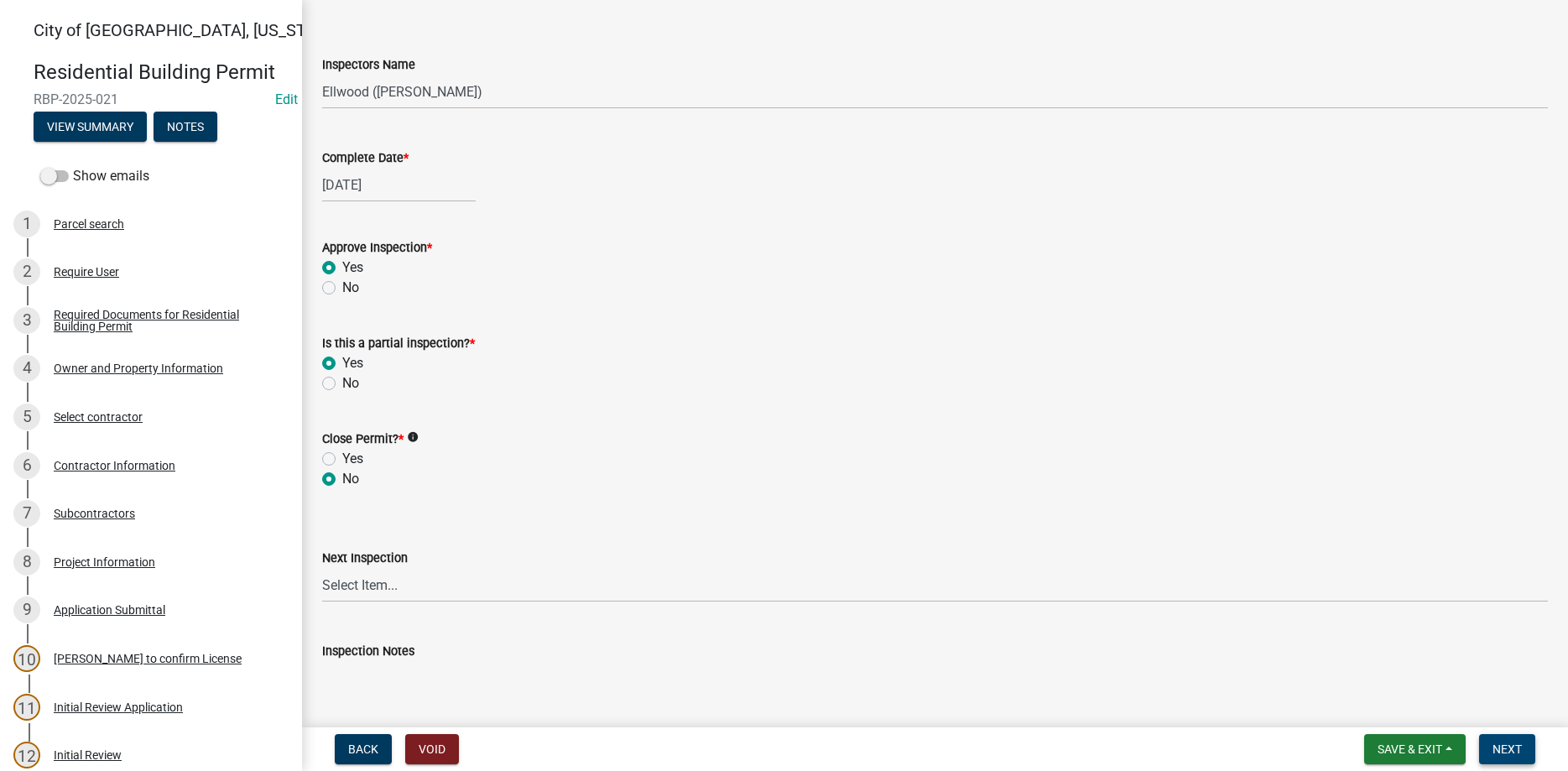
click at [1512, 748] on span "Next" at bounding box center [1507, 749] width 29 height 14
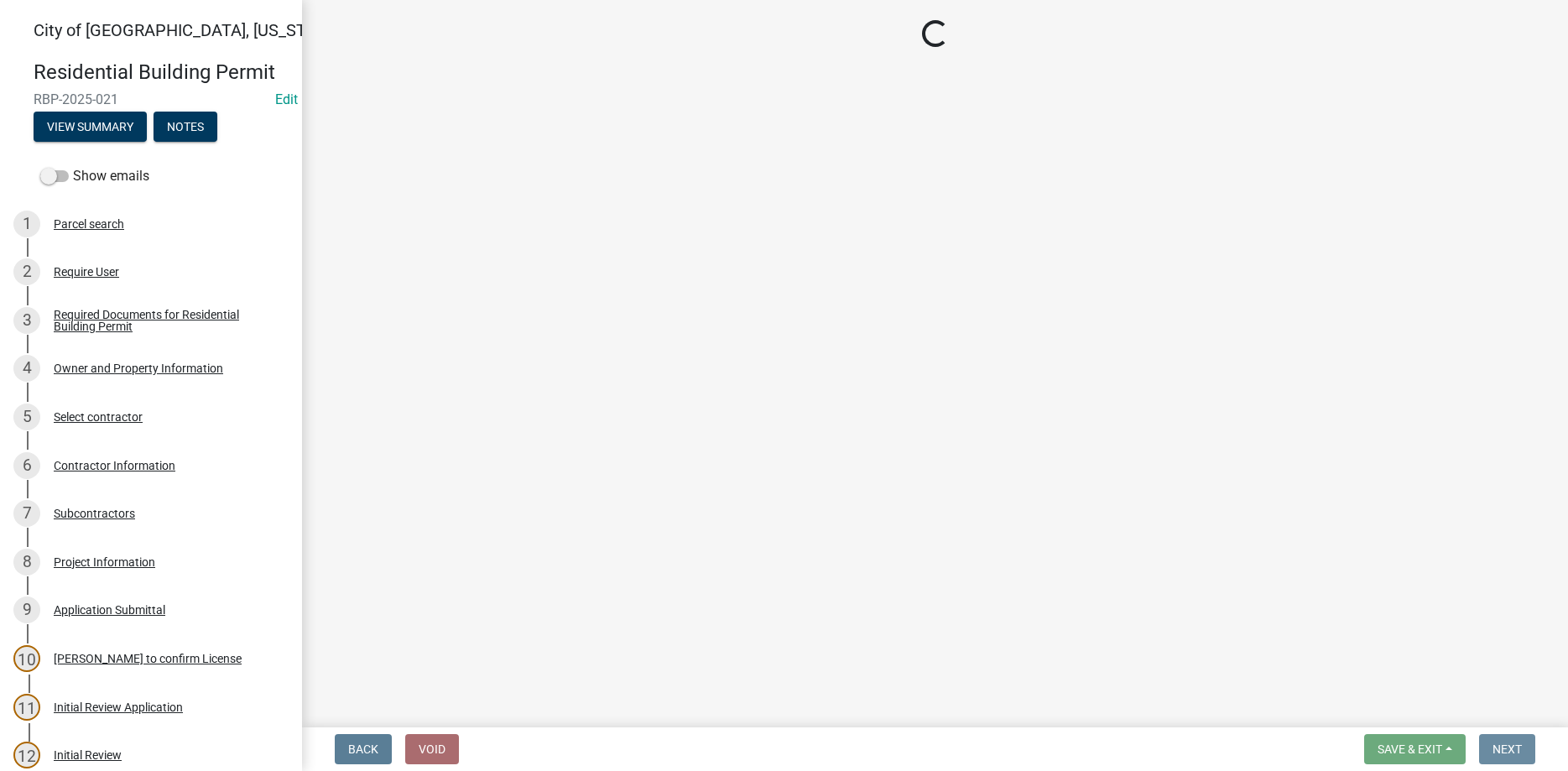
scroll to position [0, 0]
select select "805d55ac-e238-4e04-8f8e-acc067f36c3e"
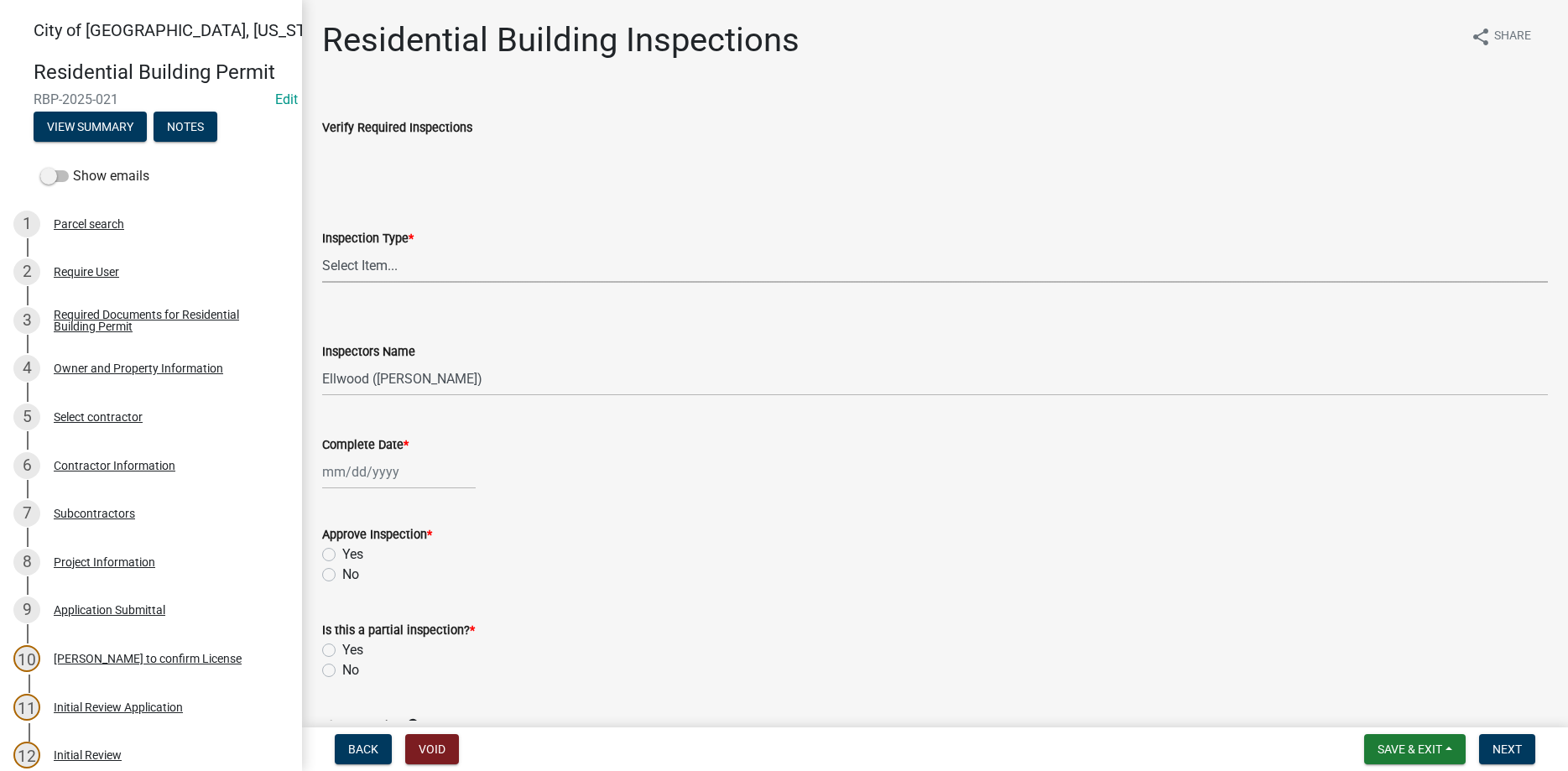
click at [323, 248] on select "Select Item... None All Inspections Required Energy Code Certificate Setback/So…" at bounding box center [936, 265] width 1226 height 34
click option "Slab" at bounding box center [0, 0] width 0 height 0
select select "837b626f-f685-4417-a092-201fe977a036"
click at [391, 472] on input "Complete Date *" at bounding box center [399, 472] width 154 height 34
select select "8"
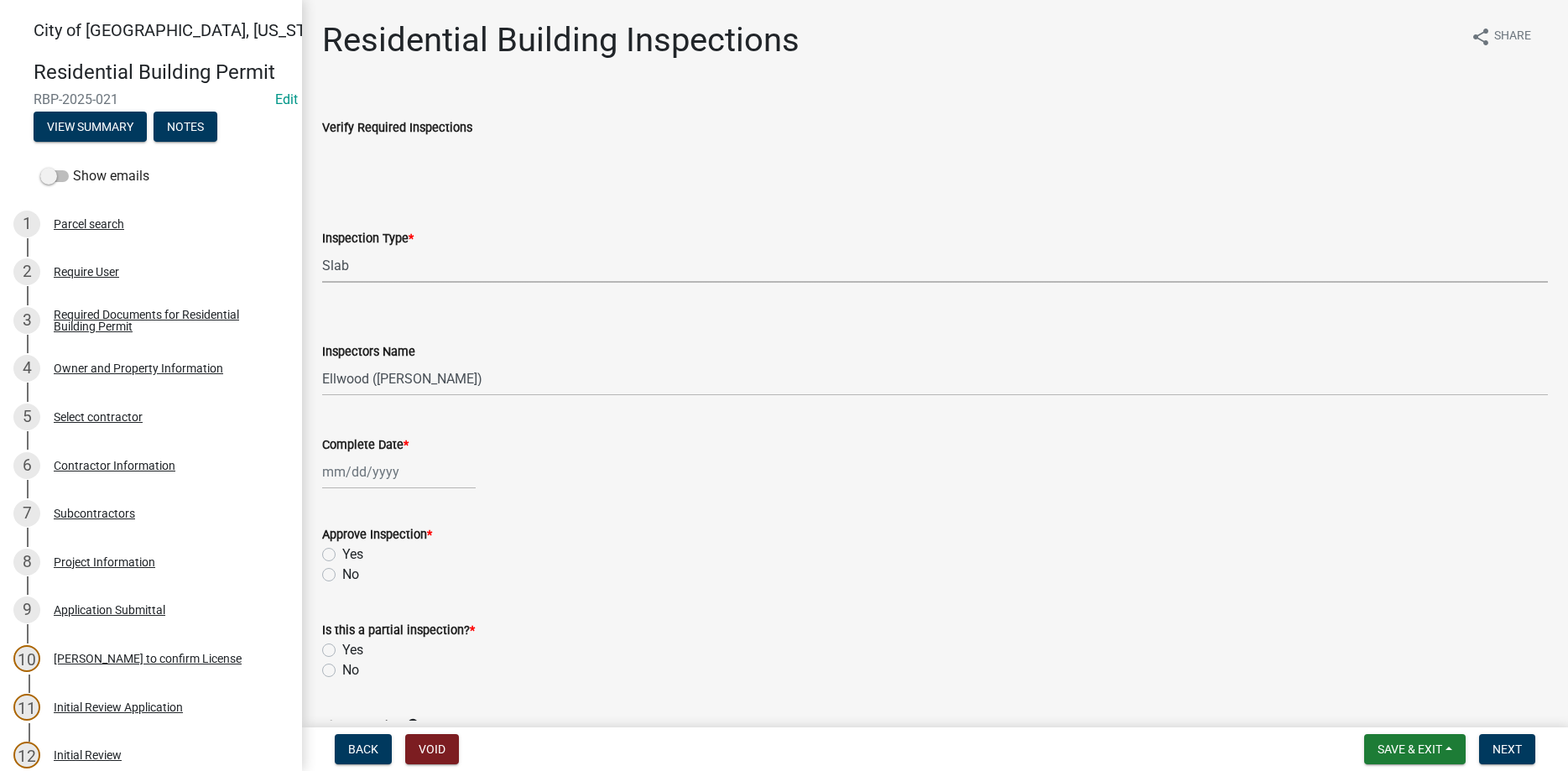
select select "2025"
click at [344, 612] on div "11" at bounding box center [338, 614] width 26 height 26
type input "[DATE]"
click at [342, 555] on label "Yes" at bounding box center [352, 554] width 21 height 21
click at [342, 555] on input "Yes" at bounding box center [347, 549] width 11 height 11
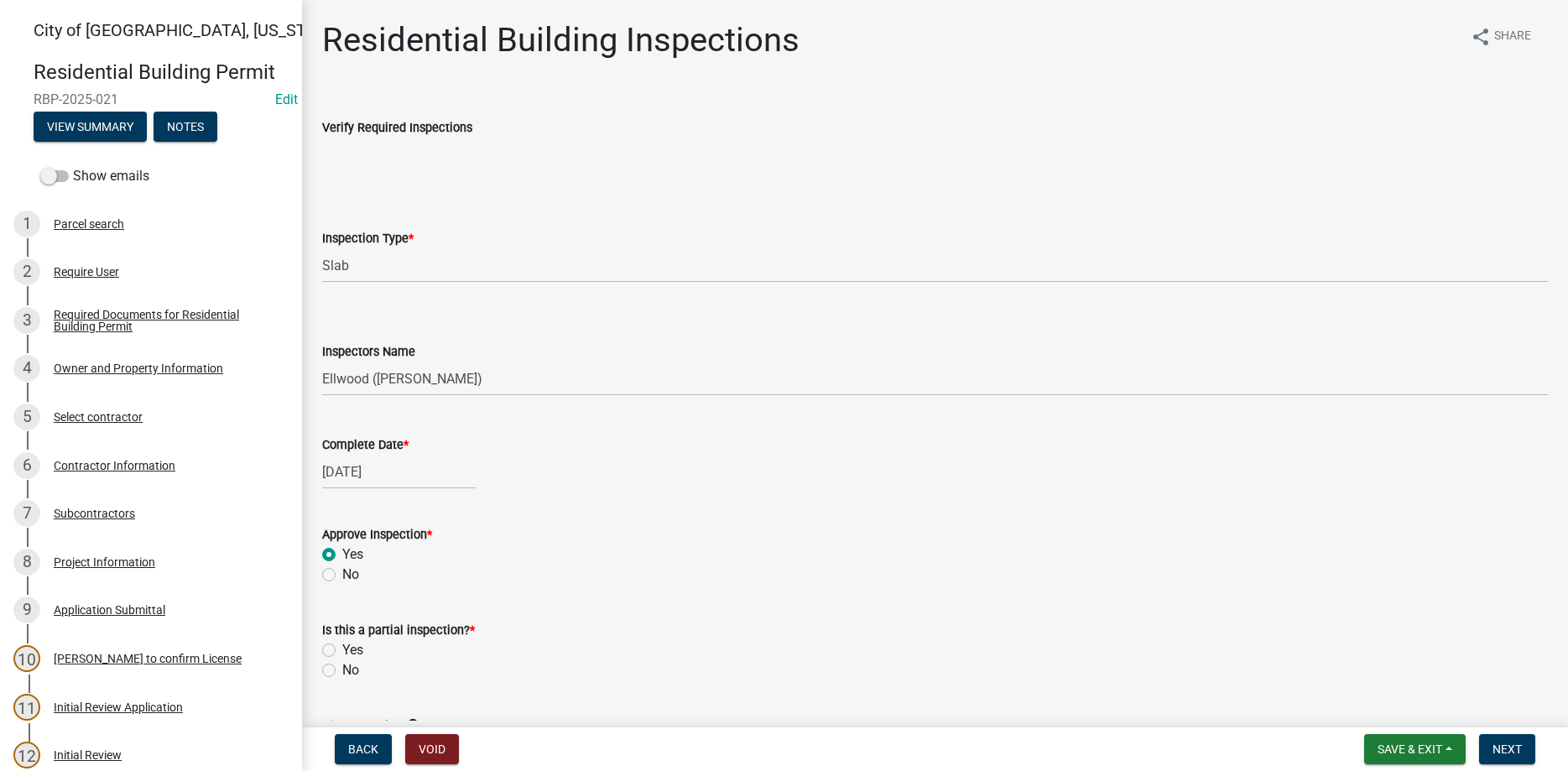
radio input "true"
click at [342, 648] on label "Yes" at bounding box center [352, 650] width 21 height 21
click at [342, 648] on input "Yes" at bounding box center [347, 645] width 11 height 11
radio input "true"
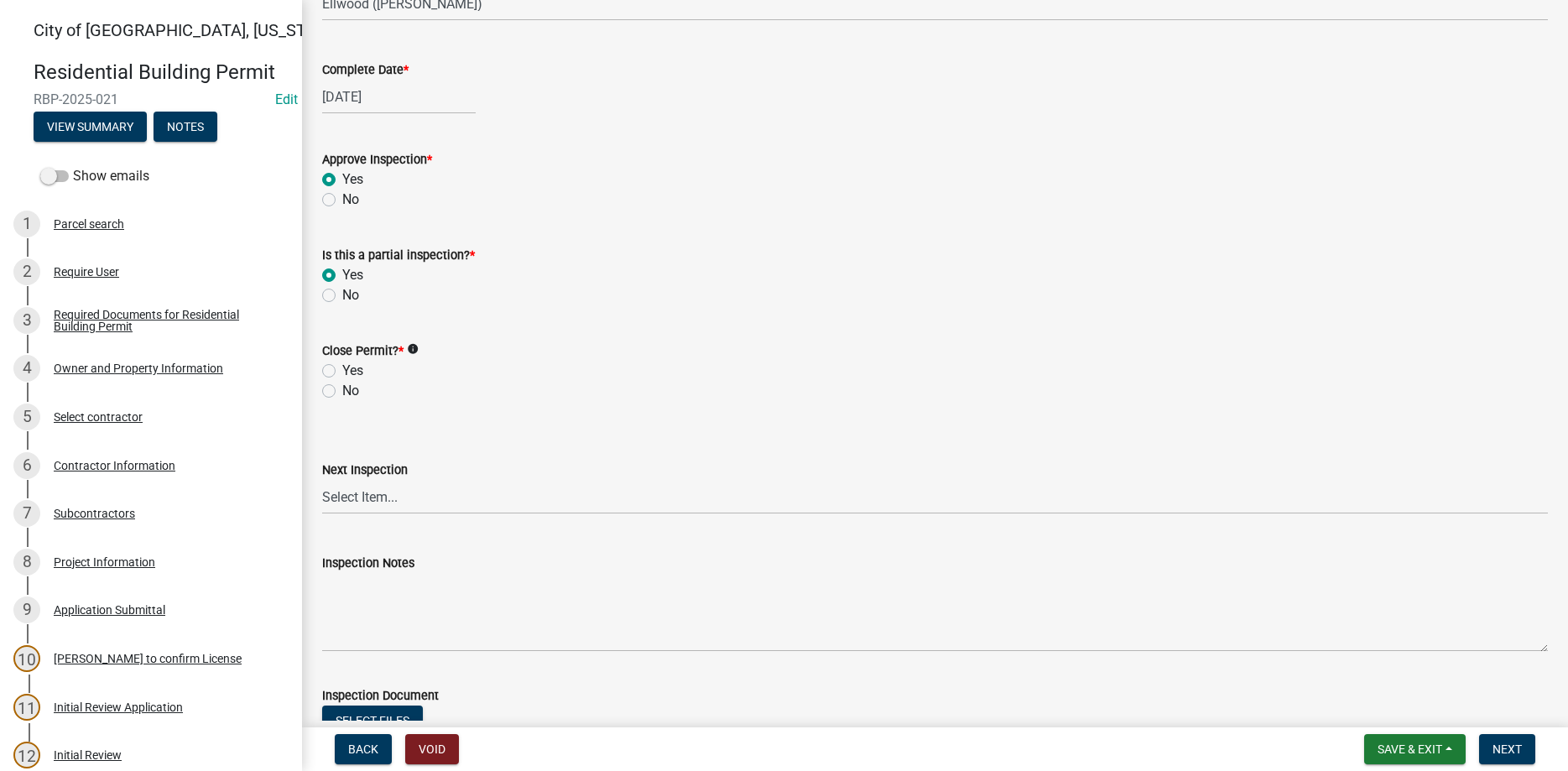
scroll to position [383, 0]
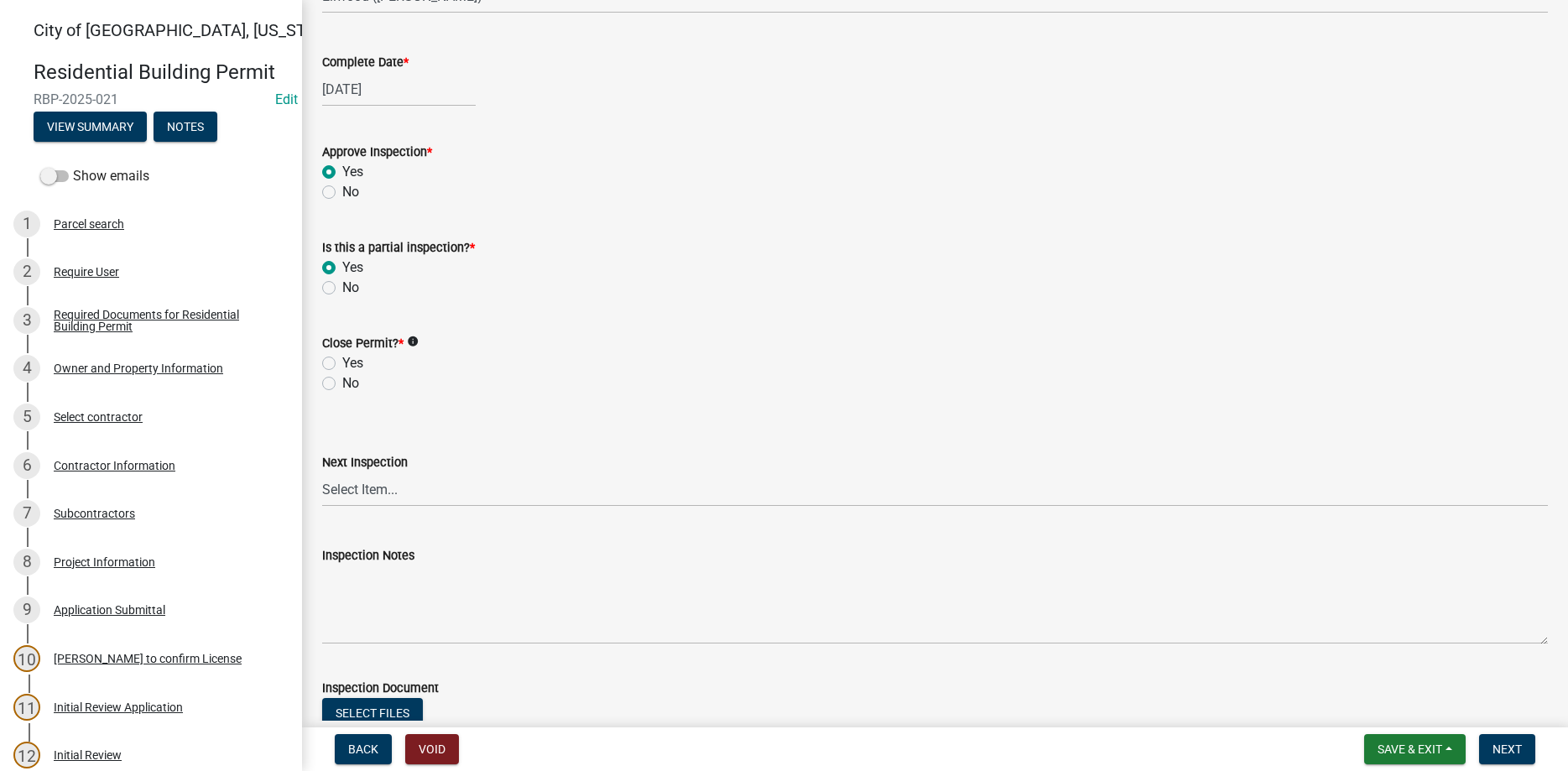
click at [342, 381] on label "No" at bounding box center [350, 384] width 17 height 21
click at [342, 381] on input "No" at bounding box center [347, 379] width 11 height 11
radio input "true"
click at [342, 286] on label "No" at bounding box center [350, 287] width 17 height 21
click at [342, 286] on input "No" at bounding box center [347, 283] width 11 height 11
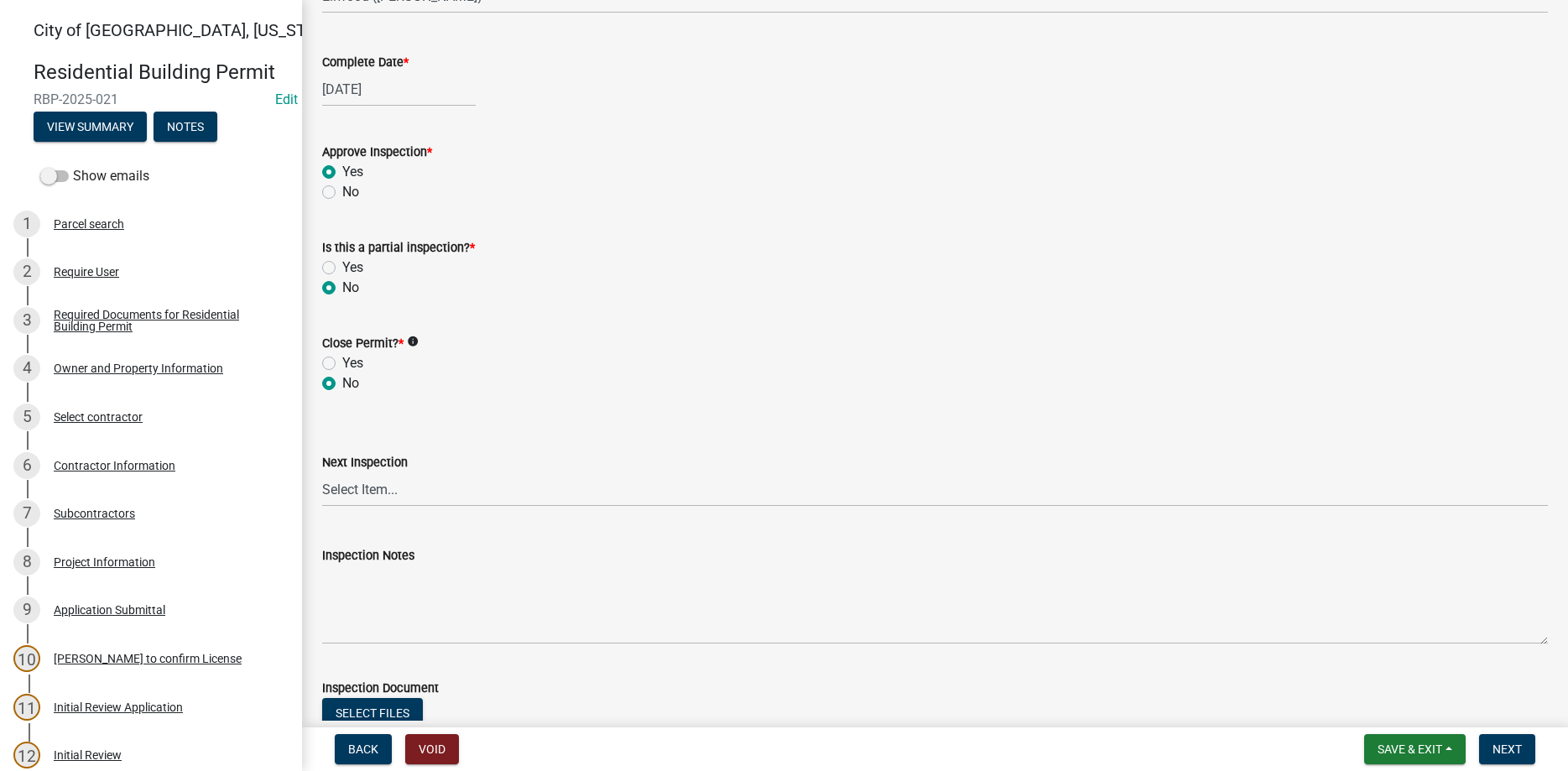
radio input "true"
click at [1514, 751] on span "Next" at bounding box center [1507, 749] width 29 height 14
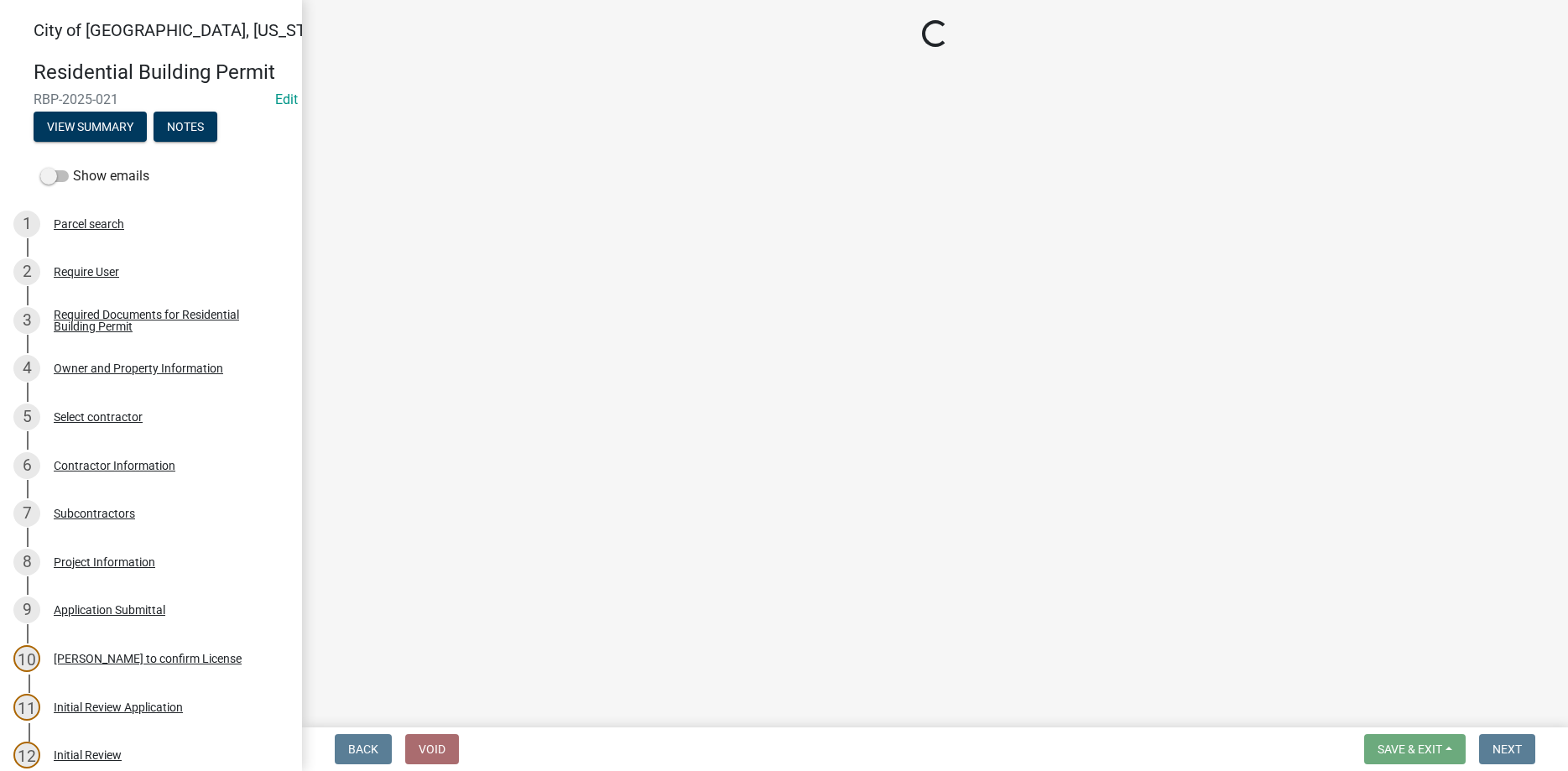
select select "805d55ac-e238-4e04-8f8e-acc067f36c3e"
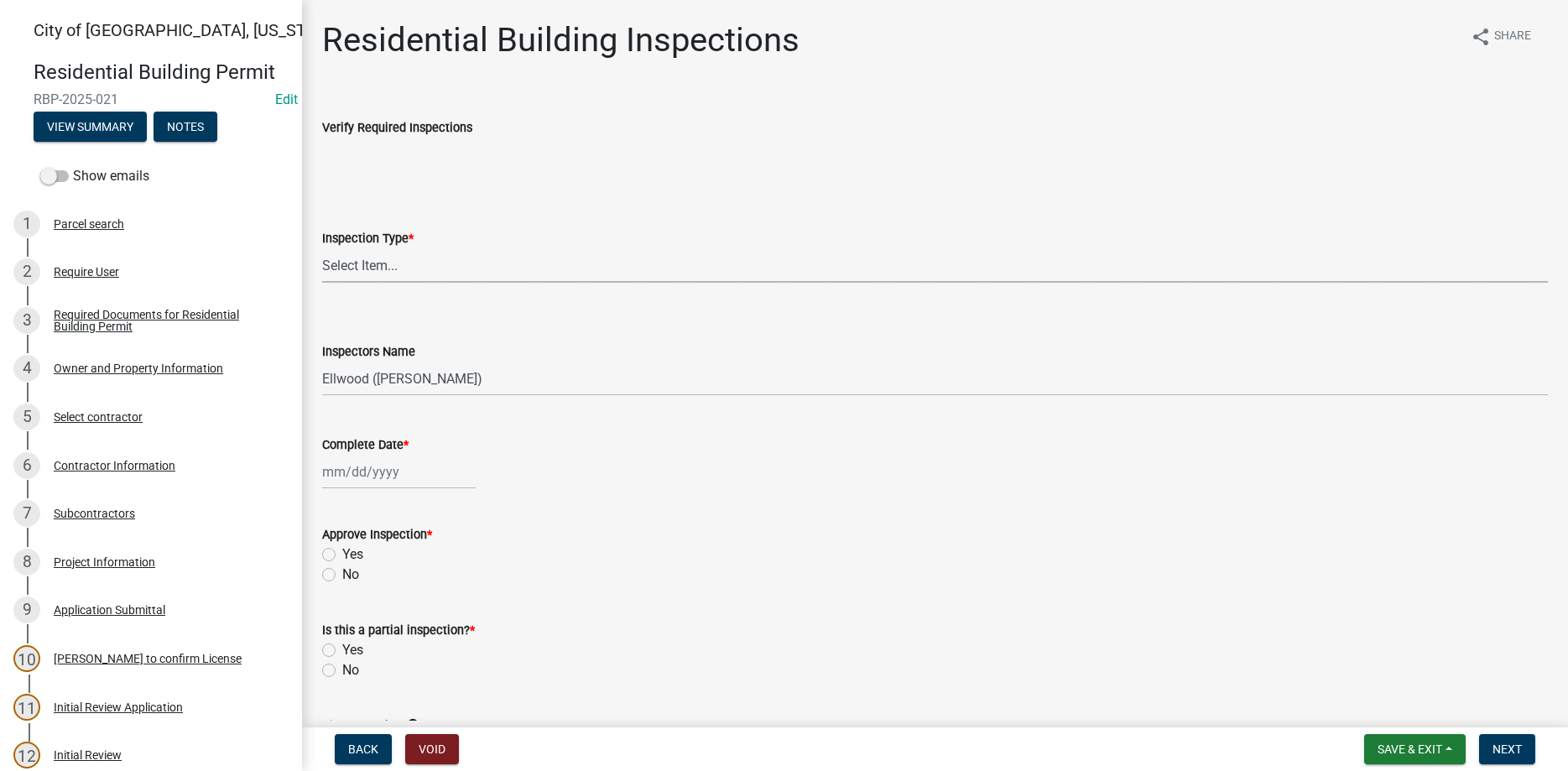
click at [323, 248] on select "Select Item... None All Inspections Required Energy Code Certificate Setback/So…" at bounding box center [936, 265] width 1226 height 34
click at [1399, 108] on div "Verify Required Inspections" at bounding box center [936, 132] width 1226 height 77
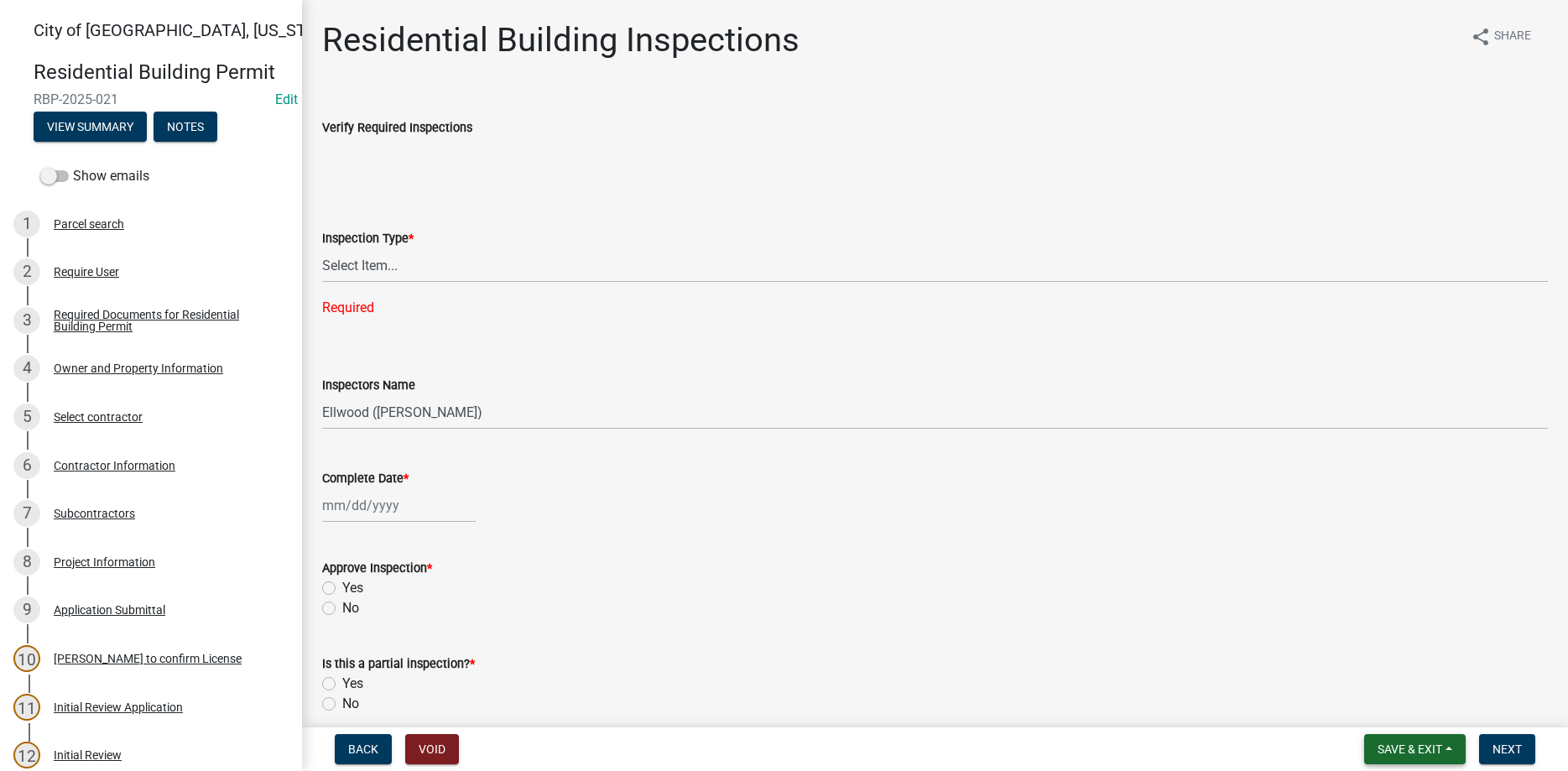
click at [1391, 752] on span "Save & Exit" at bounding box center [1410, 749] width 65 height 14
click at [1386, 706] on button "Save & Exit" at bounding box center [1398, 705] width 134 height 40
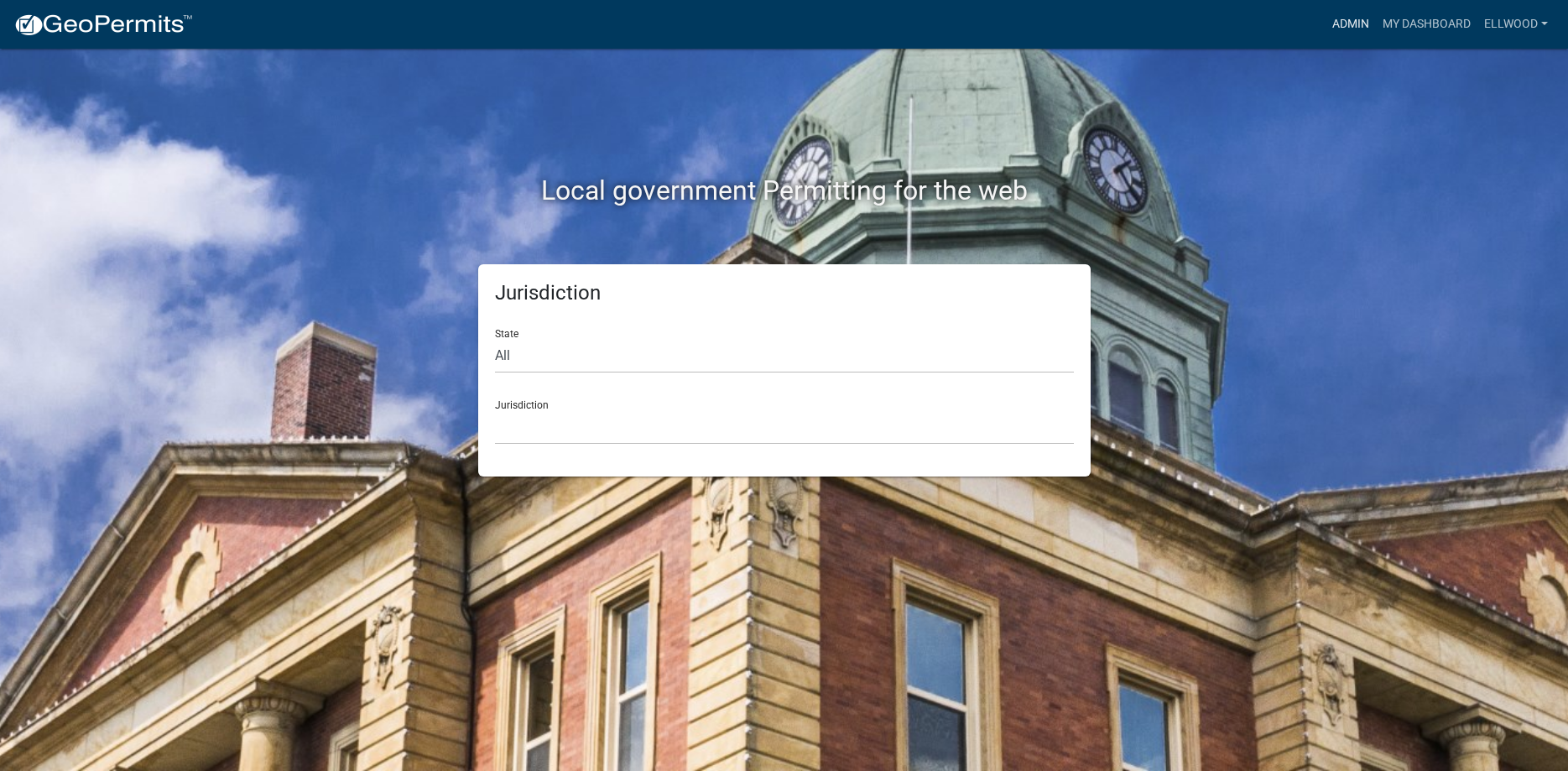
click at [1357, 22] on link "Admin" at bounding box center [1350, 25] width 50 height 32
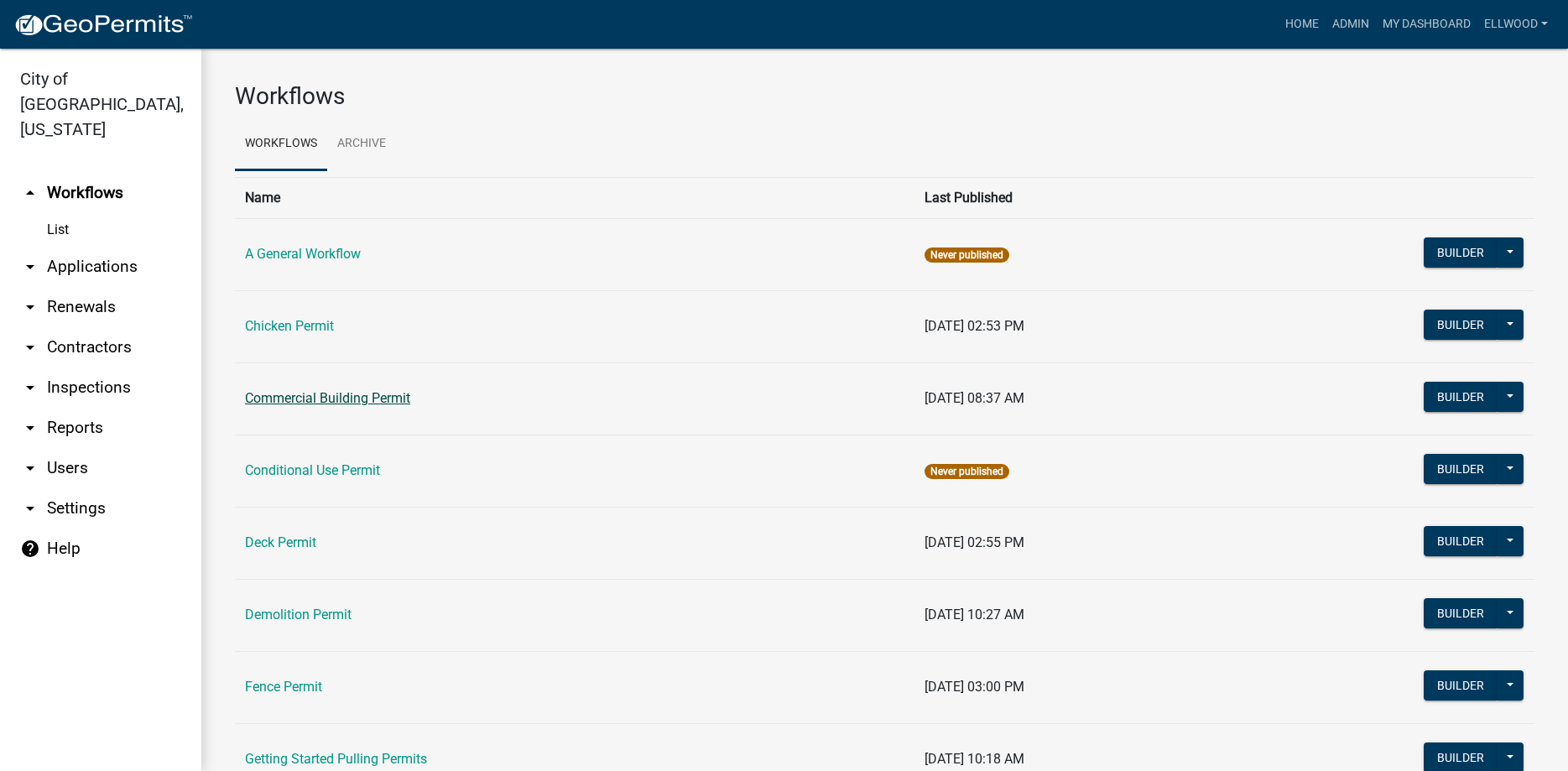
click at [317, 392] on link "Commercial Building Permit" at bounding box center [328, 398] width 166 height 16
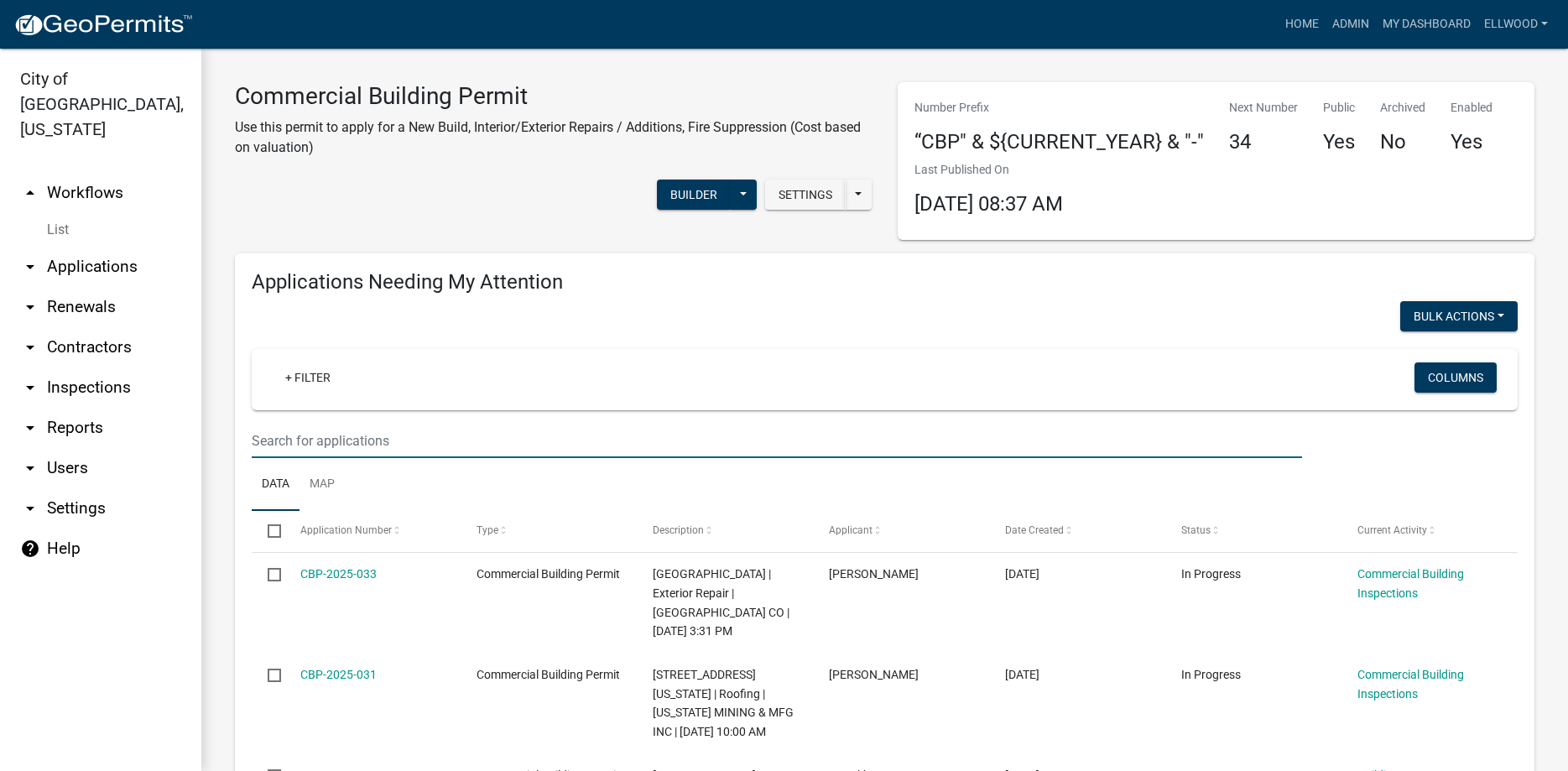
click at [319, 430] on input "text" at bounding box center [777, 440] width 1050 height 34
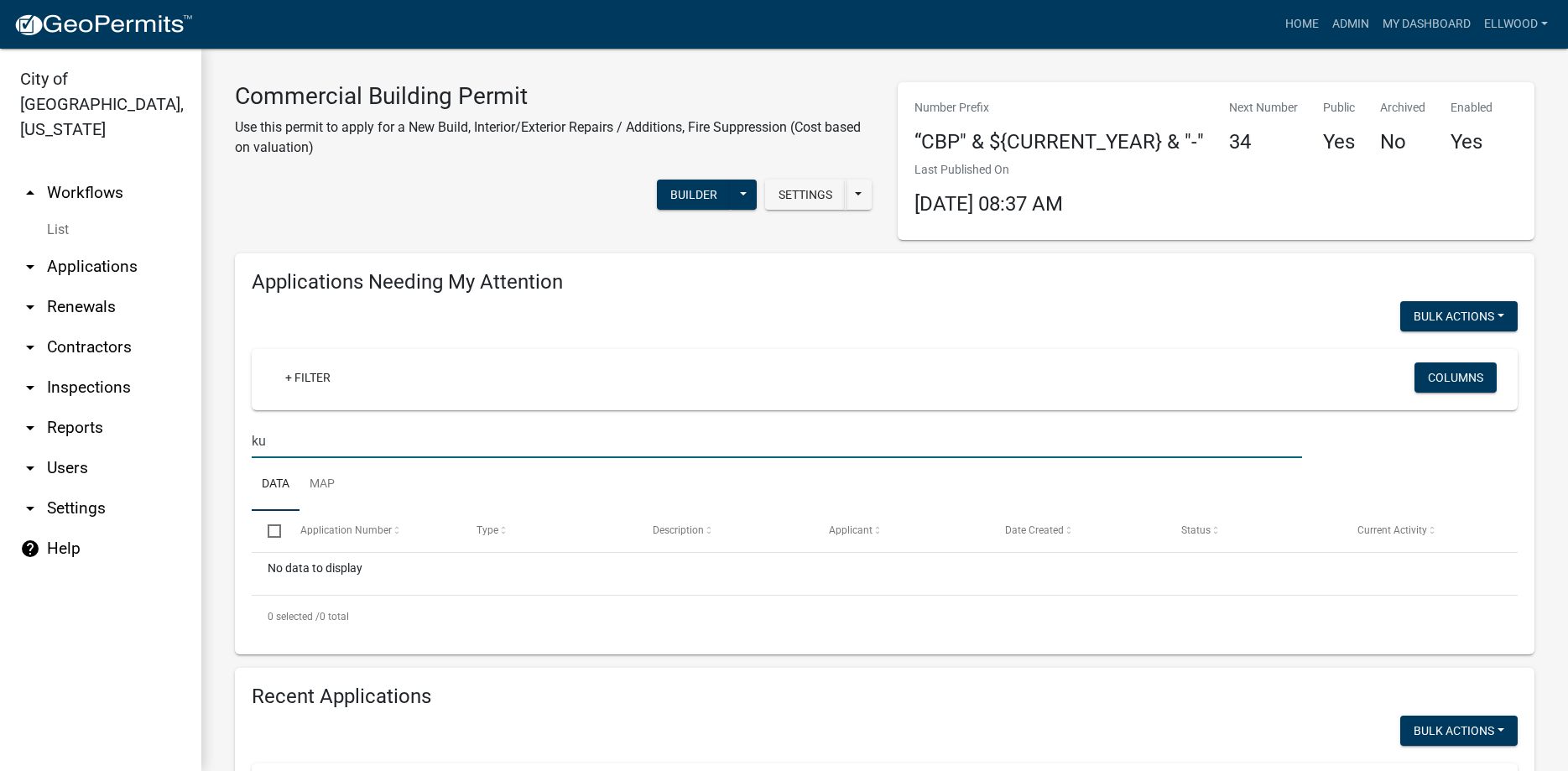
type input "k"
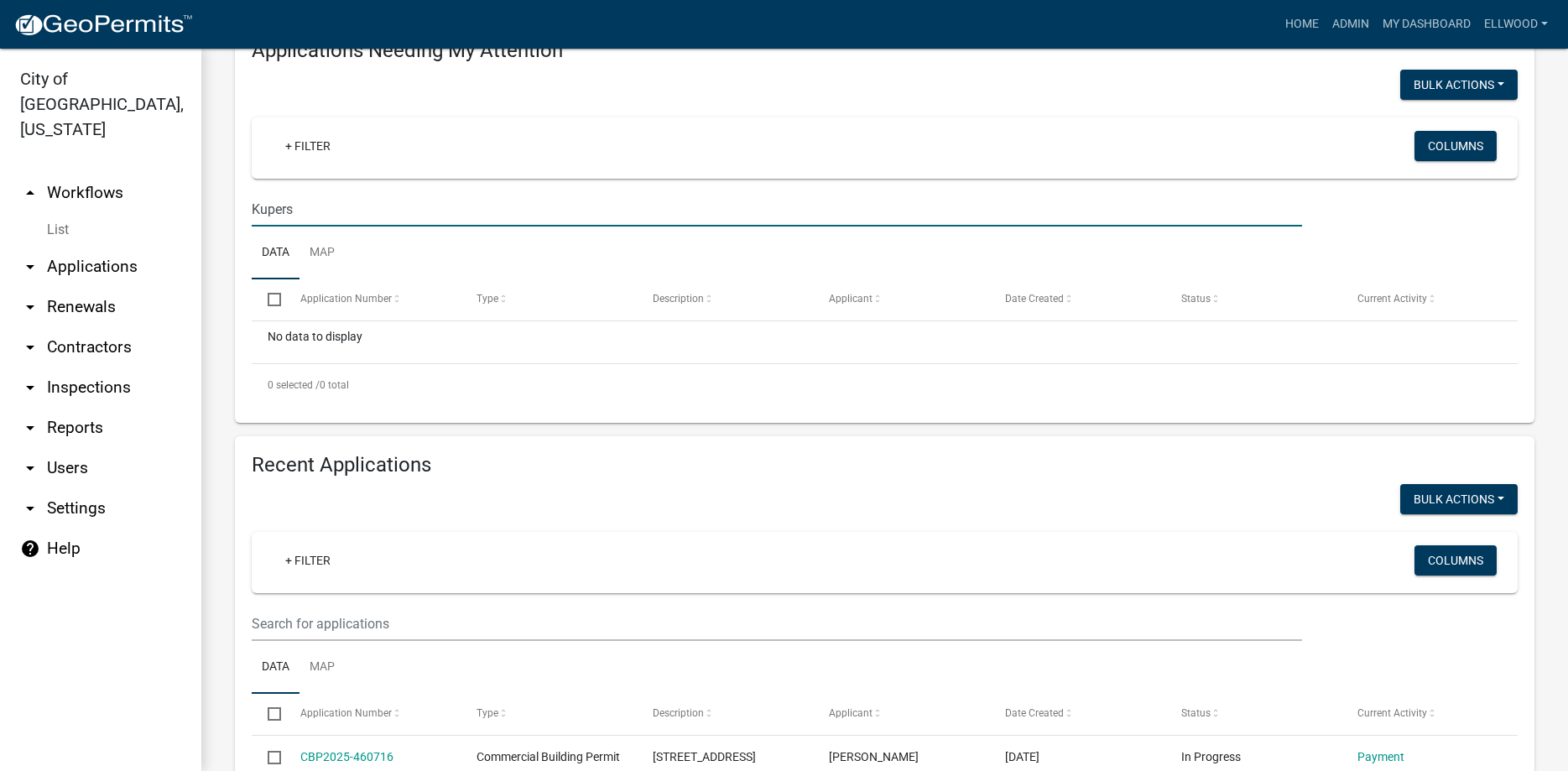
scroll to position [96, 0]
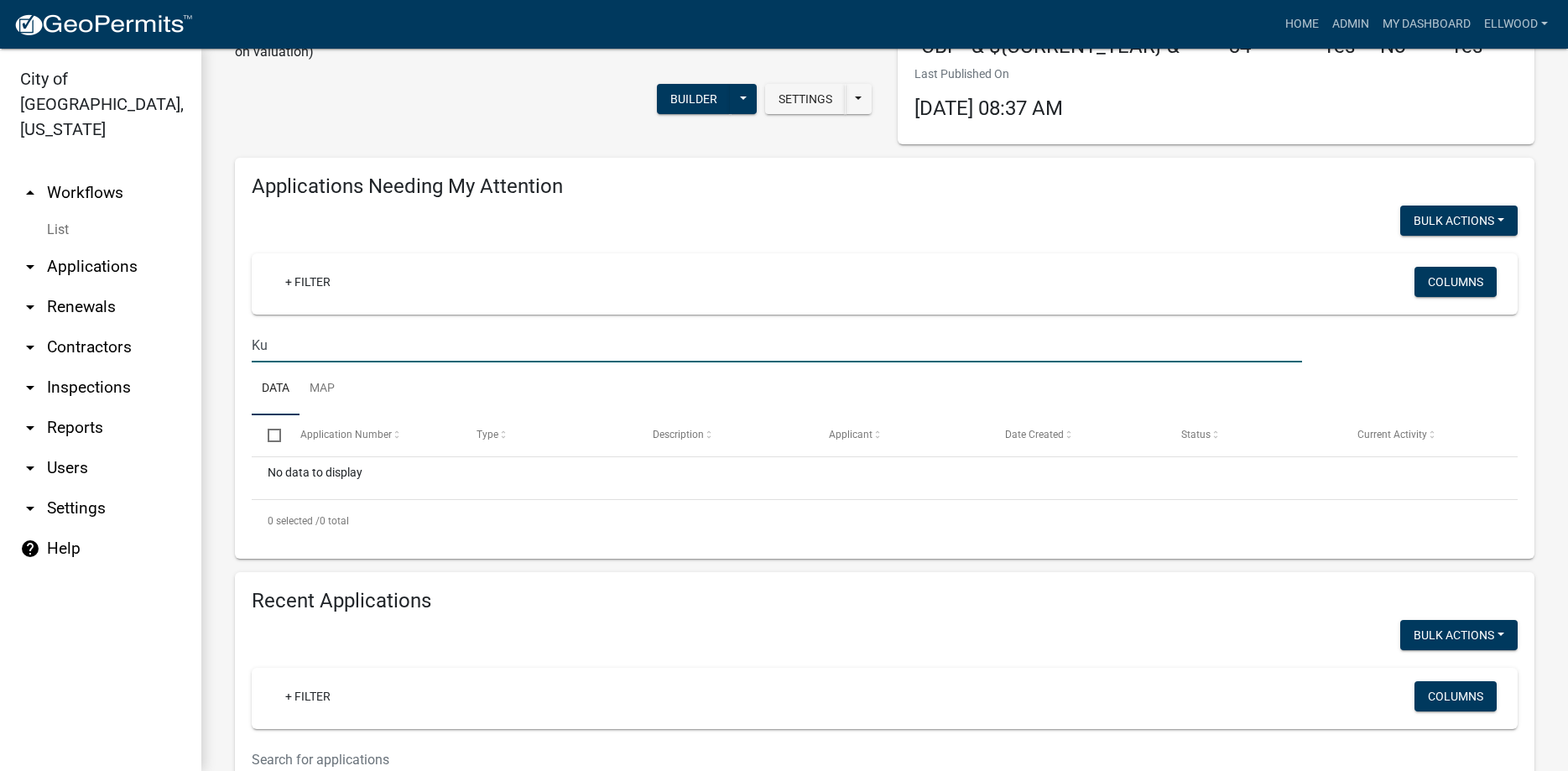
type input "K"
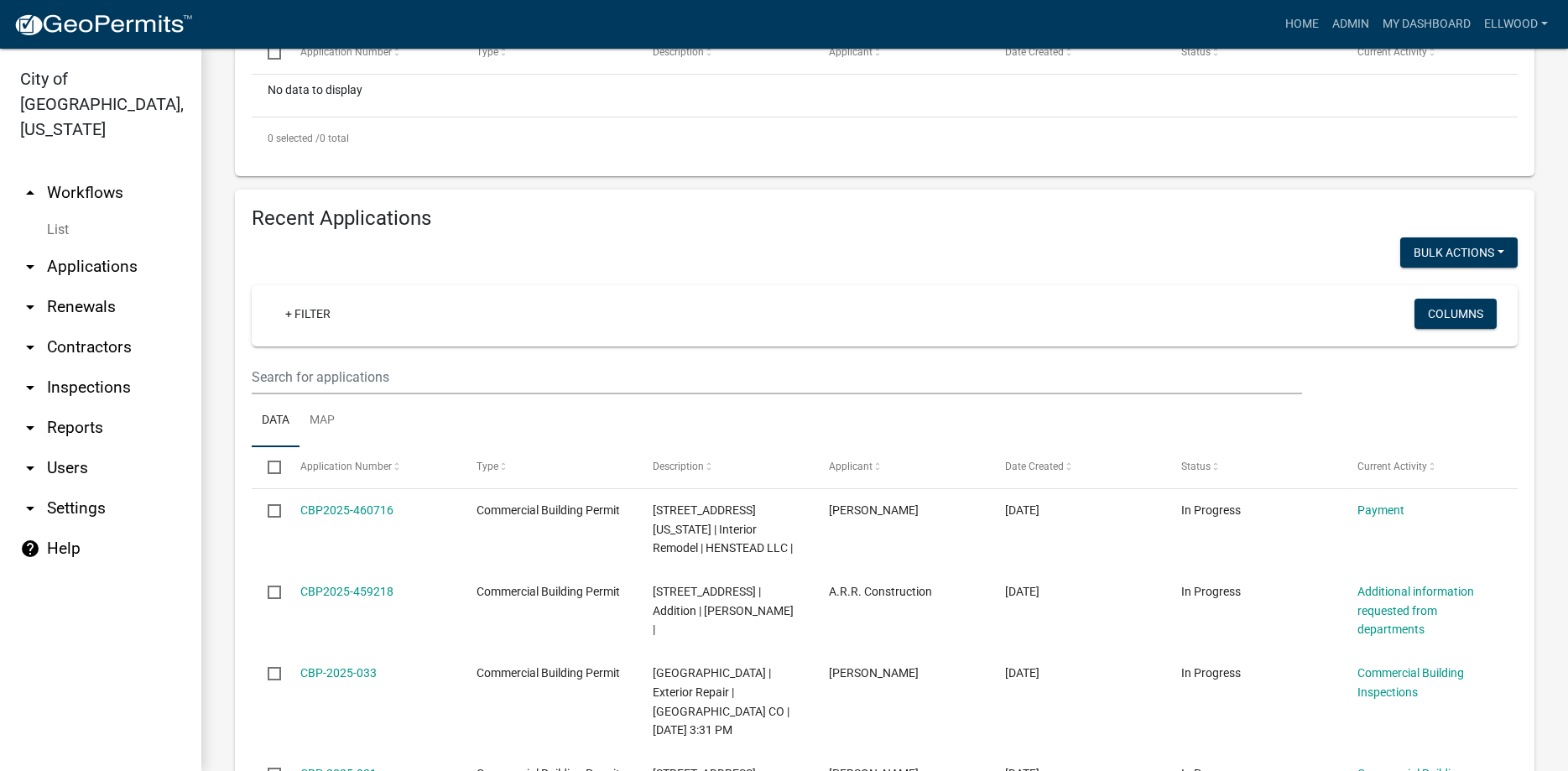
scroll to position [0, 0]
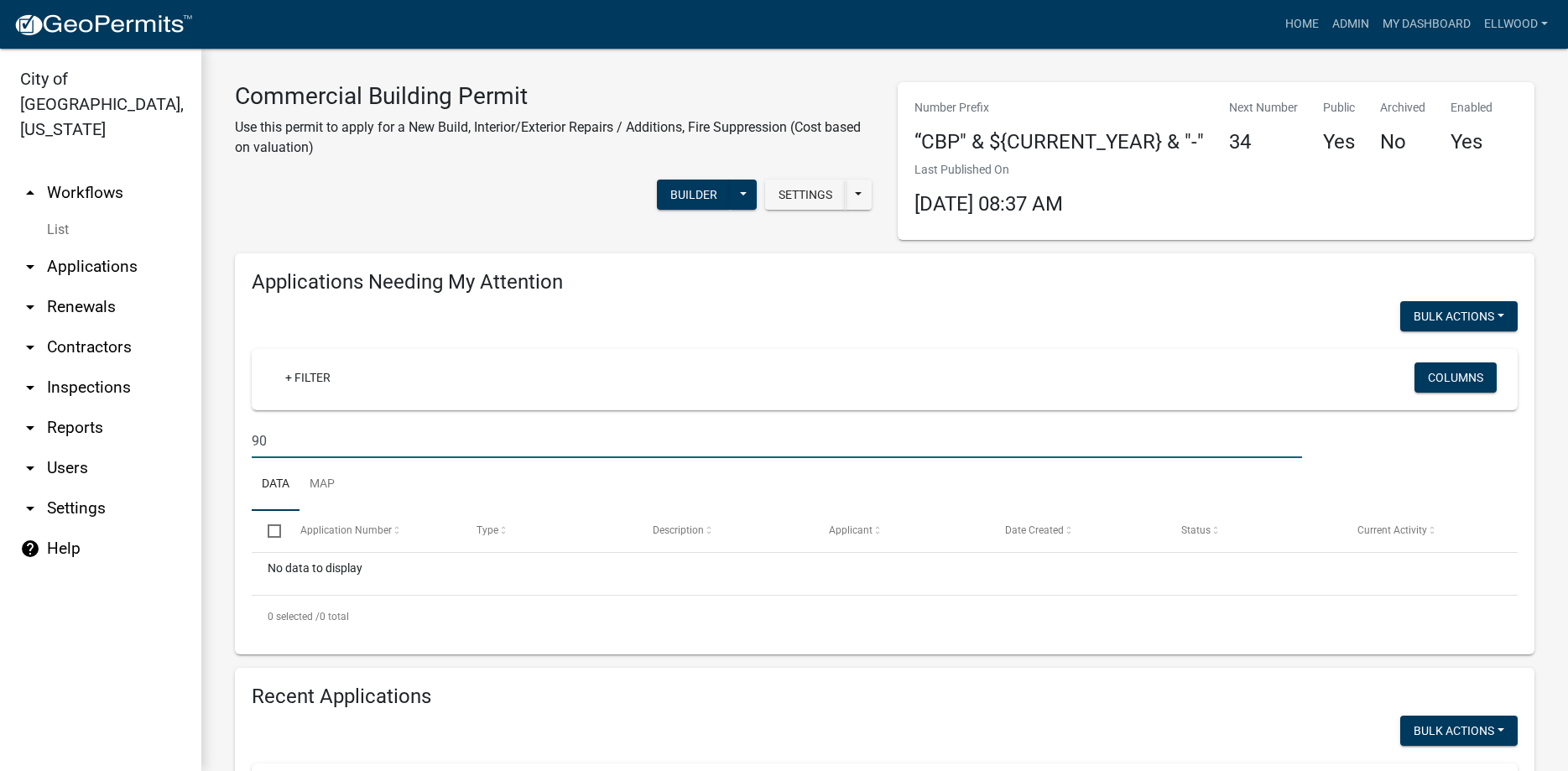
type input "9"
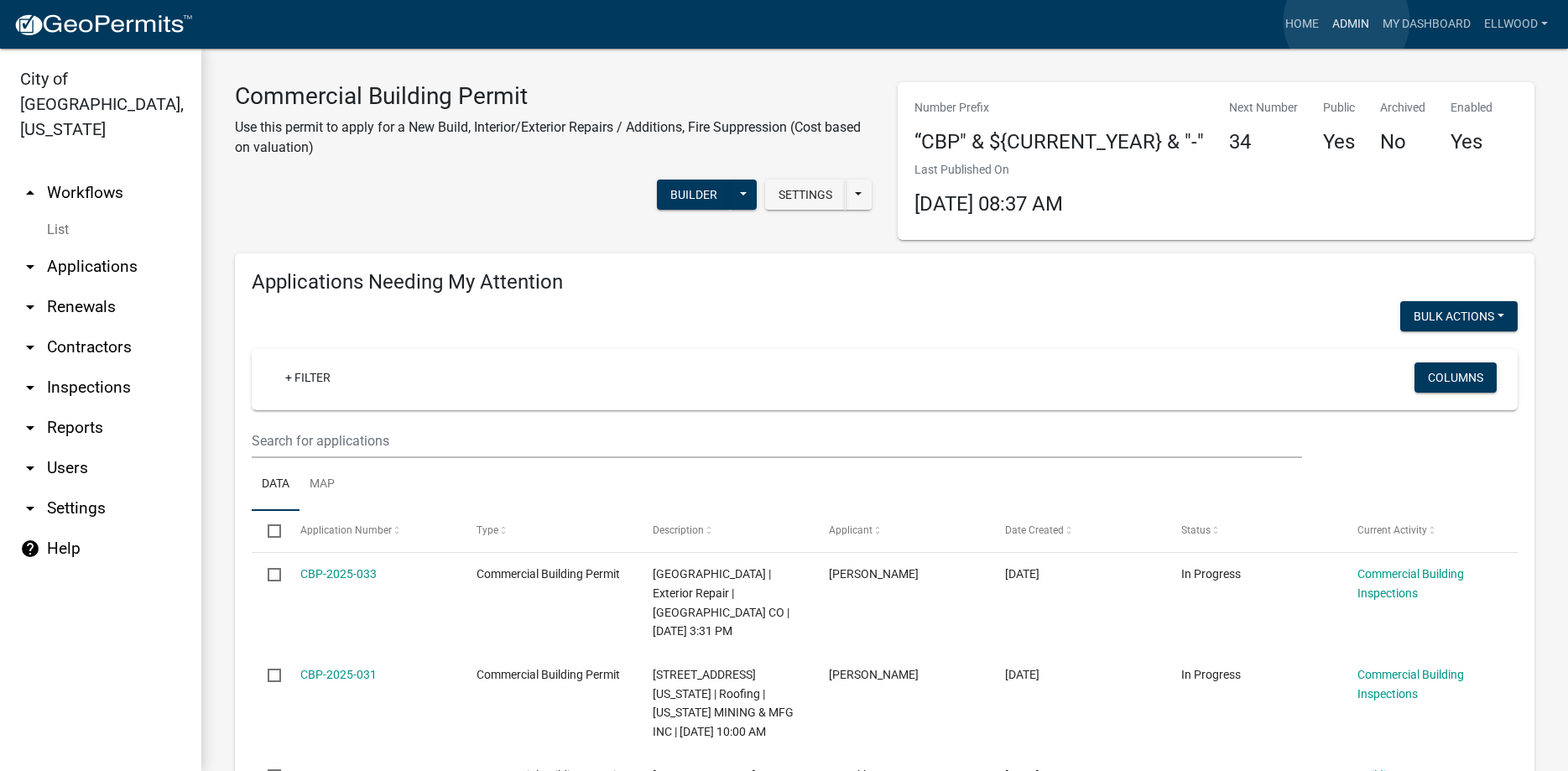
click at [1346, 21] on link "Admin" at bounding box center [1350, 25] width 50 height 32
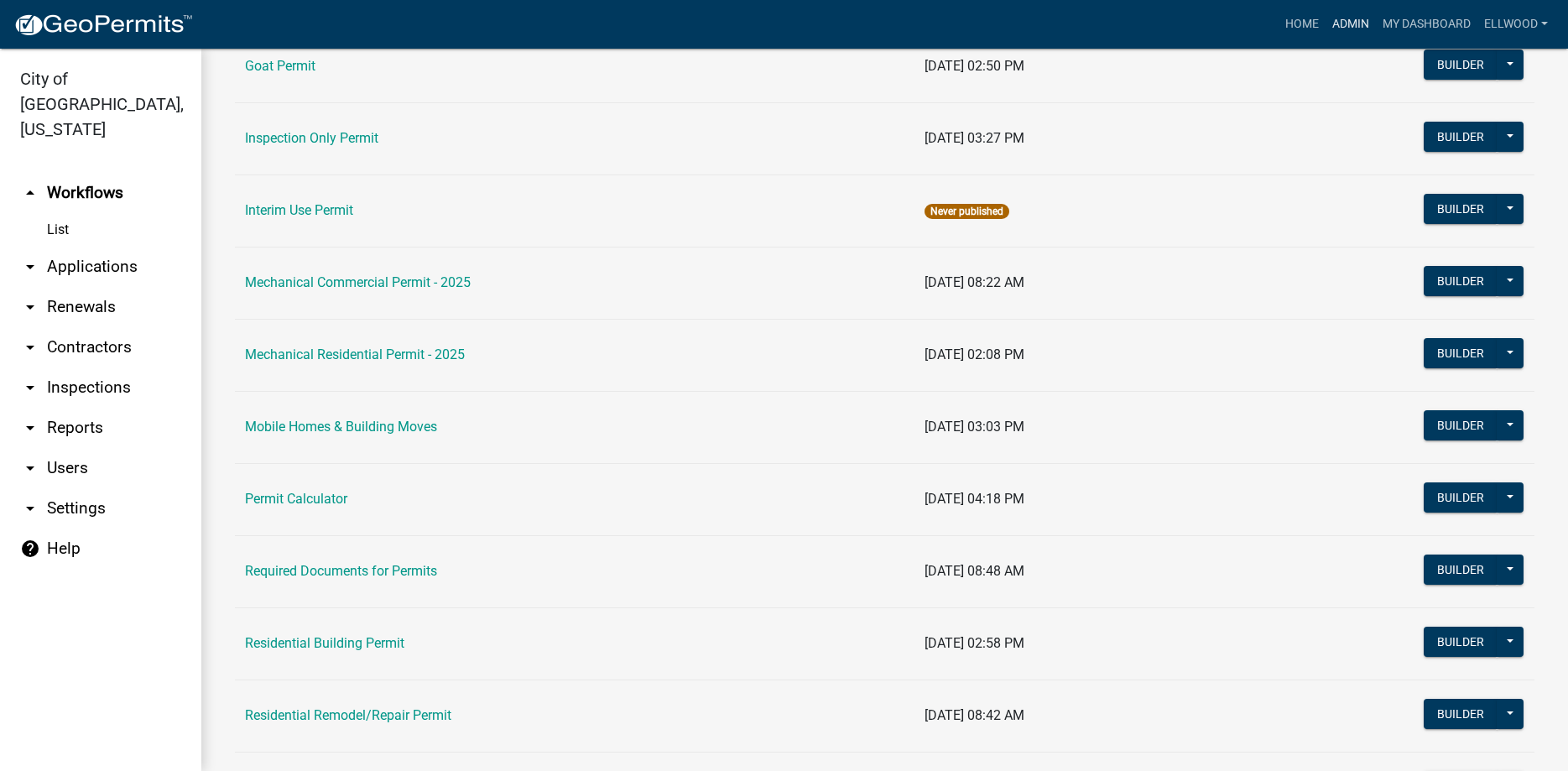
scroll to position [861, 0]
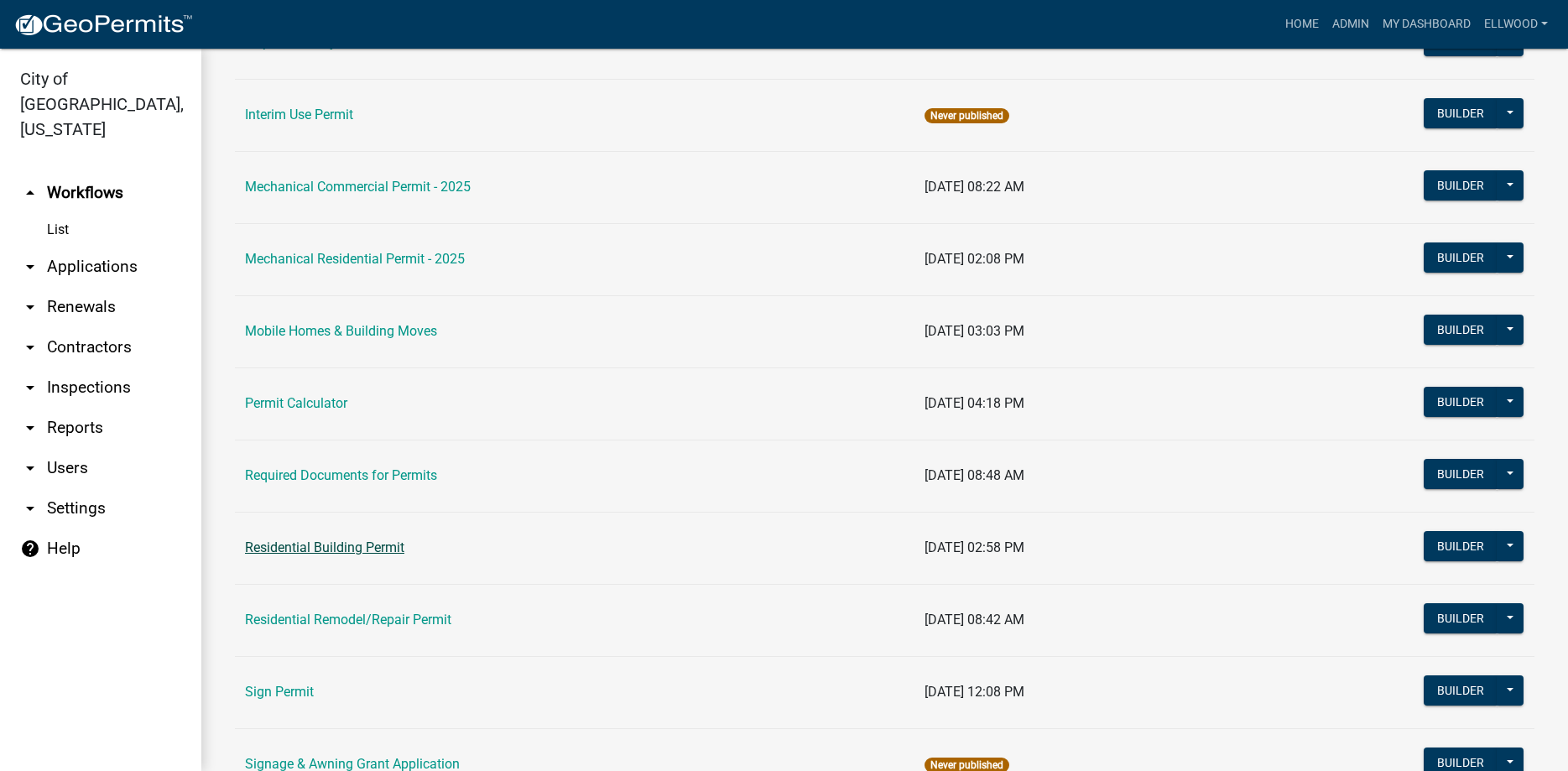
click at [306, 547] on link "Residential Building Permit" at bounding box center [325, 547] width 160 height 16
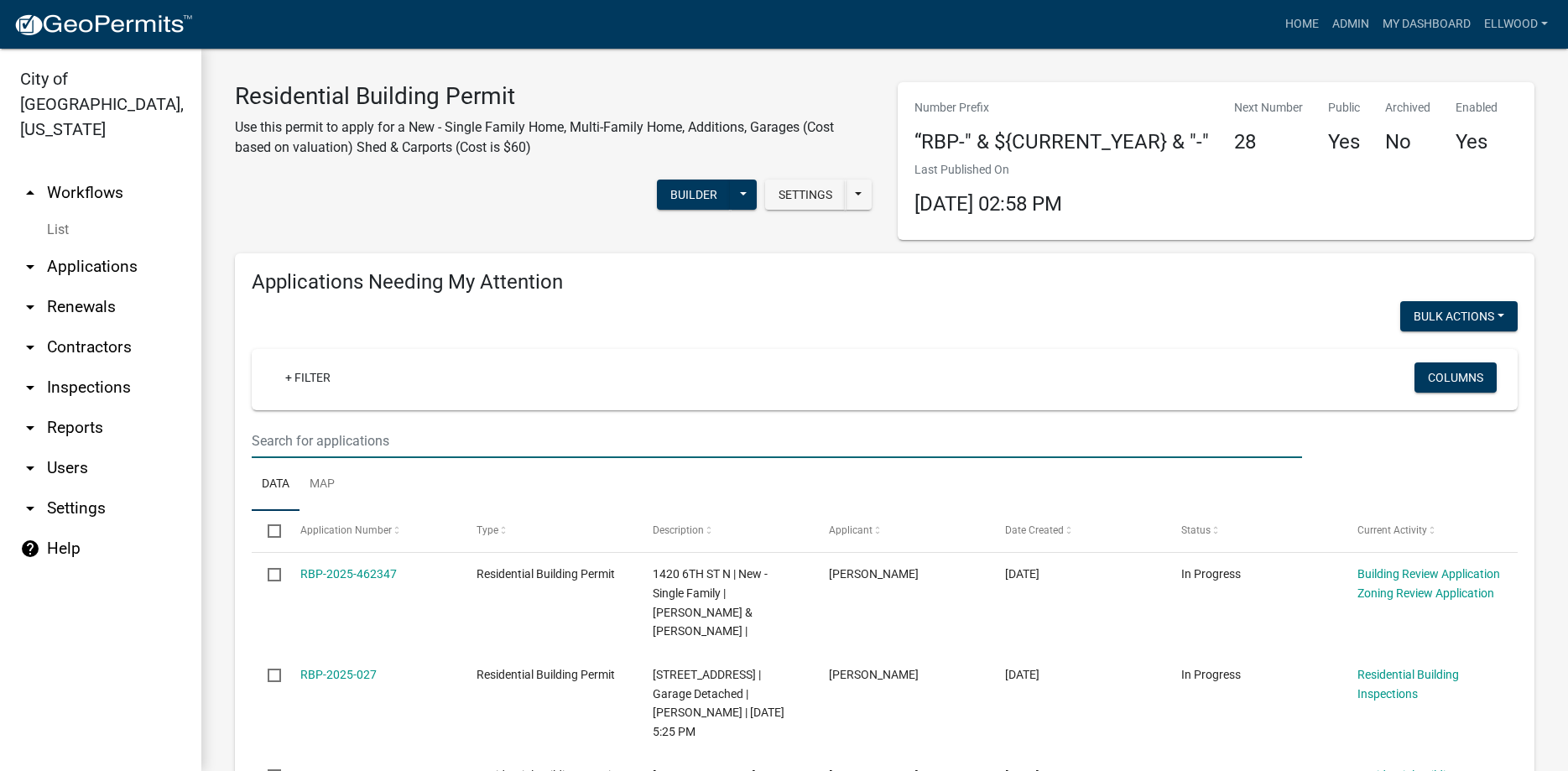
click at [313, 435] on input "text" at bounding box center [777, 440] width 1050 height 34
type input "1106"
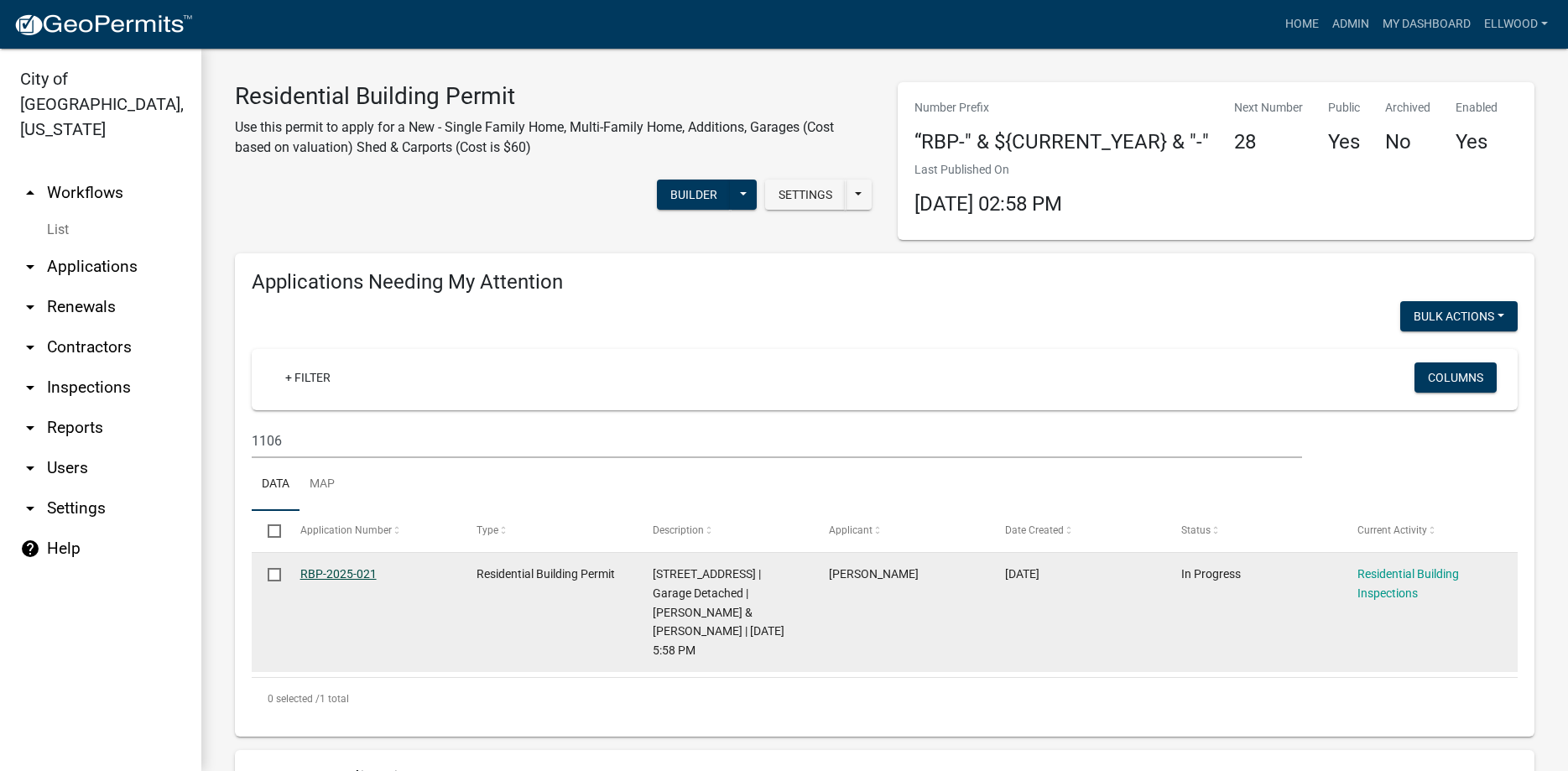
click at [355, 575] on link "RBP-2025-021" at bounding box center [338, 574] width 76 height 14
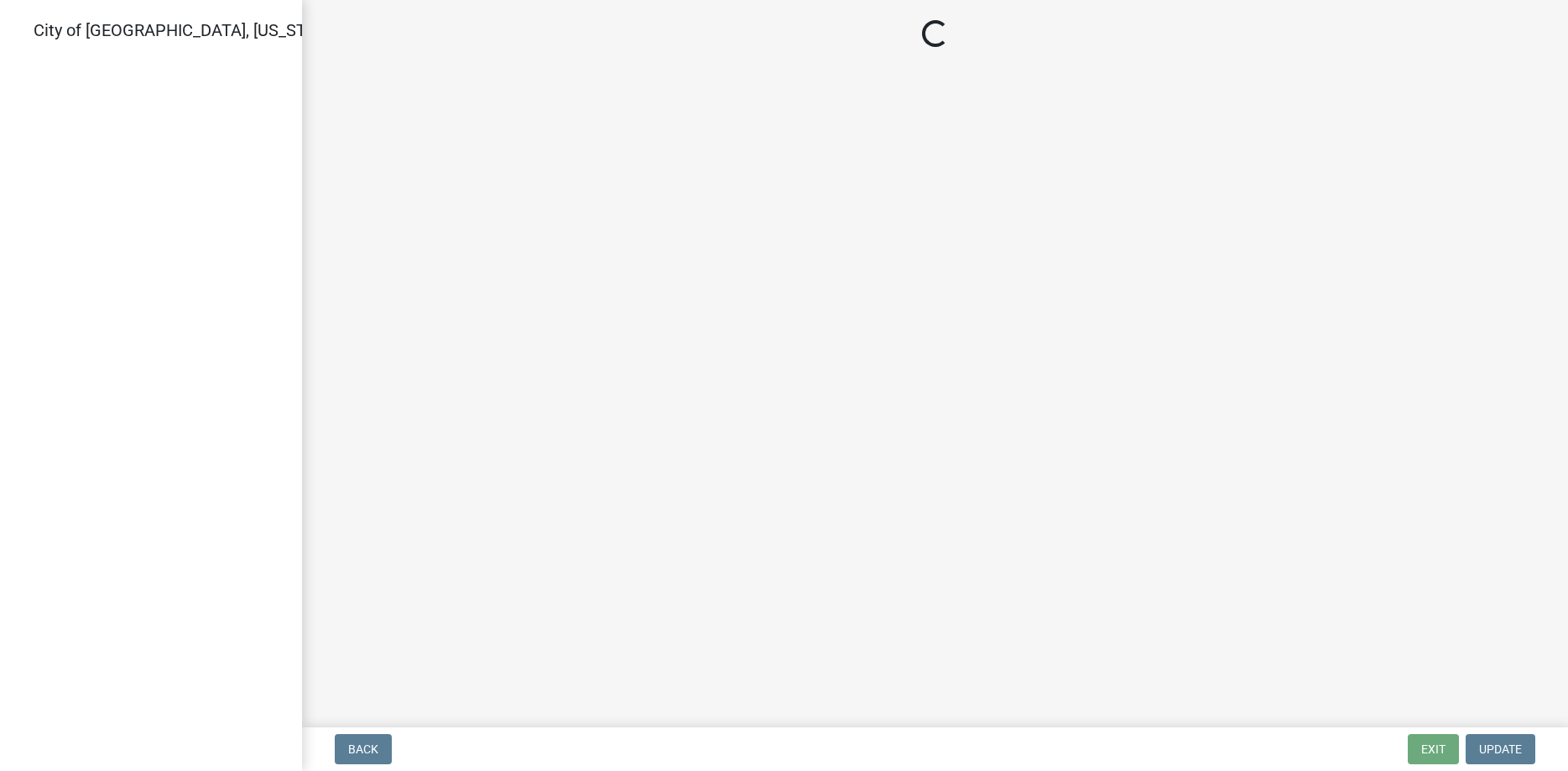
select select "805d55ac-e238-4e04-8f8e-acc067f36c3e"
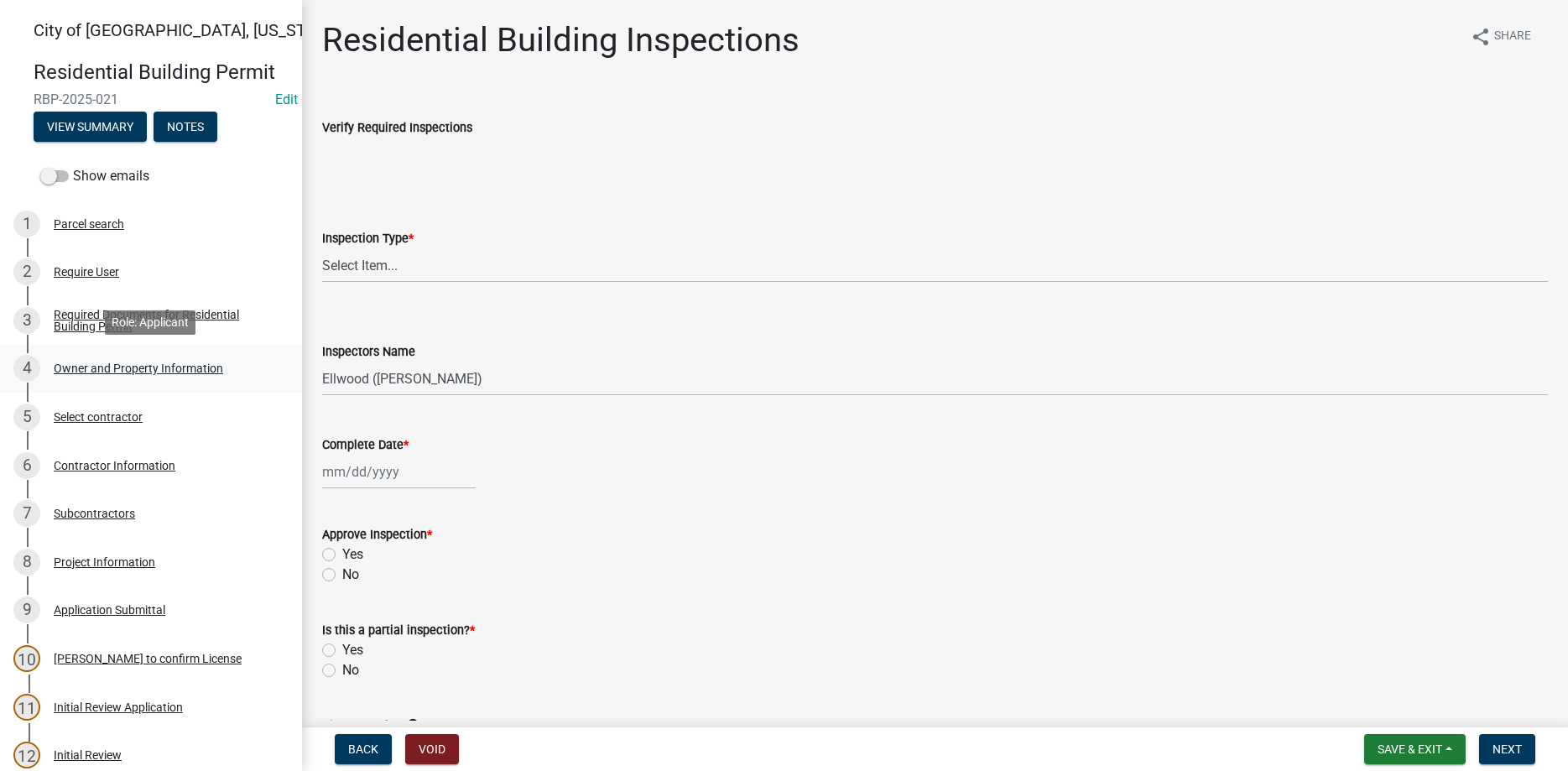
click at [98, 366] on div "Owner and Property Information" at bounding box center [138, 369] width 170 height 12
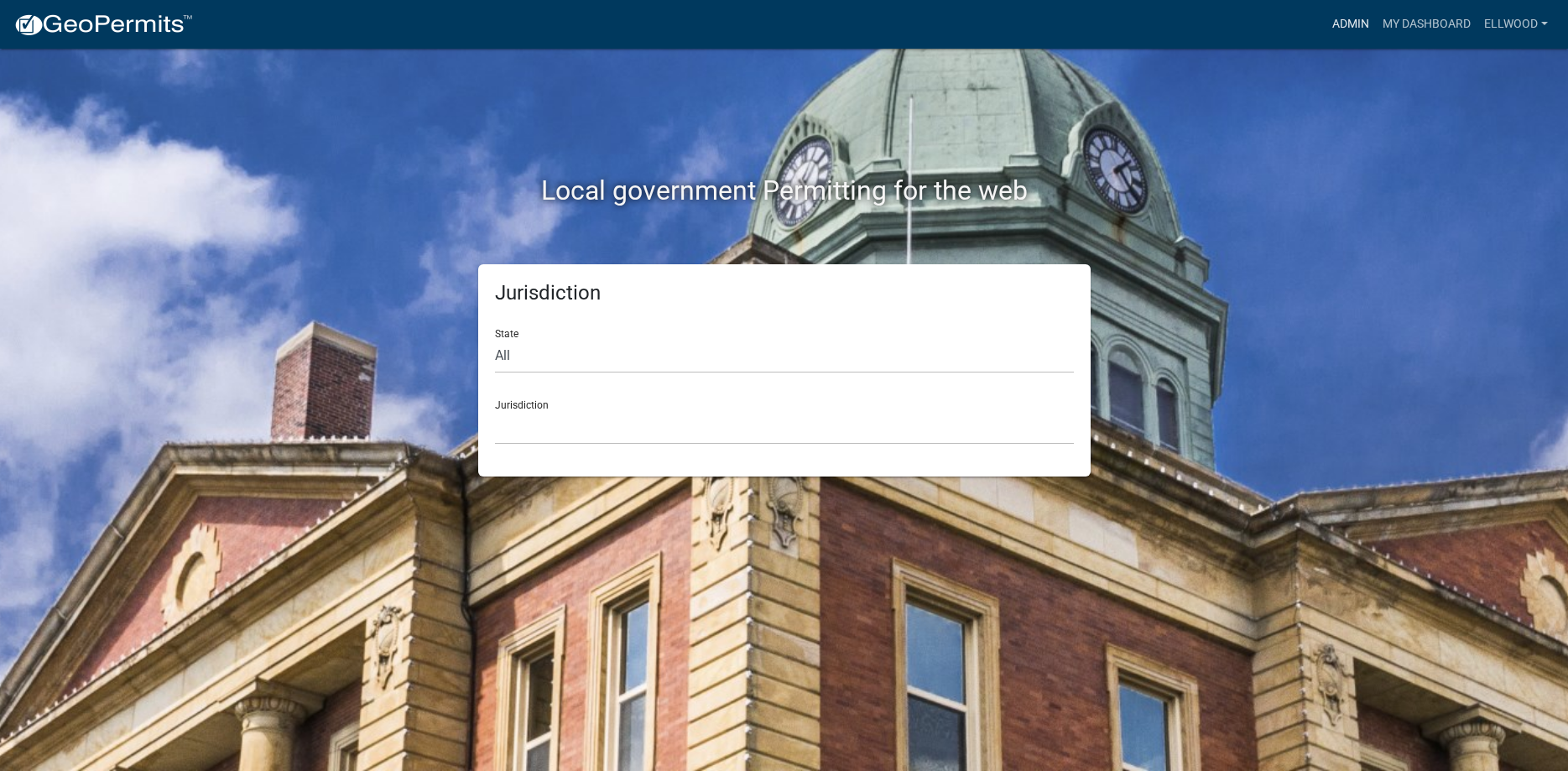
click at [1338, 27] on link "Admin" at bounding box center [1350, 25] width 50 height 32
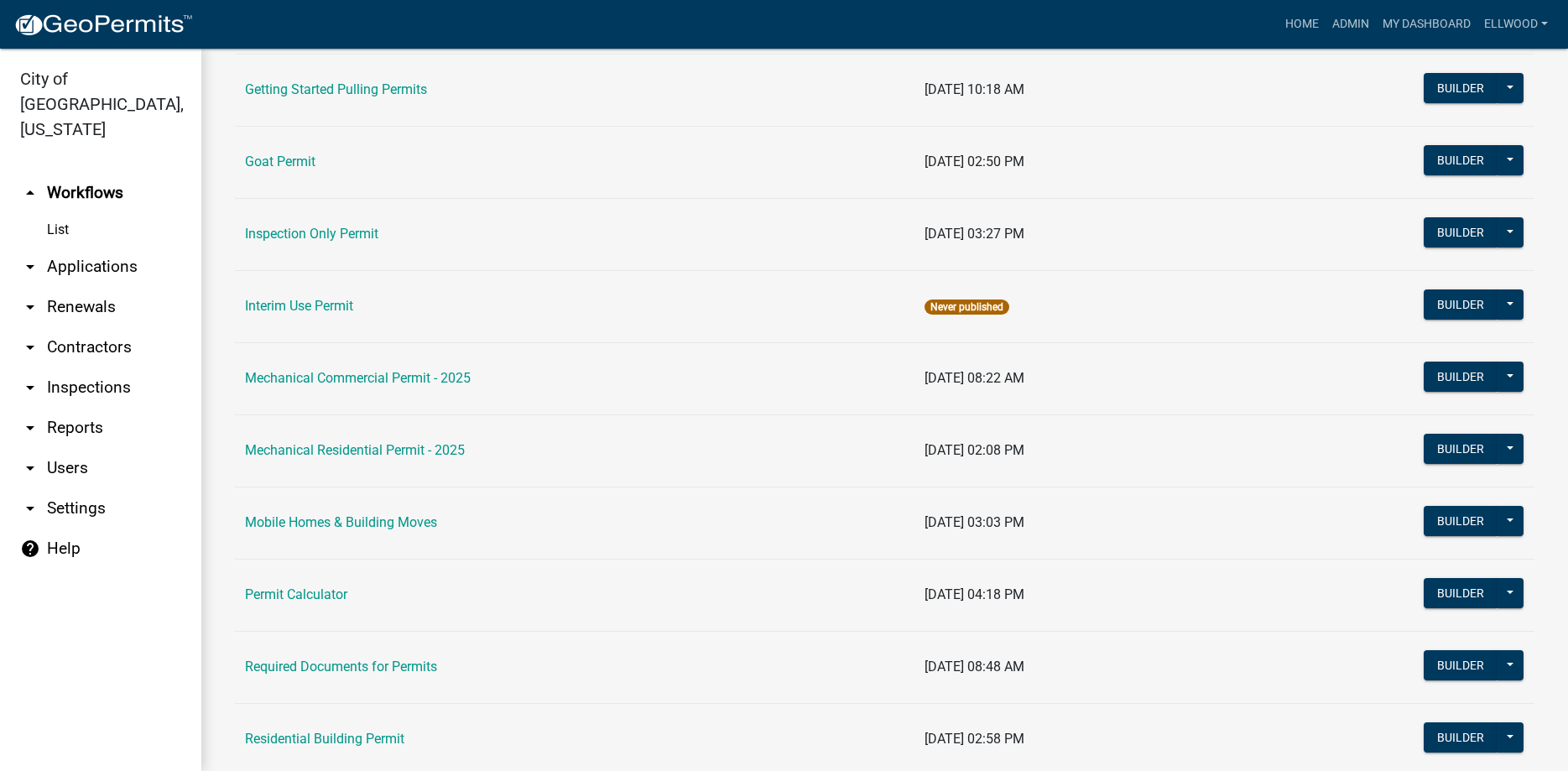
scroll to position [96, 0]
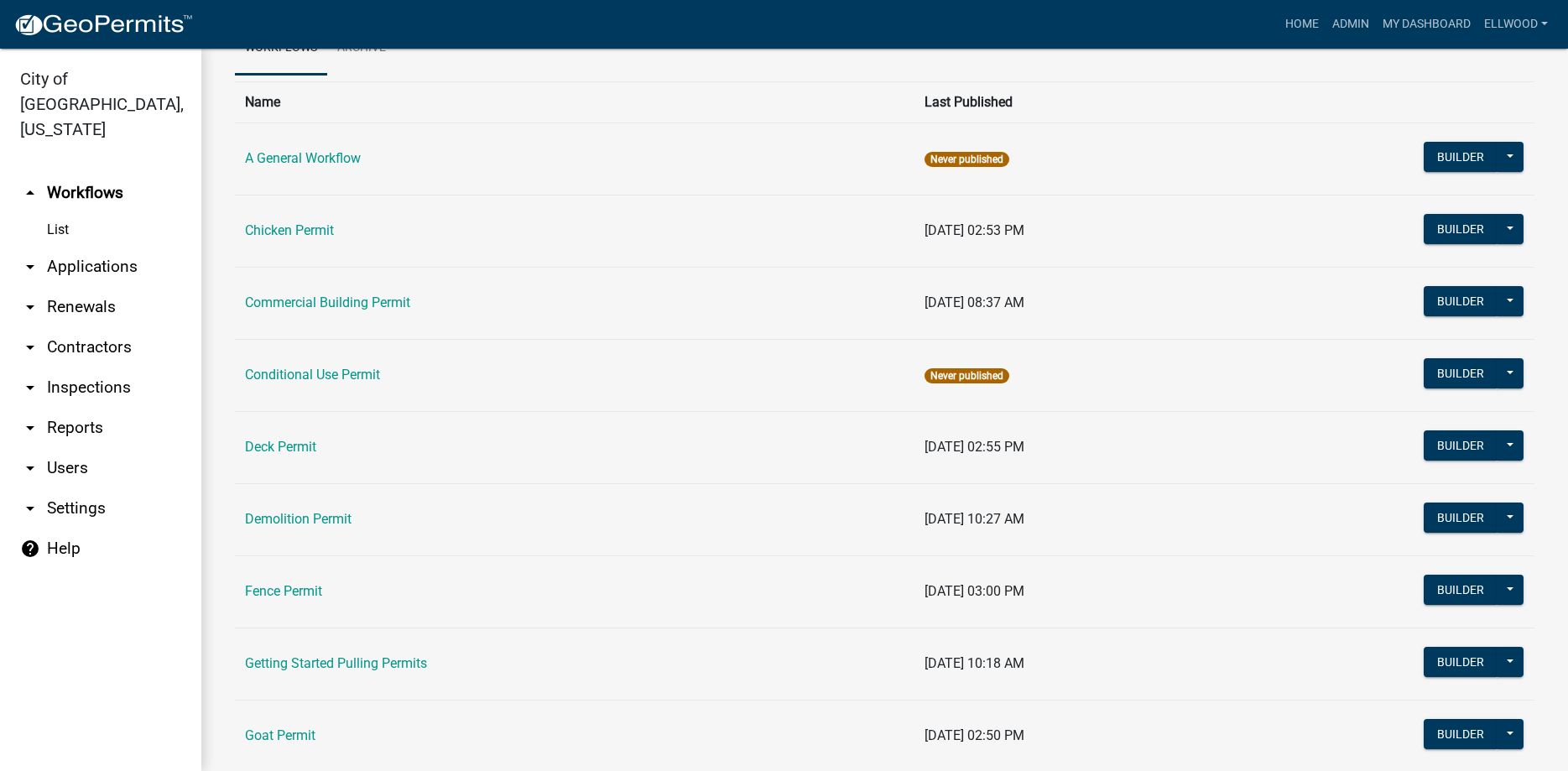
click at [35, 257] on icon "arrow_drop_down" at bounding box center [30, 267] width 21 height 21
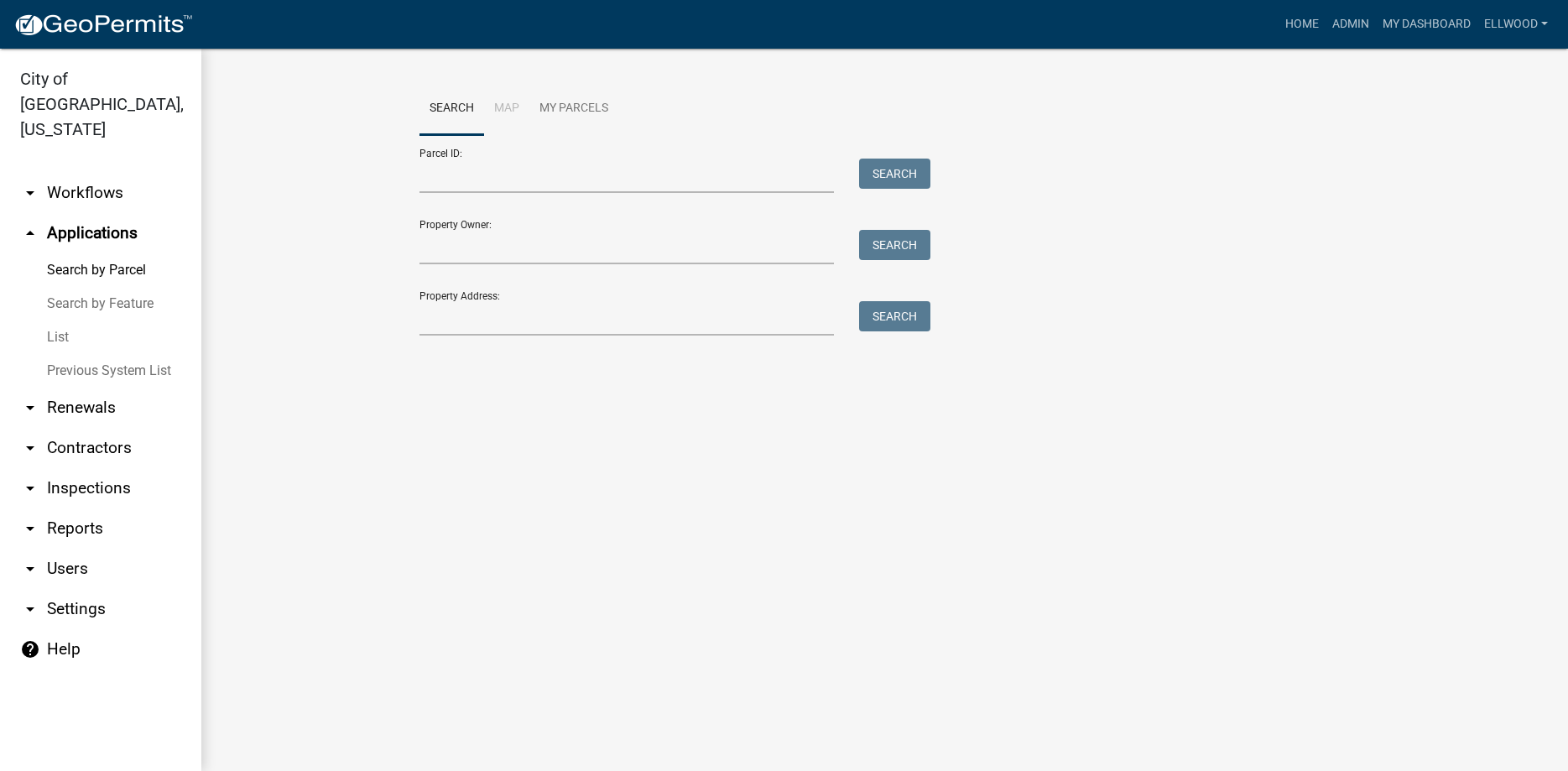
click at [54, 321] on link "List" at bounding box center [100, 337] width 201 height 33
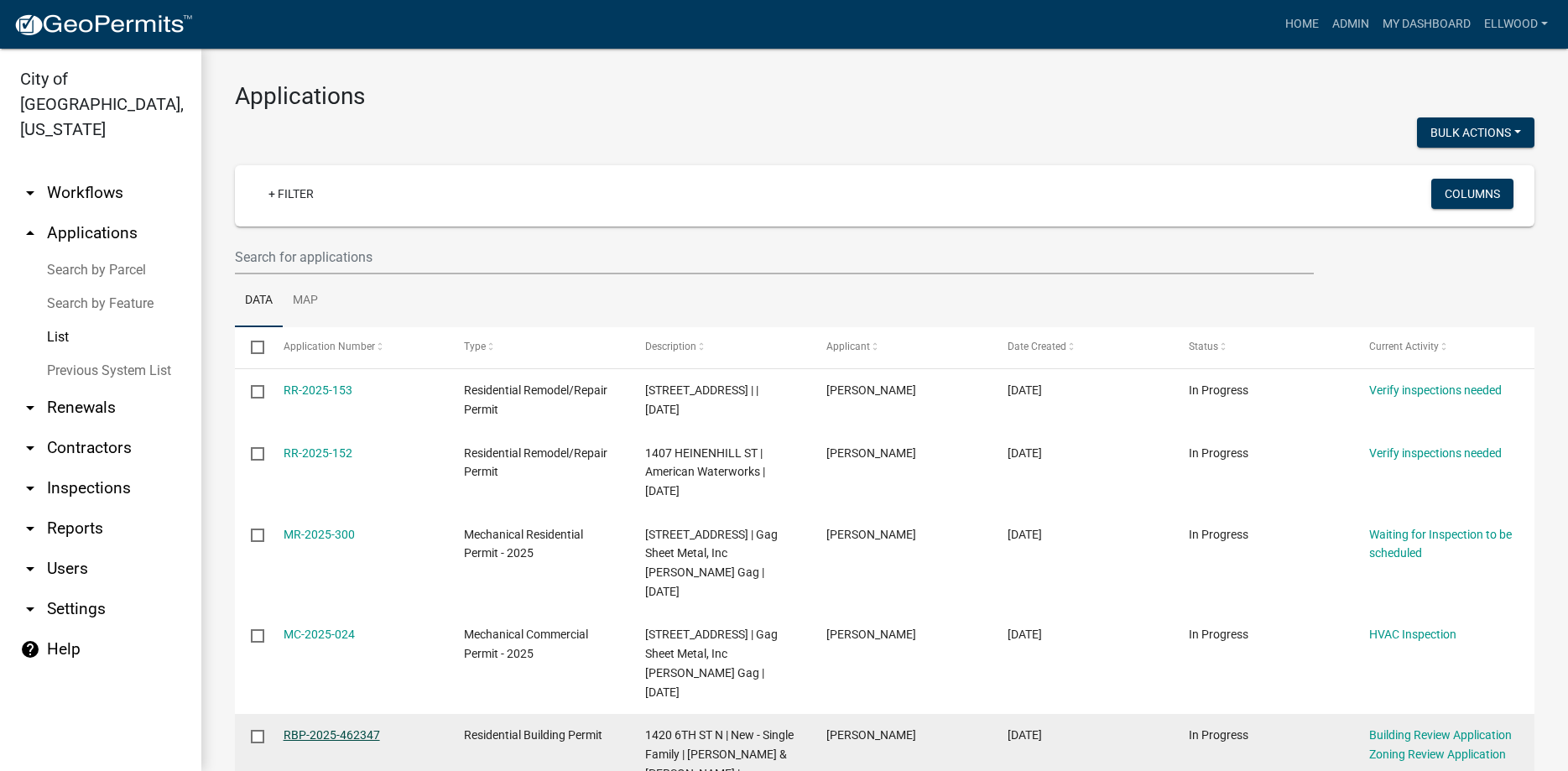
click at [311, 729] on link "RBP-2025-462347" at bounding box center [331, 736] width 96 height 14
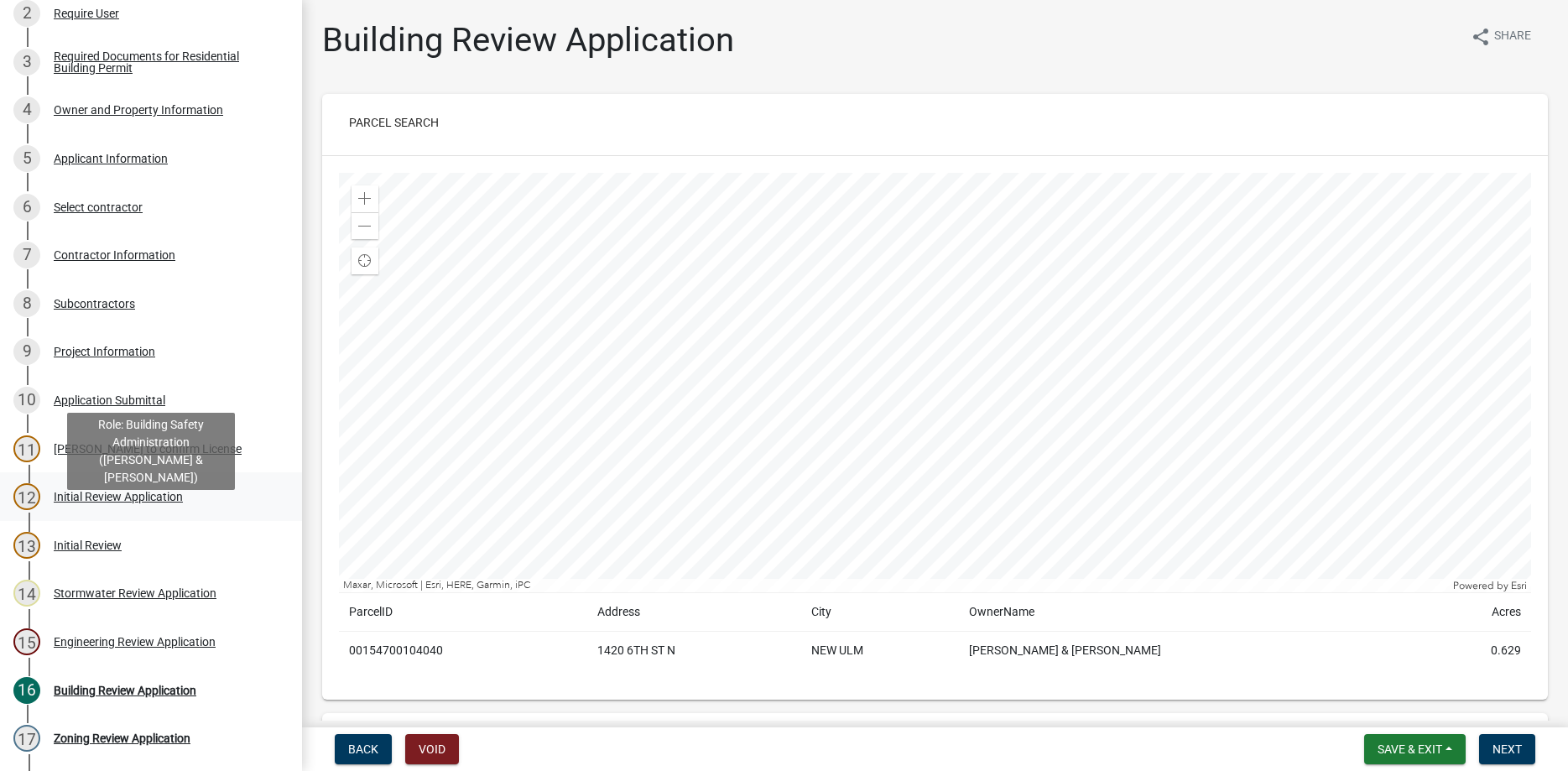
scroll to position [231, 0]
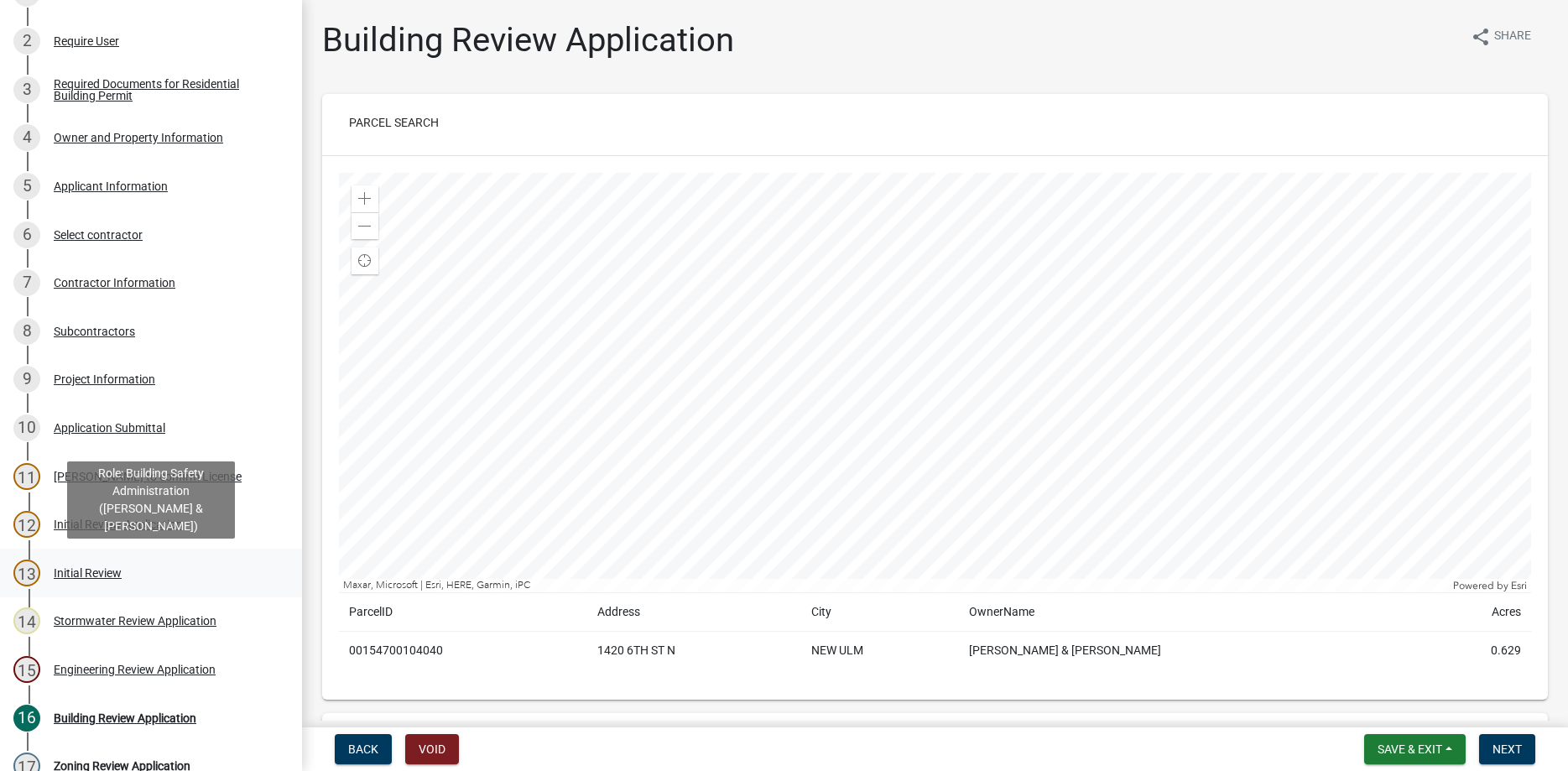
click at [113, 575] on div "Initial Review" at bounding box center [87, 573] width 68 height 12
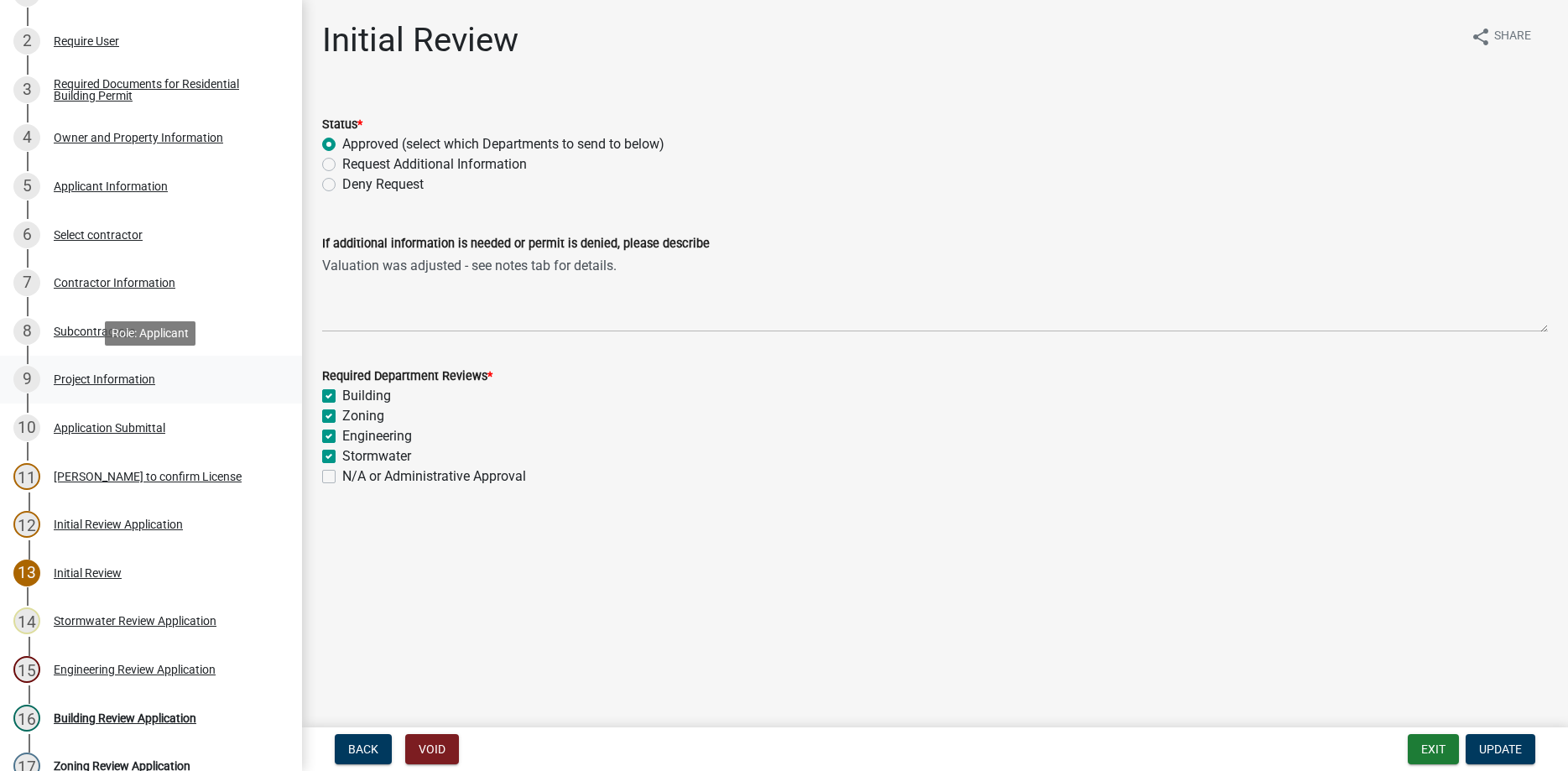
click at [96, 381] on div "Project Information" at bounding box center [105, 380] width 102 height 12
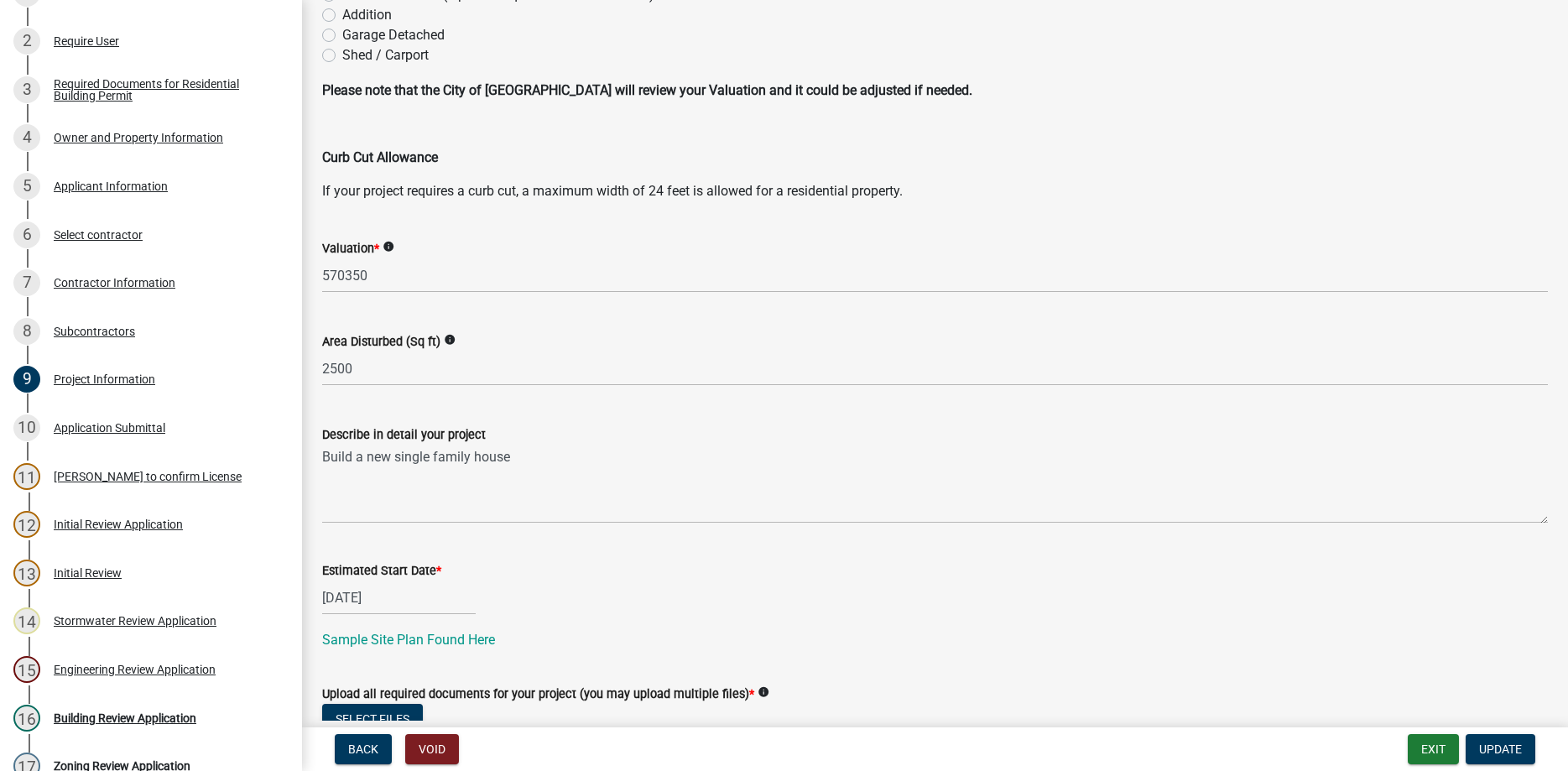
scroll to position [191, 0]
